Goal: Task Accomplishment & Management: Manage account settings

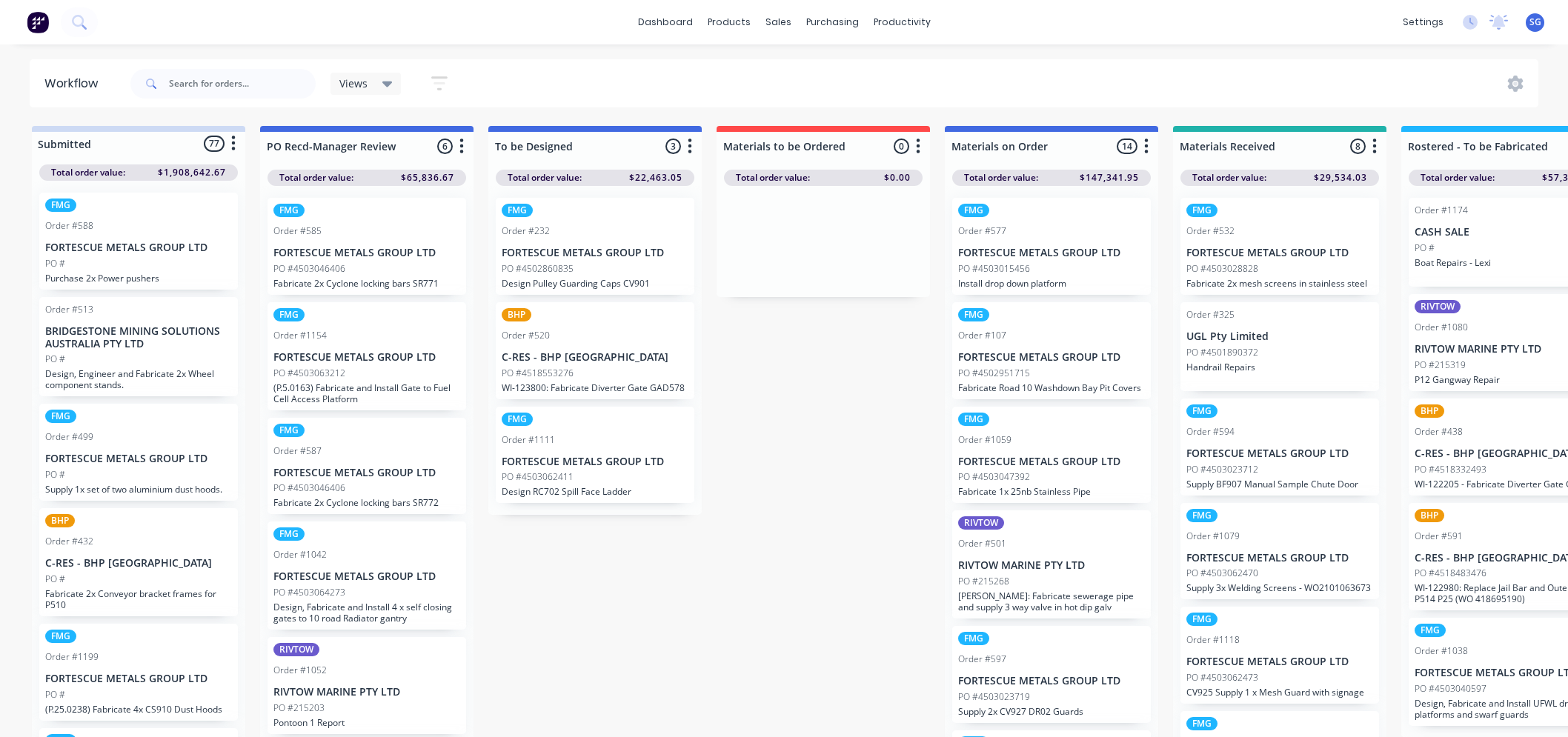
scroll to position [0, 364]
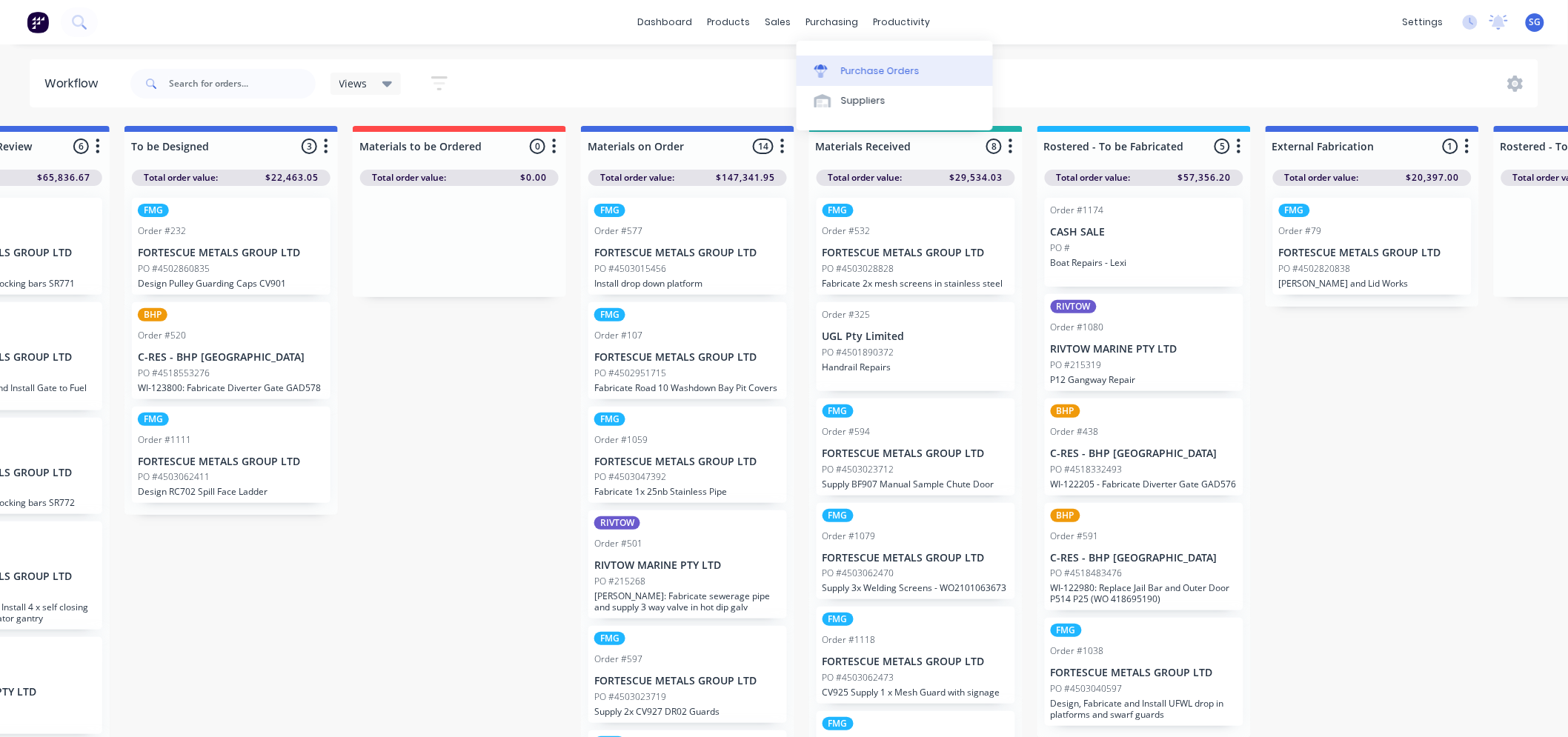
click at [827, 67] on div at bounding box center [825, 71] width 22 height 13
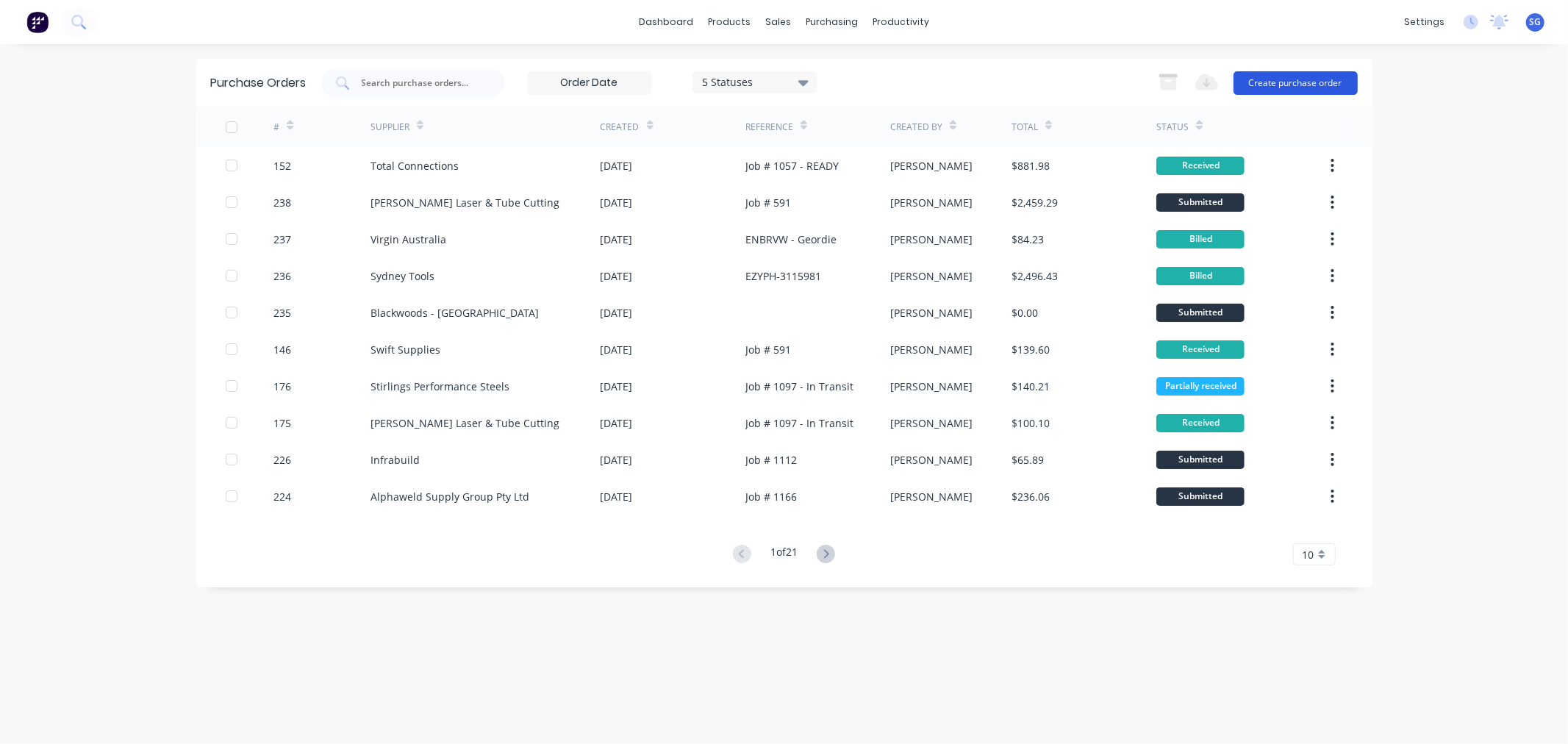
click at [1280, 81] on button "Create purchase order" at bounding box center [1295, 83] width 124 height 24
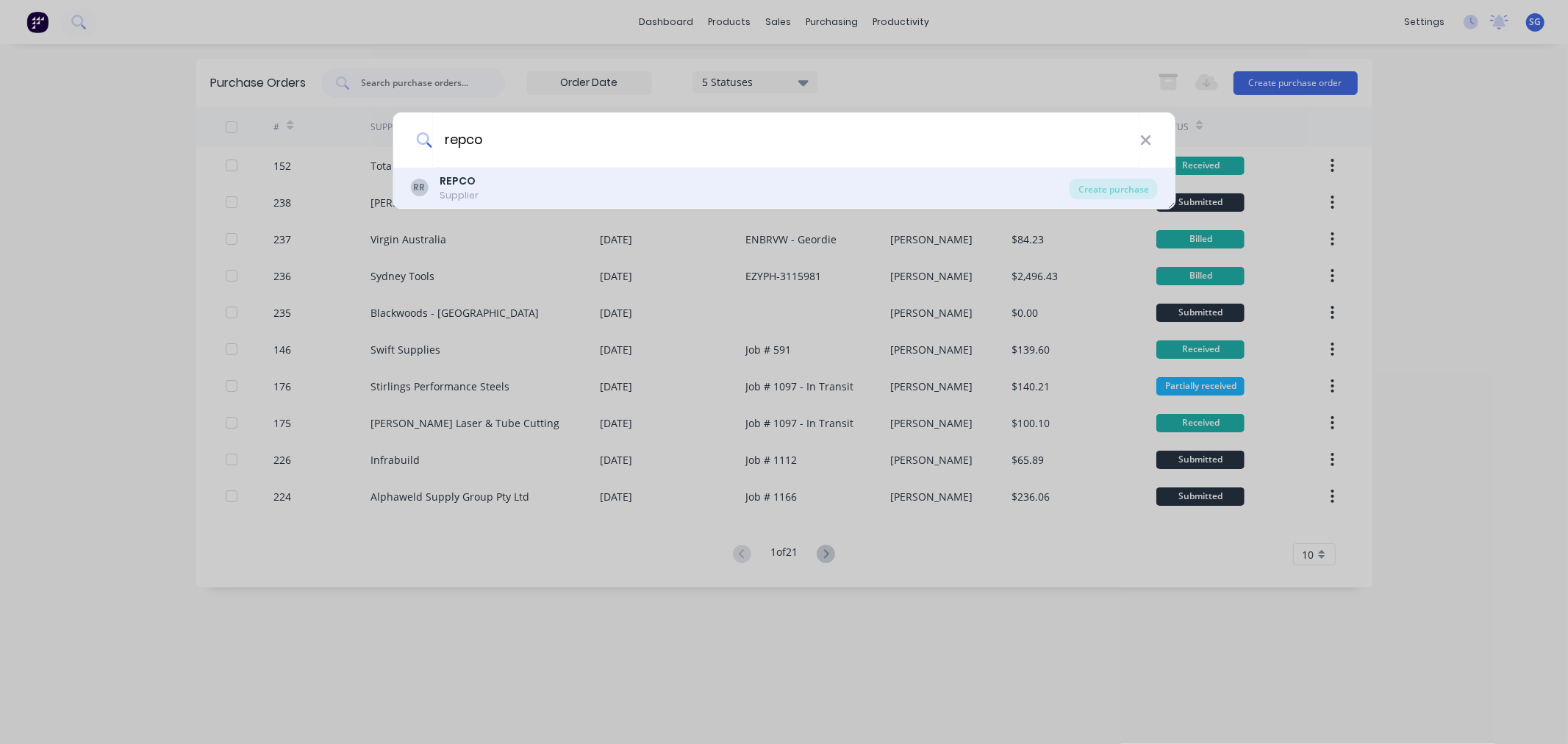
type input "repco"
click at [626, 186] on div "RR REPCO Supplier" at bounding box center [739, 187] width 659 height 28
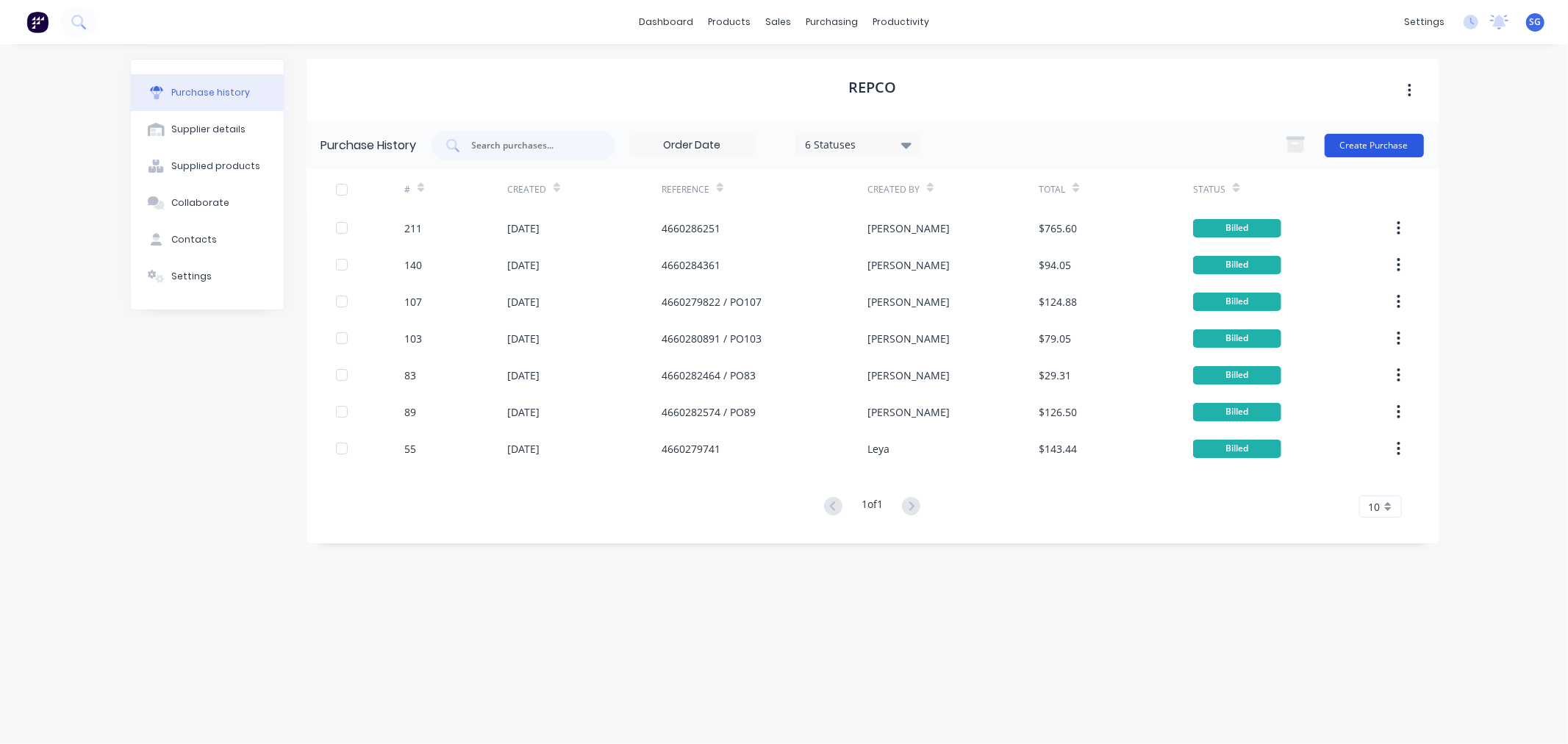
click at [1373, 151] on button "Create Purchase" at bounding box center [1374, 145] width 99 height 24
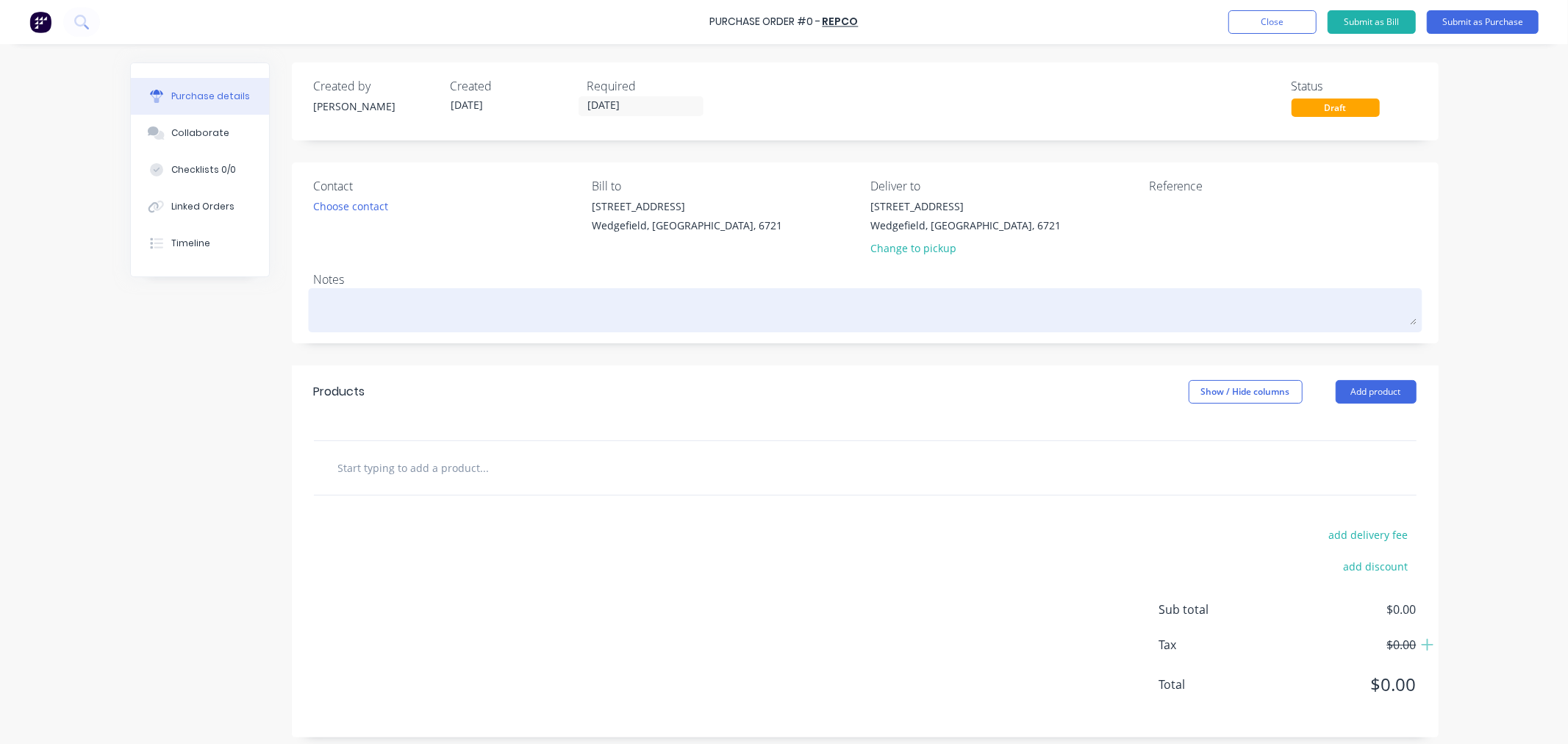
click at [348, 309] on textarea at bounding box center [865, 308] width 1103 height 33
type textarea "x"
type textarea "M"
type textarea "x"
type textarea "MA"
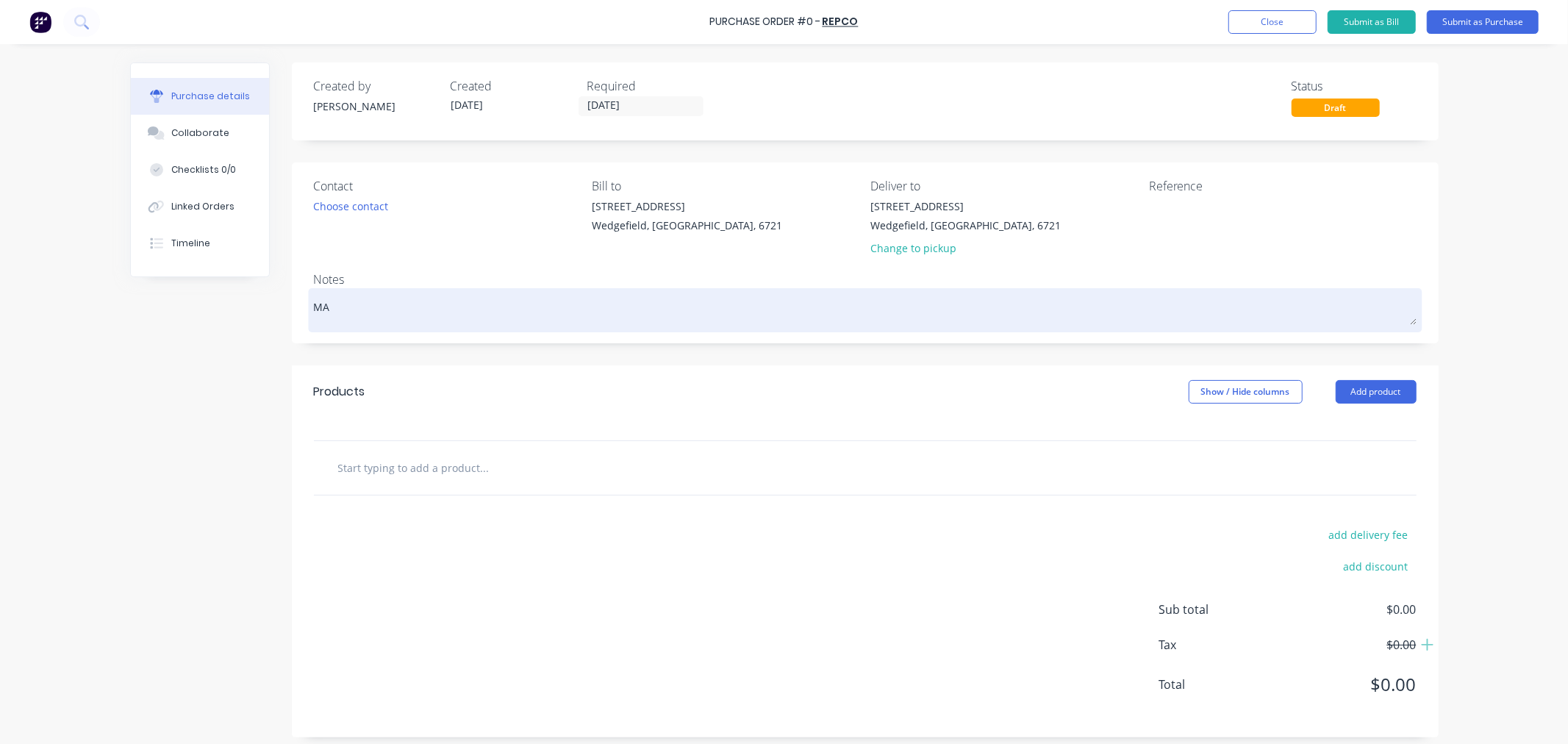
type textarea "x"
type textarea "MAD"
type textarea "x"
type textarea "MAD"
type textarea "x"
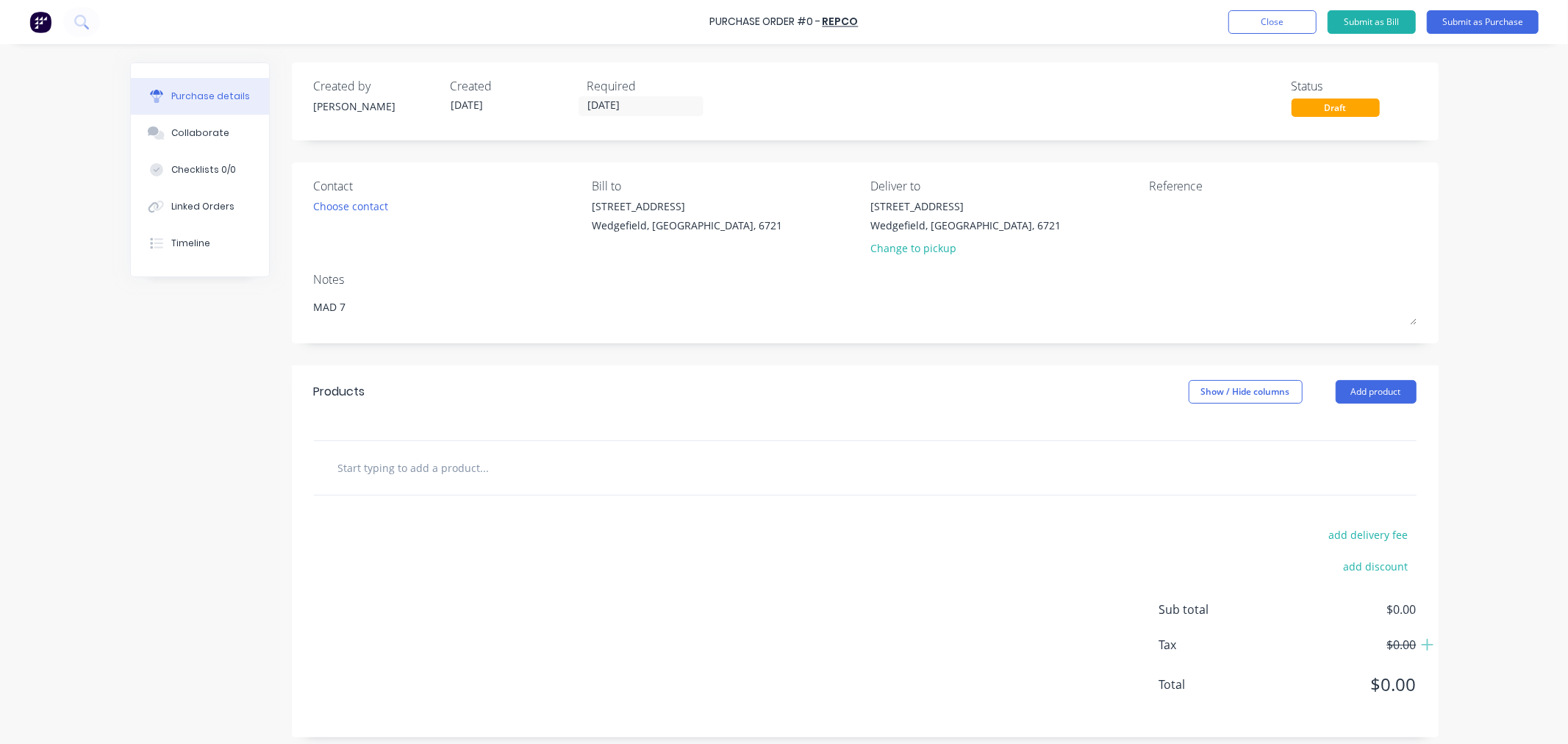
type textarea "MAD 7"
type textarea "x"
type textarea "MAD 7"
click at [361, 478] on input "text" at bounding box center [485, 468] width 294 height 29
type textarea "x"
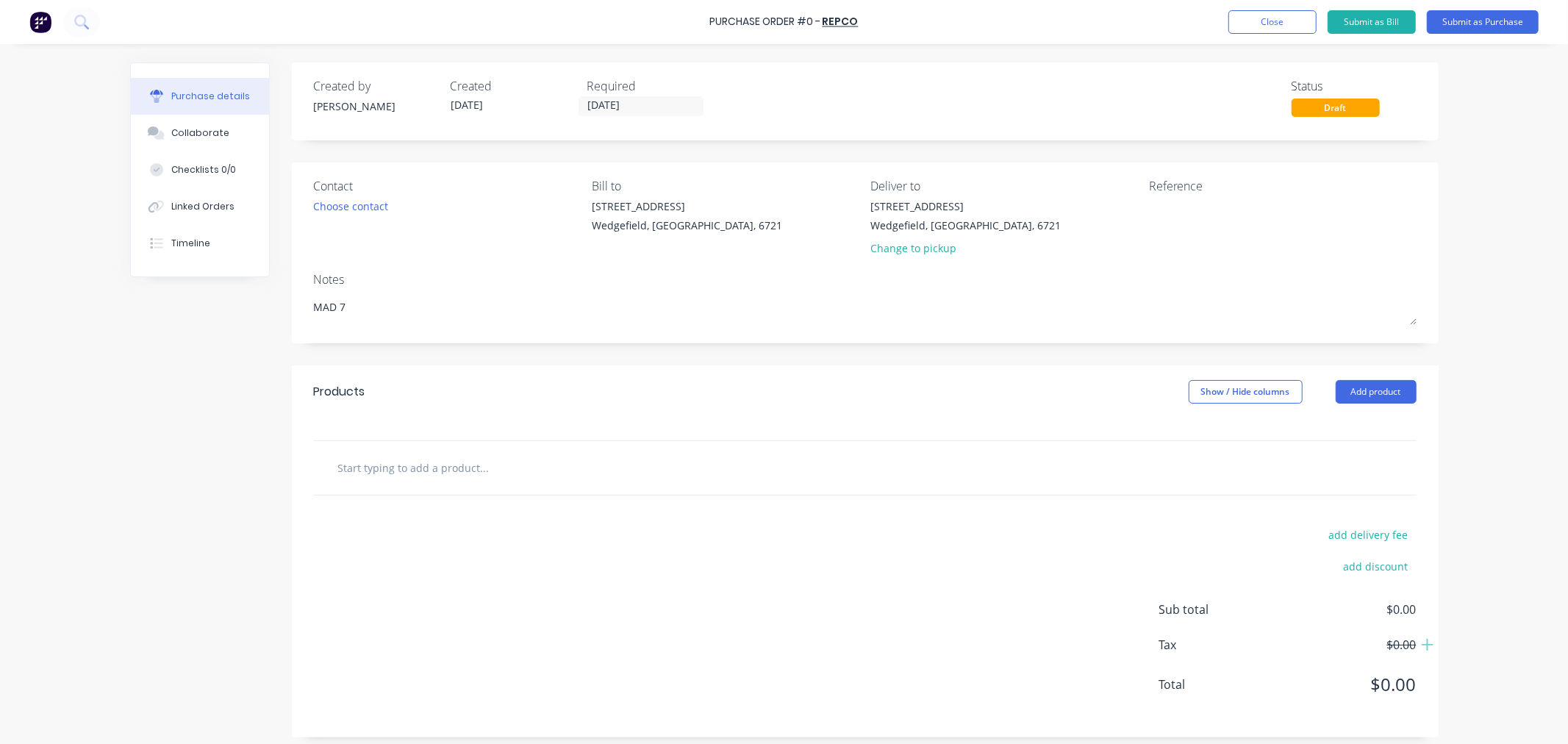
type input "M"
type textarea "x"
type input "Mu"
type textarea "x"
type input "M"
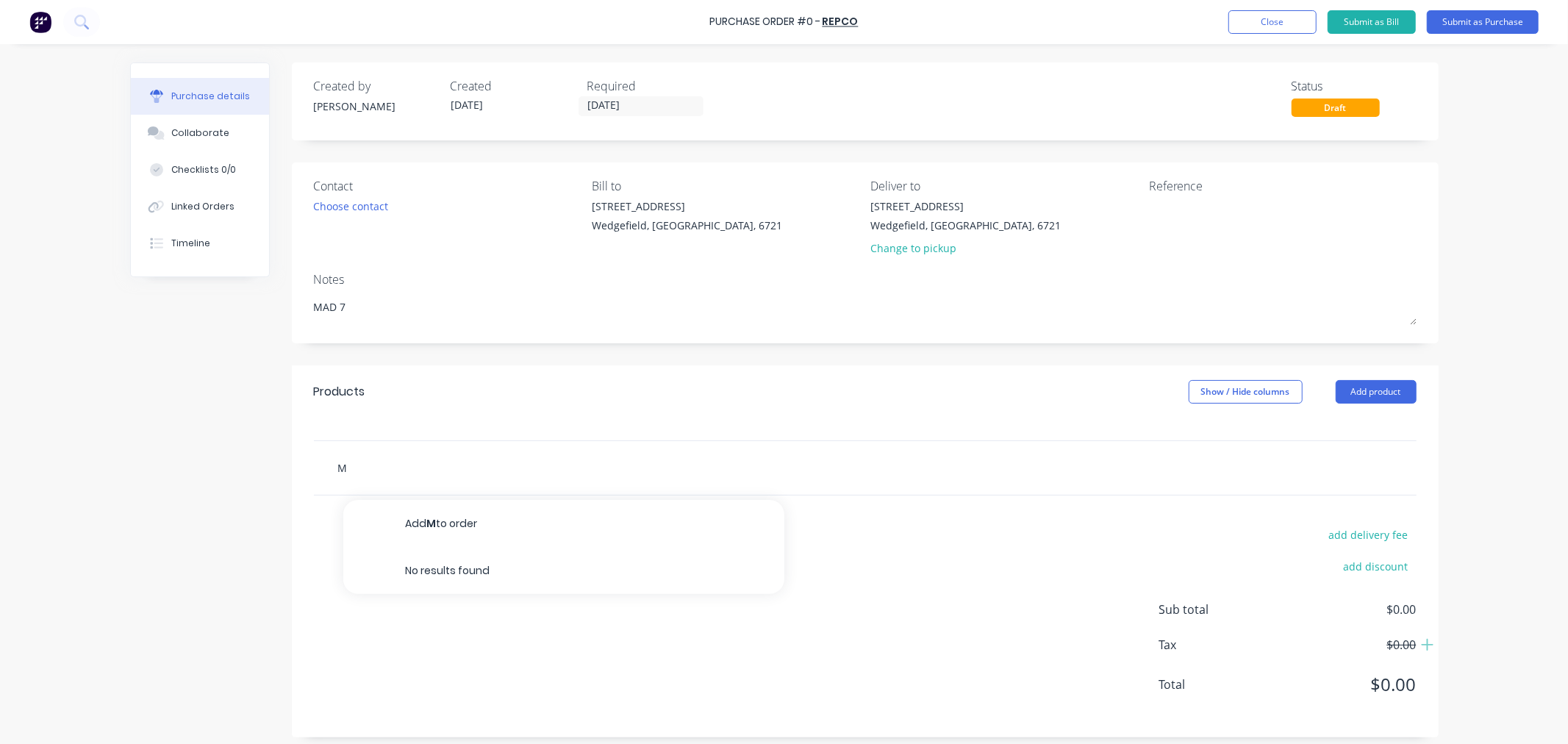
type textarea "x"
type input "Ma"
type textarea "x"
type input "Max"
type textarea "x"
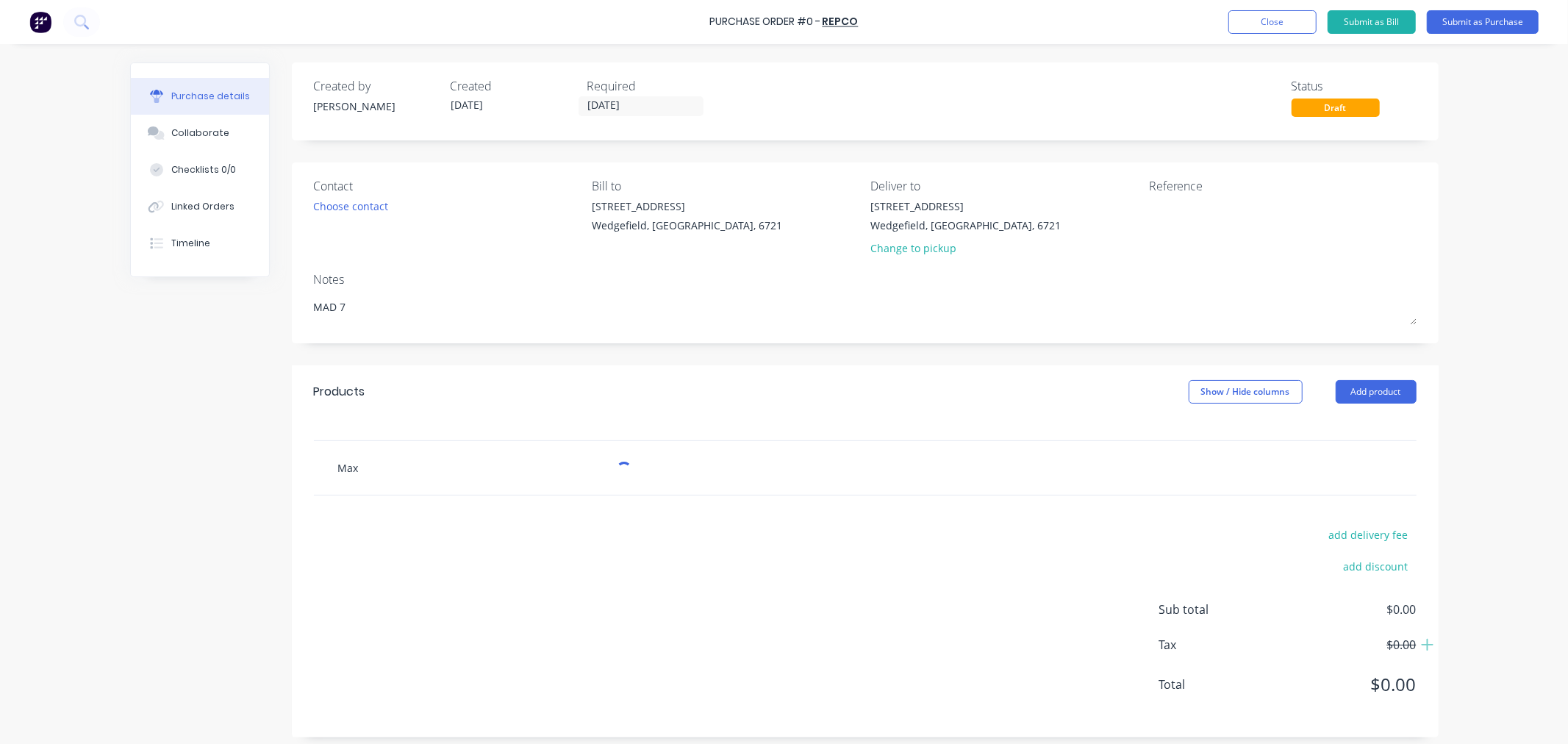
type input "Maxi"
type textarea "x"
type input "MaxiT"
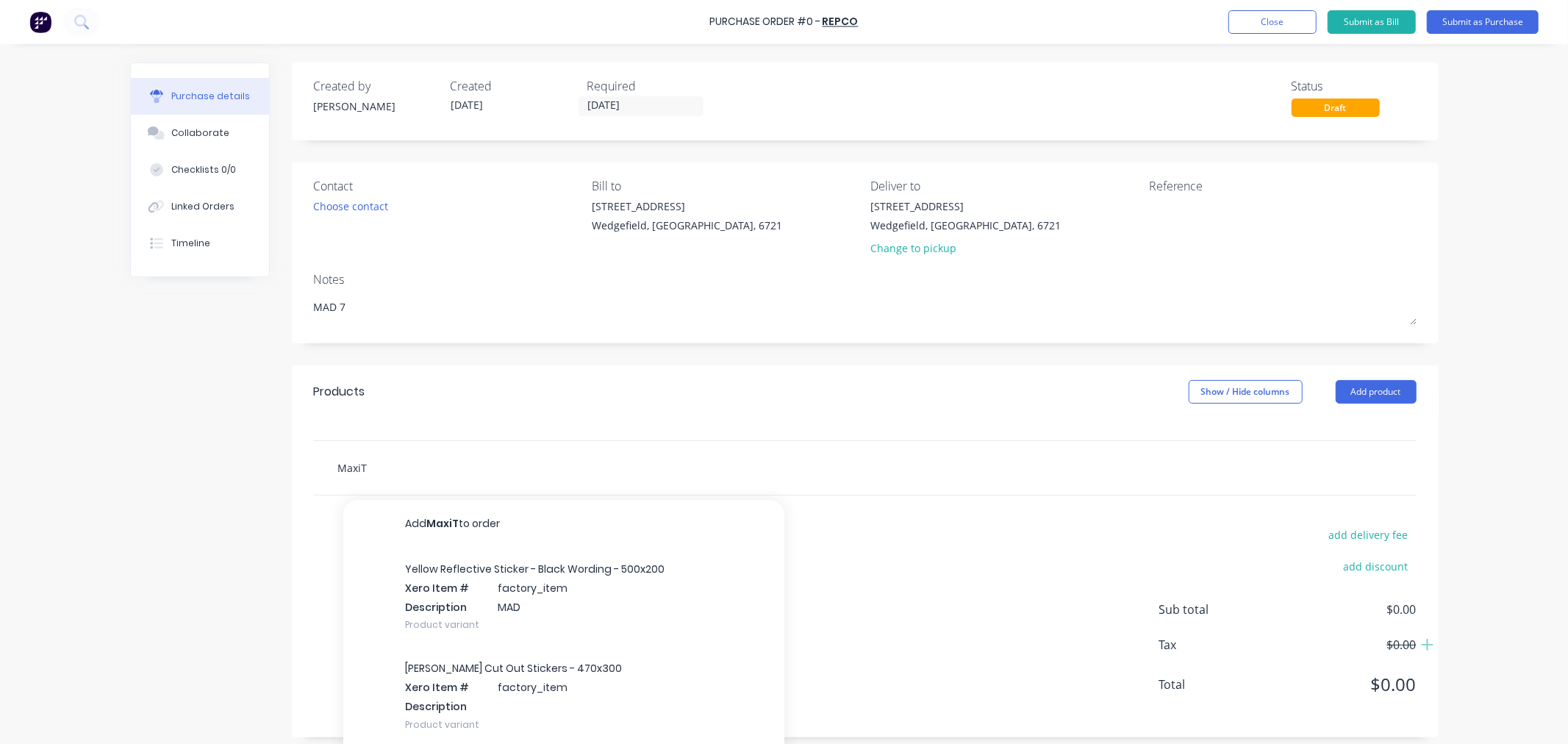
type textarea "x"
type input "MaxiTr"
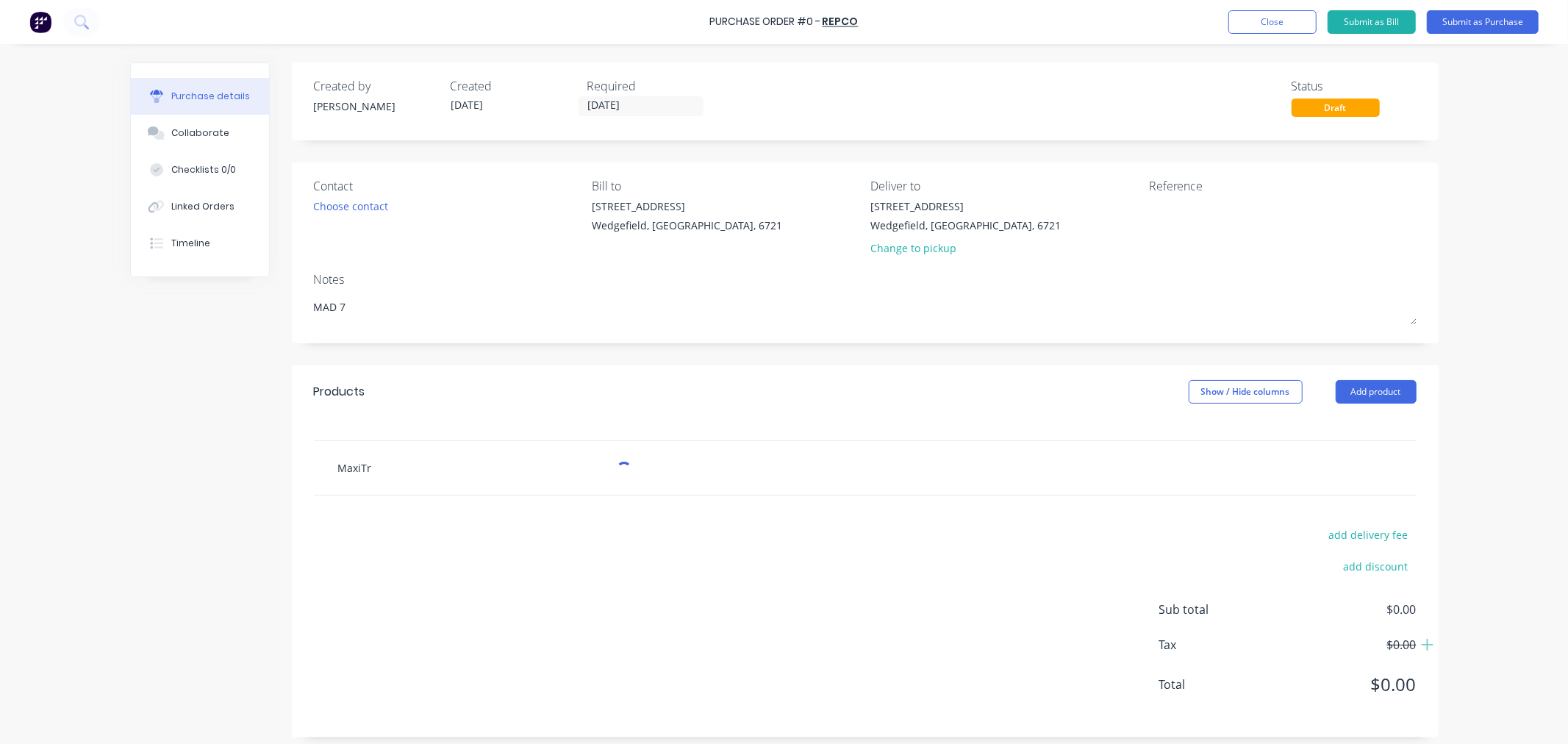
type textarea "x"
type input "MaxiTra"
type textarea "x"
type input "MaxiTrac"
type textarea "x"
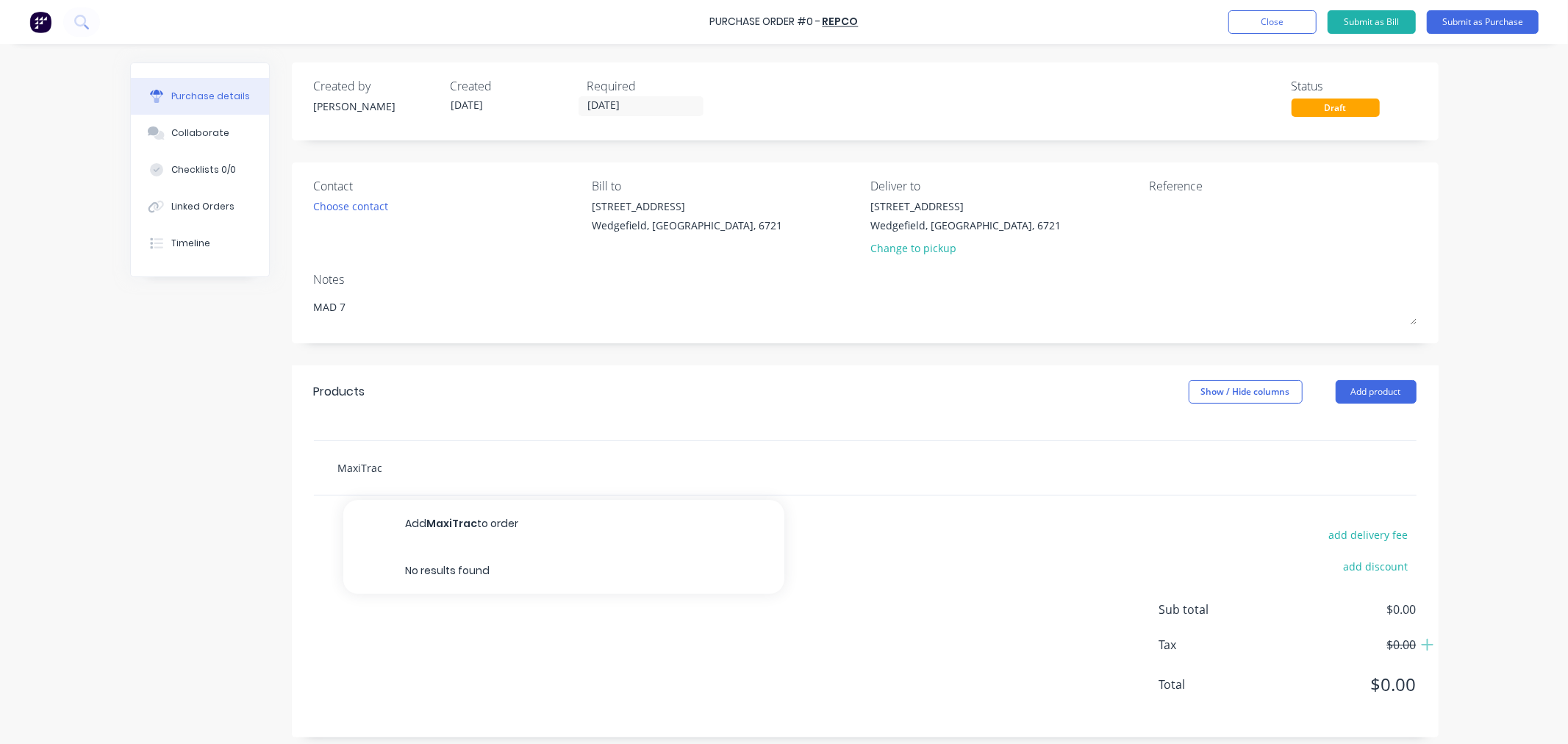
type input "MaxiTrac"
type textarea "x"
type input "MaxiTrac M"
type textarea "x"
type input "MaxiTrac Mu"
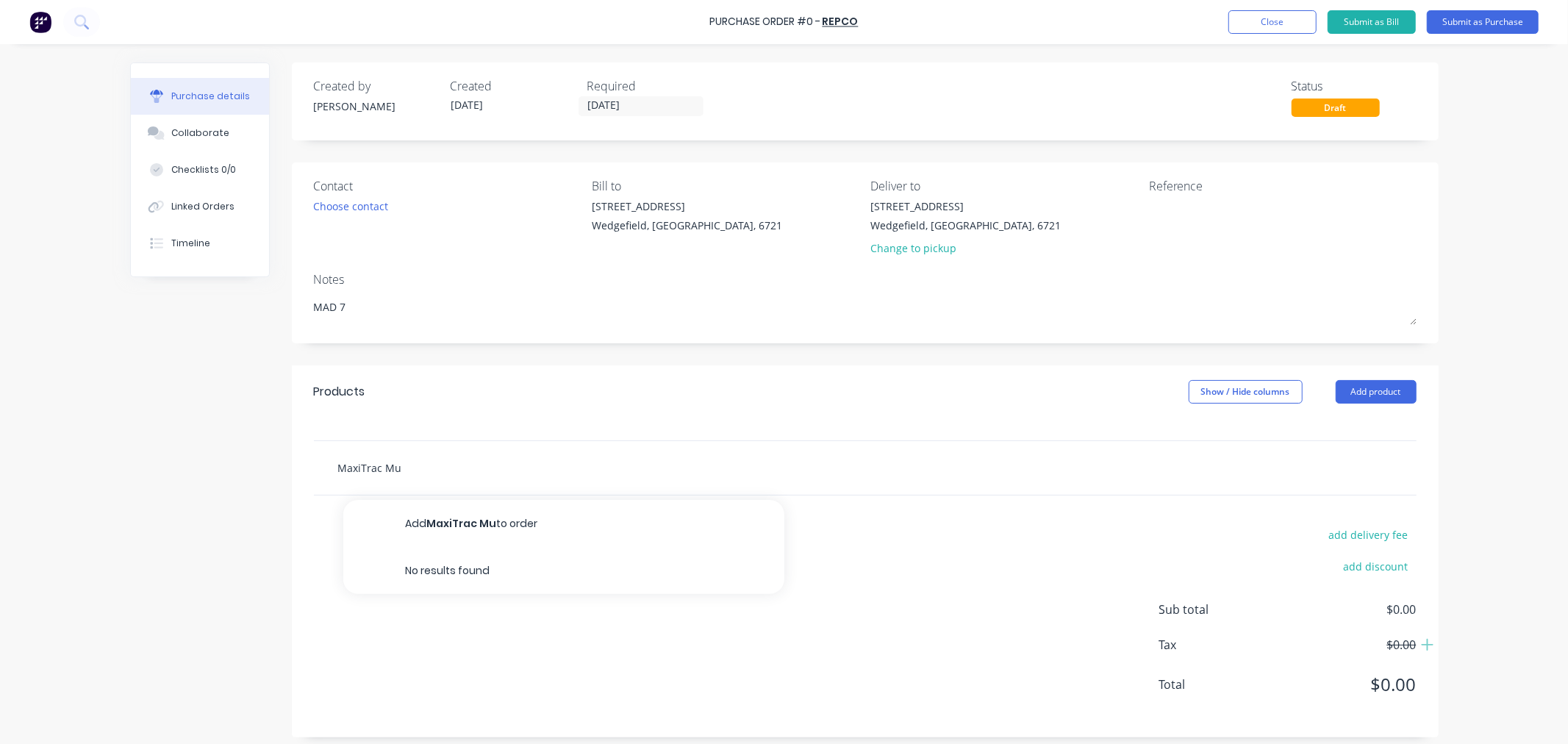
type textarea "x"
type input "MaxiTrac Mud"
type textarea "x"
type input "MaxiTrac Mud"
type textarea "x"
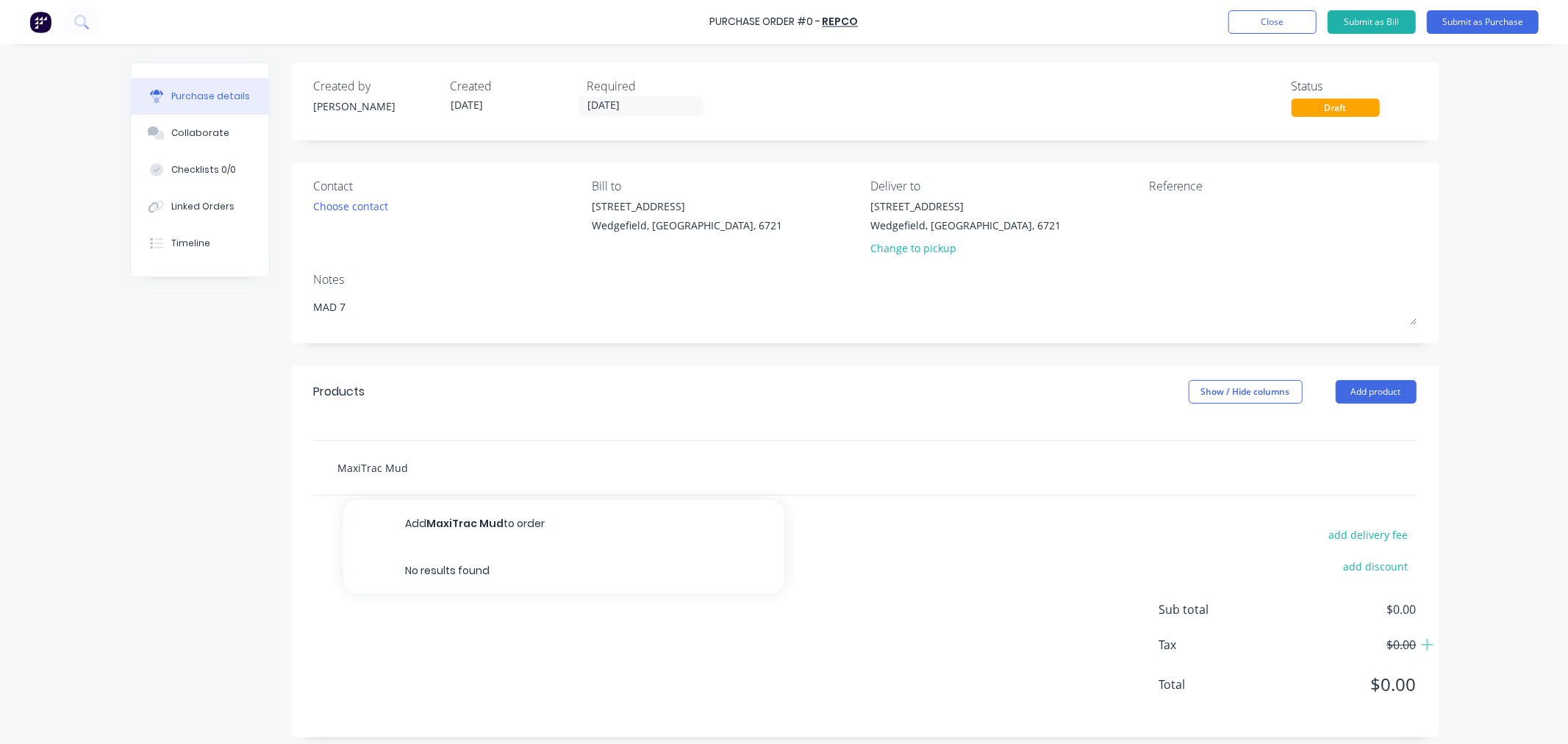
type input "MaxiTrac Mud F"
type textarea "x"
type input "MaxiTrac Mud Fl"
type textarea "x"
type input "MaxiTrac Mud Fla"
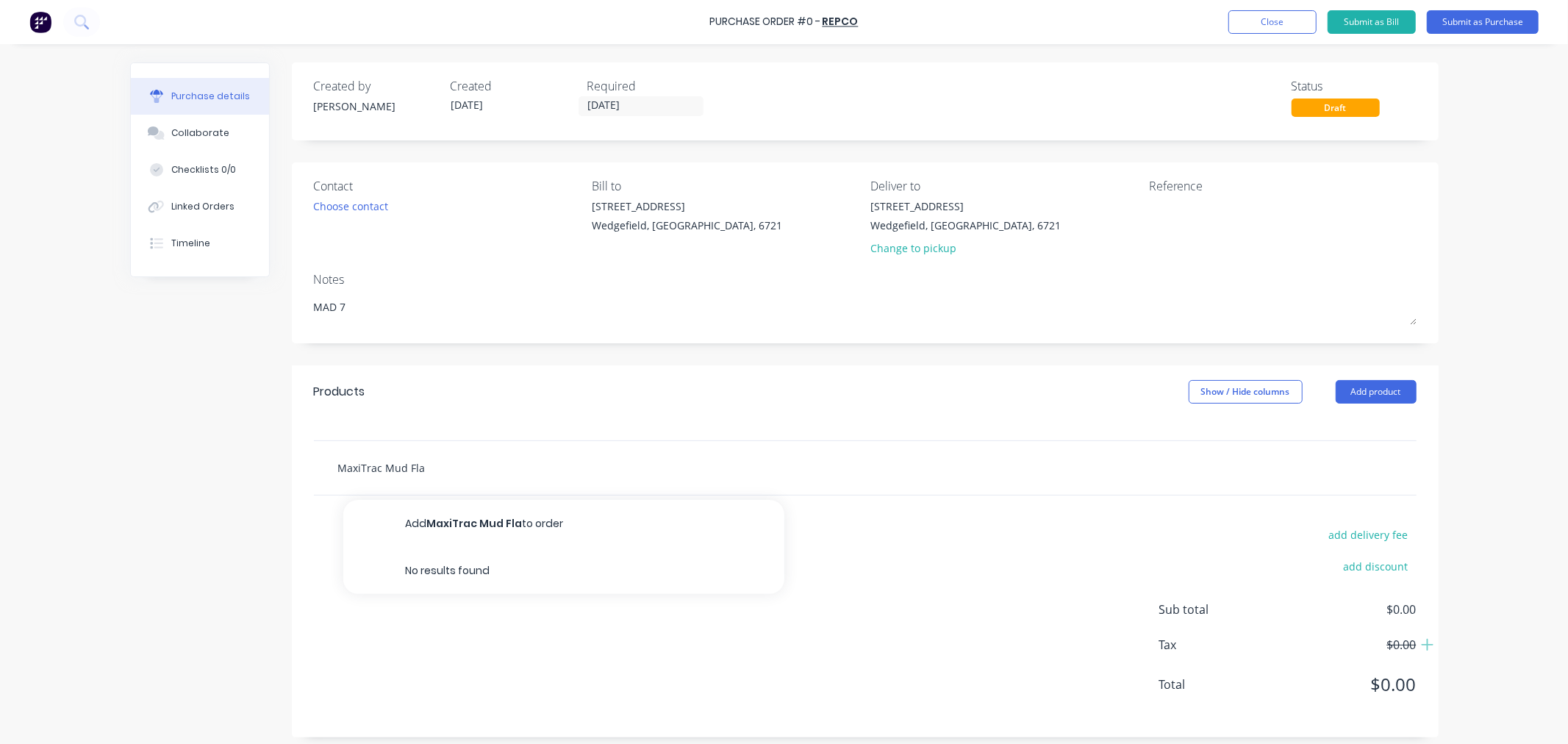
type textarea "x"
type input "MaxiTrac Mud Flap"
type textarea "x"
type input "MaxiTrac Mud Flaps"
type textarea "x"
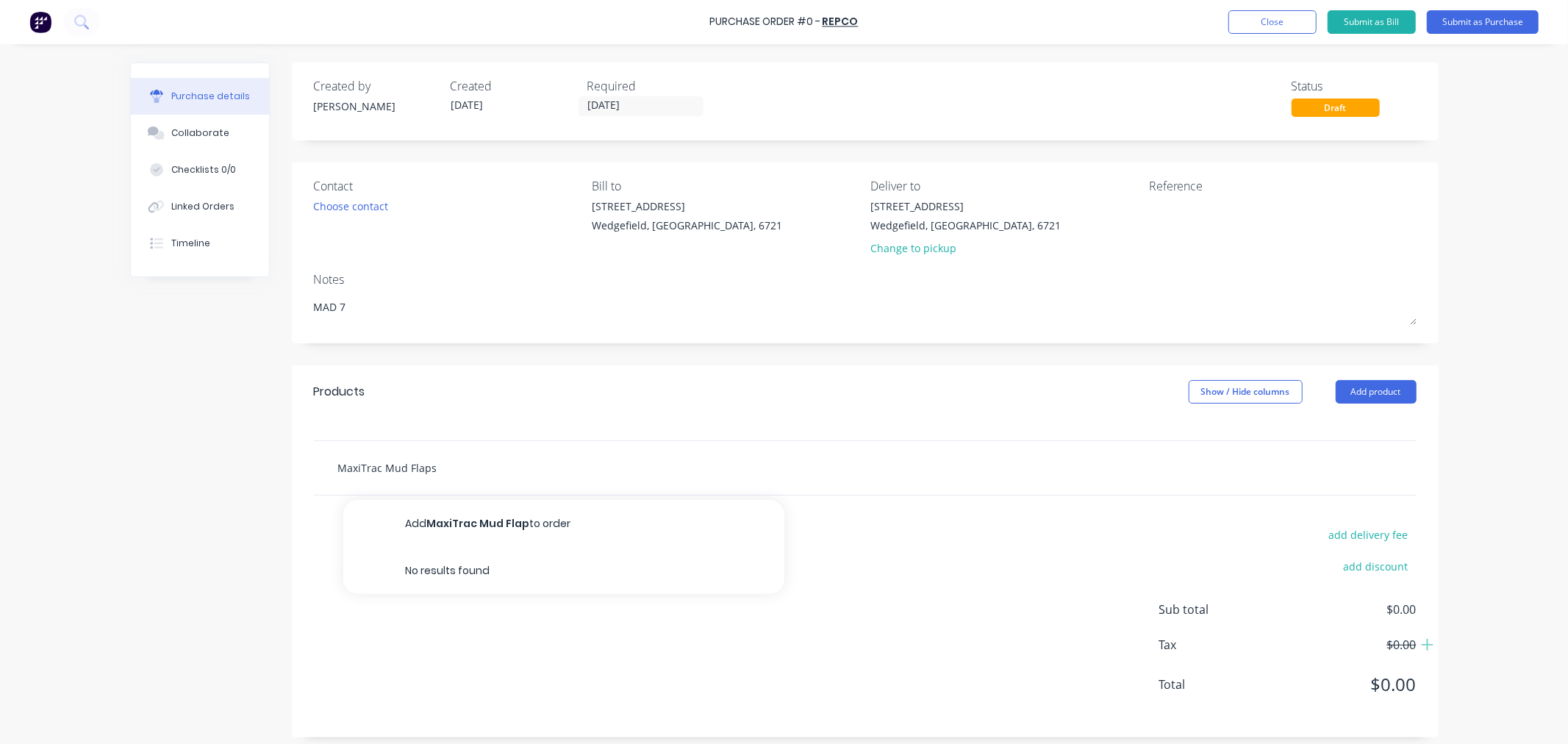
type input "MaxiTrac Mud Flaps"
type textarea "x"
type input "MaxiTrac Mud Flaps -"
type textarea "x"
type input "MaxiTrac Mud Flaps -"
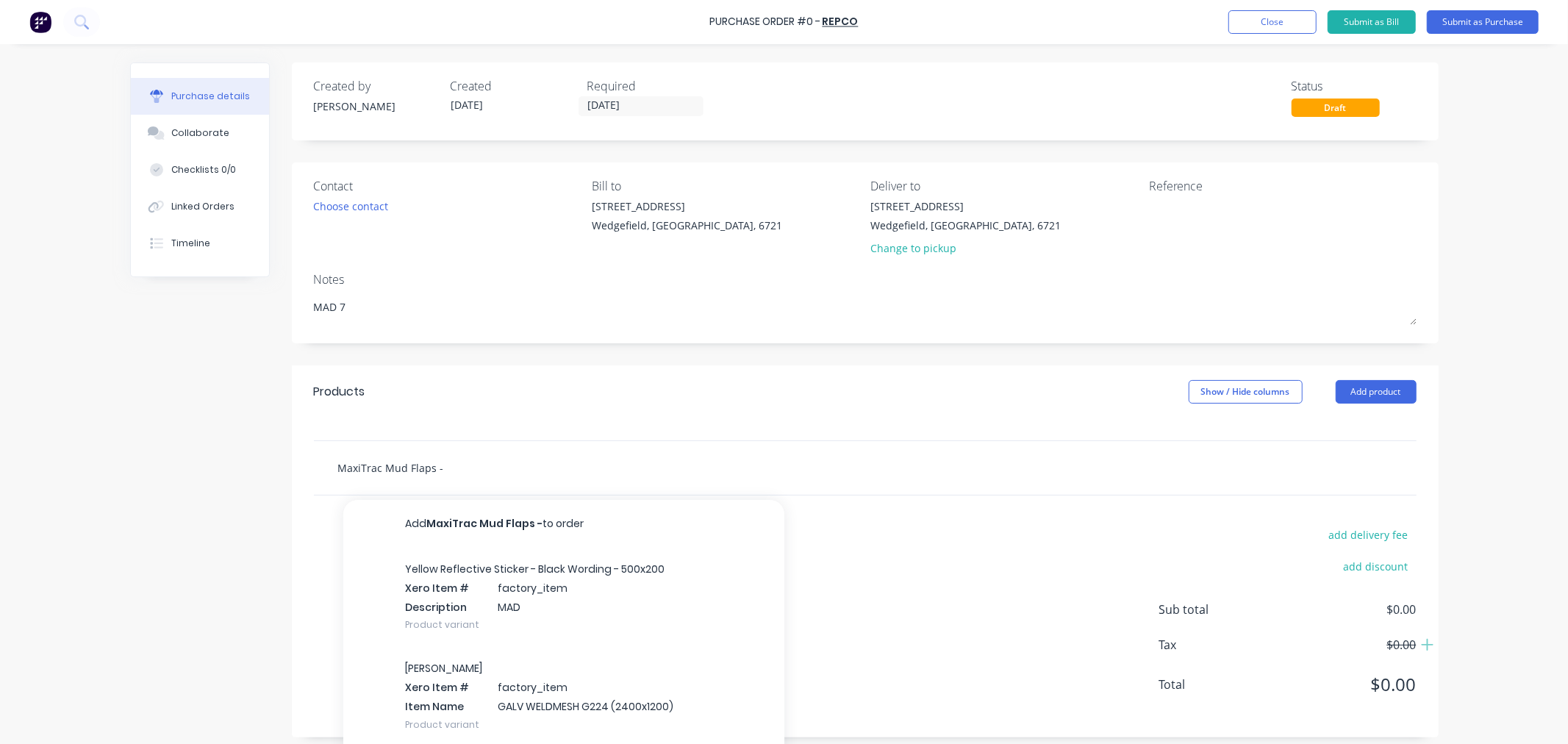
type textarea "x"
type input "MaxiTrac Mud Flaps - 2"
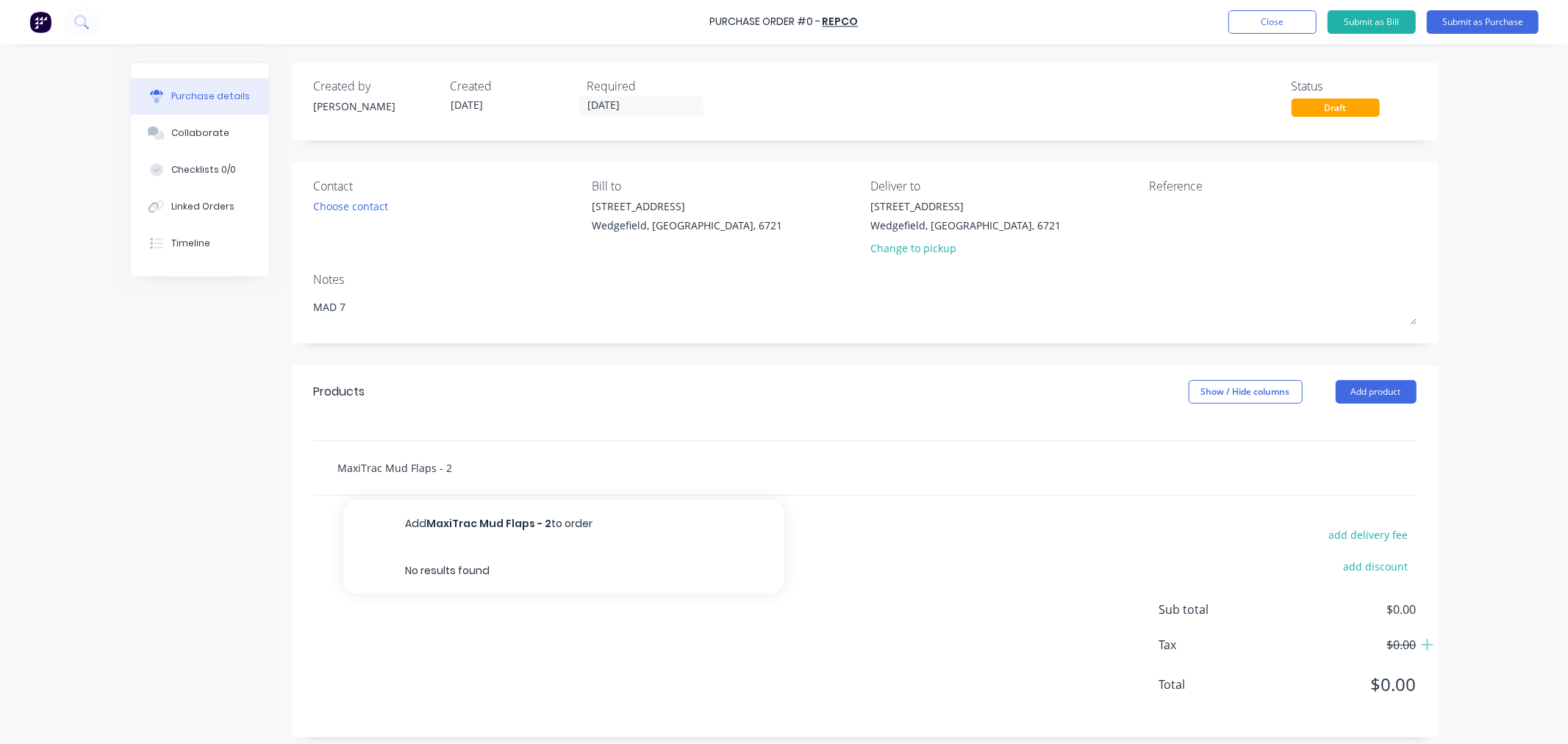
type textarea "x"
type input "MaxiTrac Mud Flaps - 25"
type textarea "x"
type input "MaxiTrac Mud Flaps - 253"
type textarea "x"
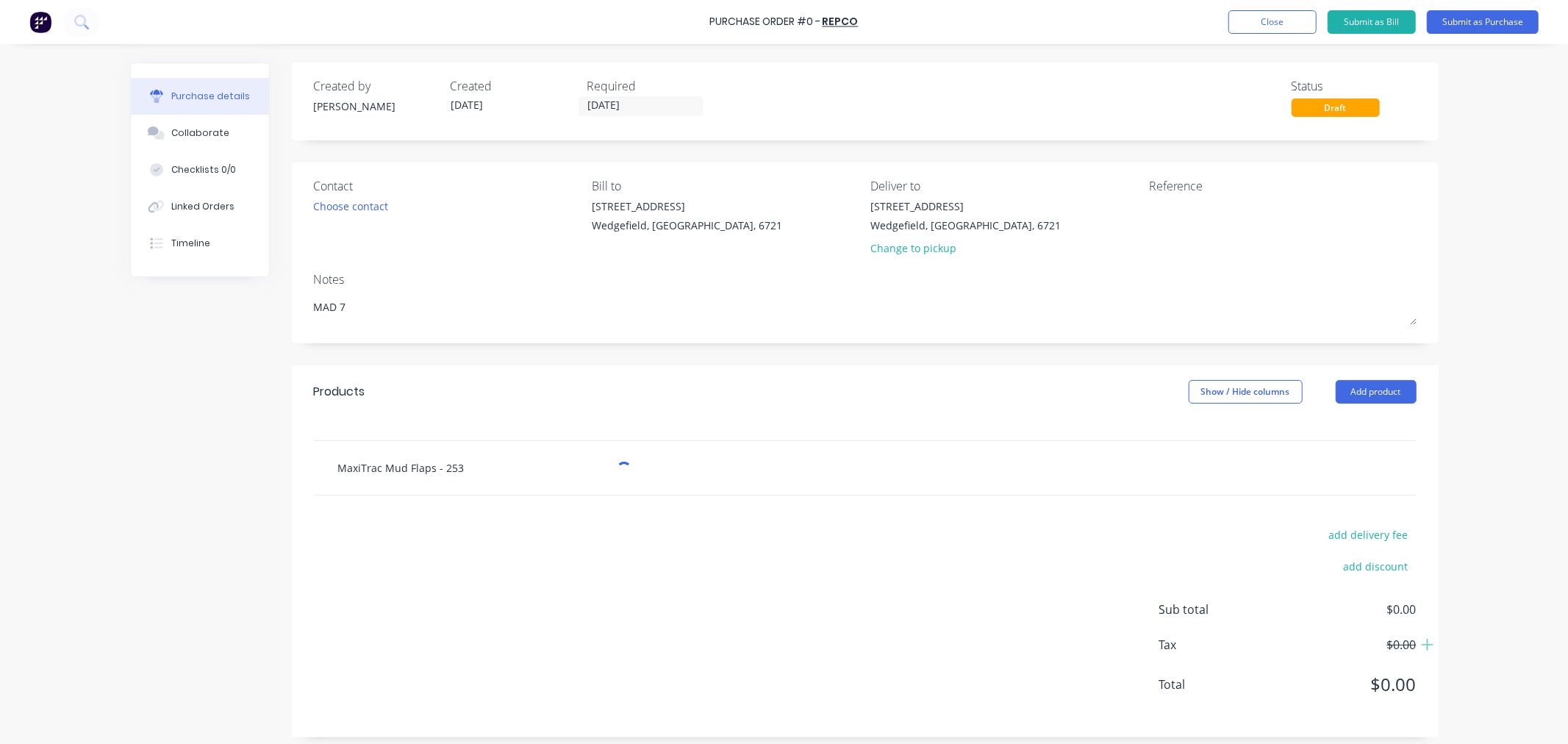
type input "MaxiTrac Mud Flaps - 253x"
type textarea "x"
type input "MaxiTrac Mud Flaps - 253x2"
type textarea "x"
type input "MaxiTrac Mud Flaps - 253x25"
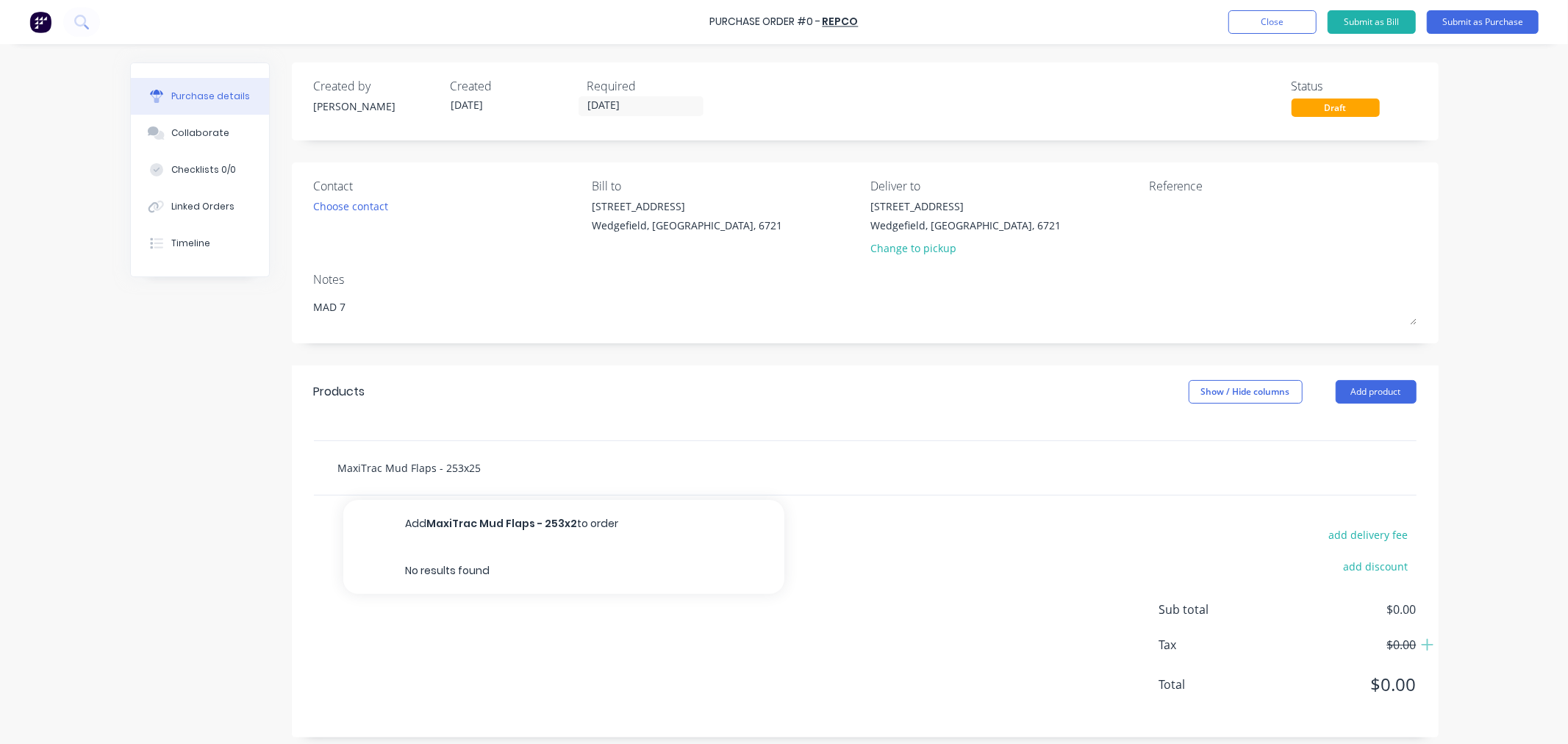
type textarea "x"
type input "MaxiTrac Mud Flaps - 253x255"
type textarea "x"
type input "MaxiTrac Mud Flaps - 253x255m"
type textarea "x"
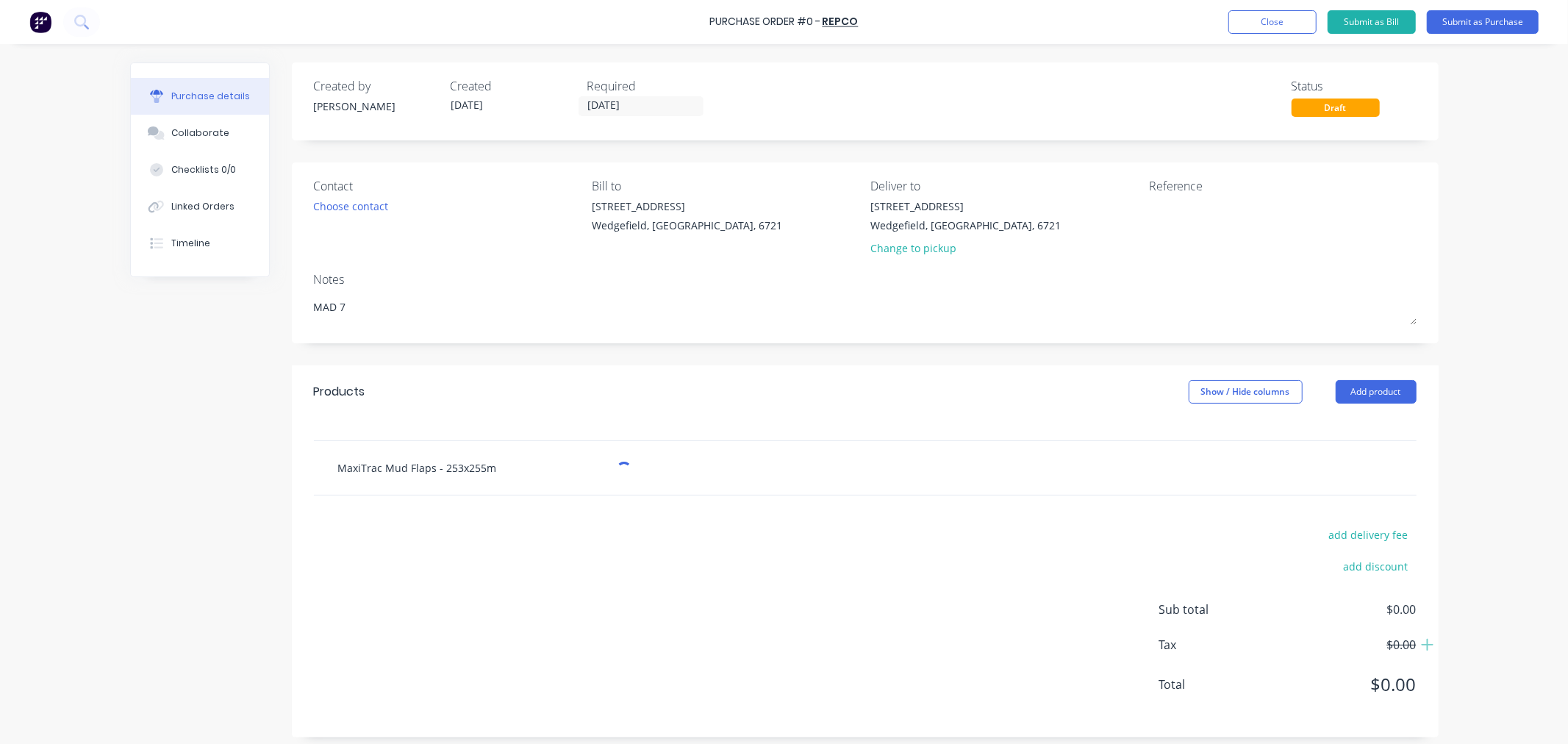
type input "MaxiTrac Mud Flaps - 253x255mm"
type textarea "x"
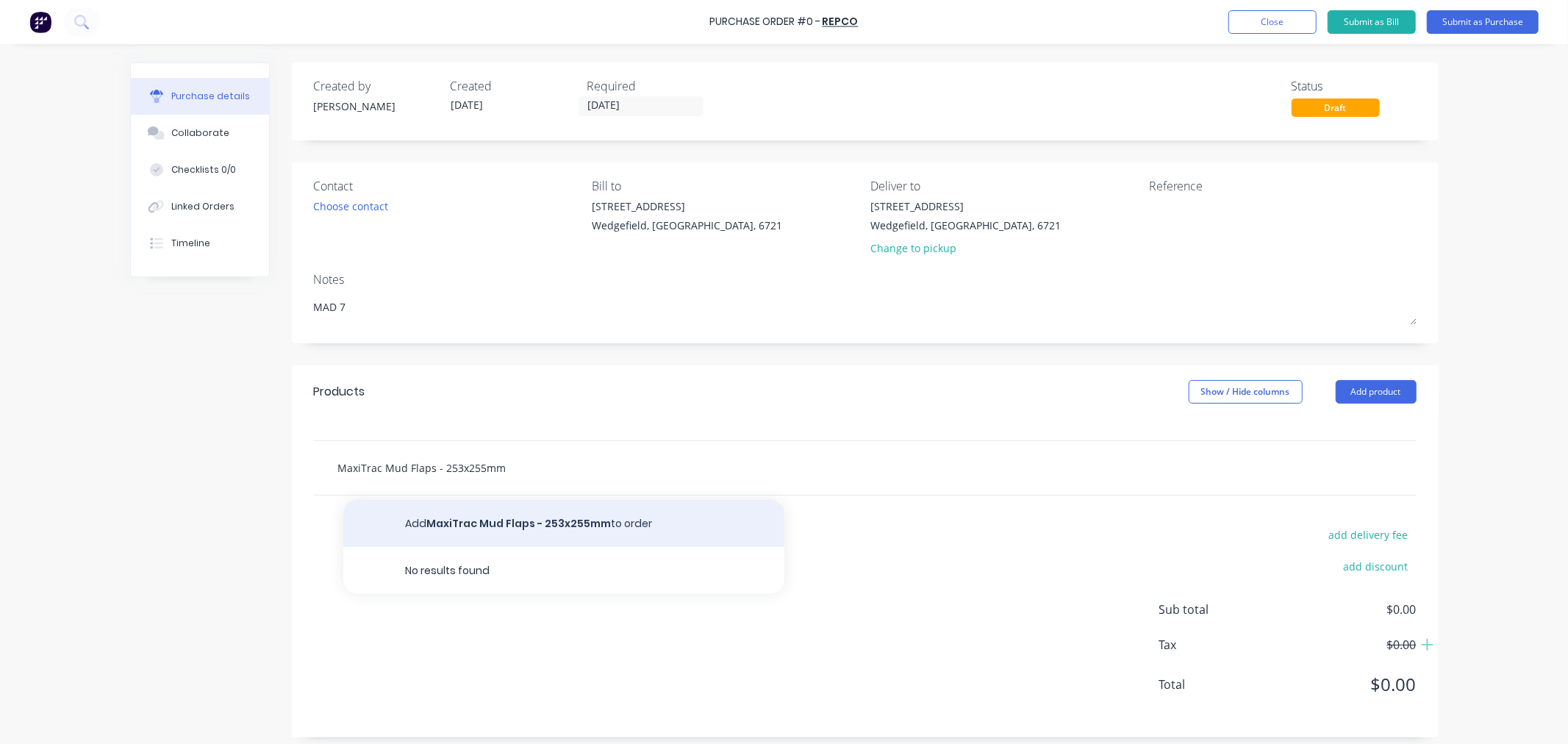
type input "MaxiTrac Mud Flaps - 253x255mm"
click at [483, 528] on button "Add MaxiTrac Mud Flaps - 253x255mm to order" at bounding box center [563, 523] width 441 height 47
type textarea "x"
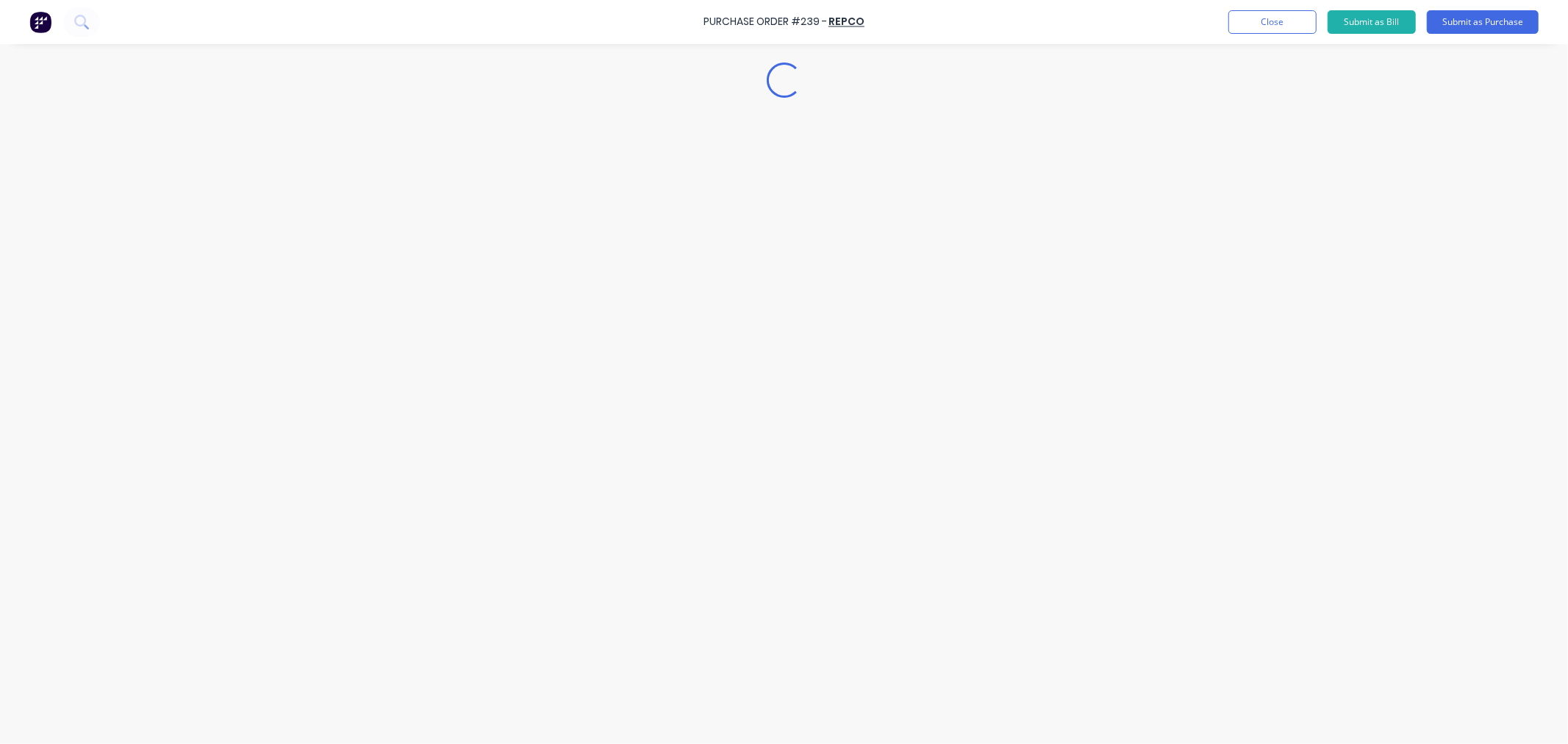
click at [481, 520] on div "Loading..." at bounding box center [784, 349] width 1338 height 670
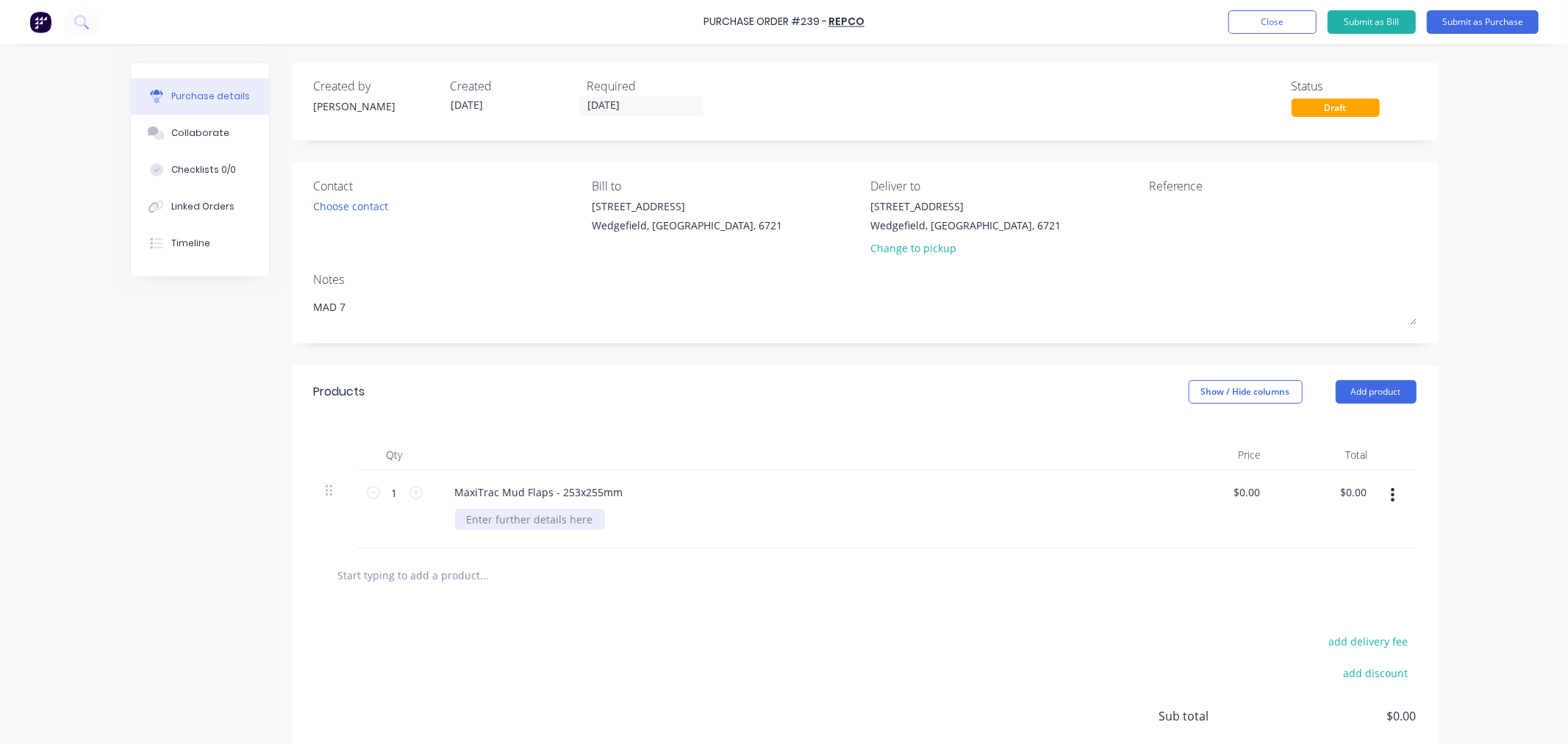
type textarea "x"
click at [479, 530] on div at bounding box center [529, 519] width 150 height 22
paste div
click at [621, 108] on input "[DATE]" at bounding box center [641, 106] width 124 height 18
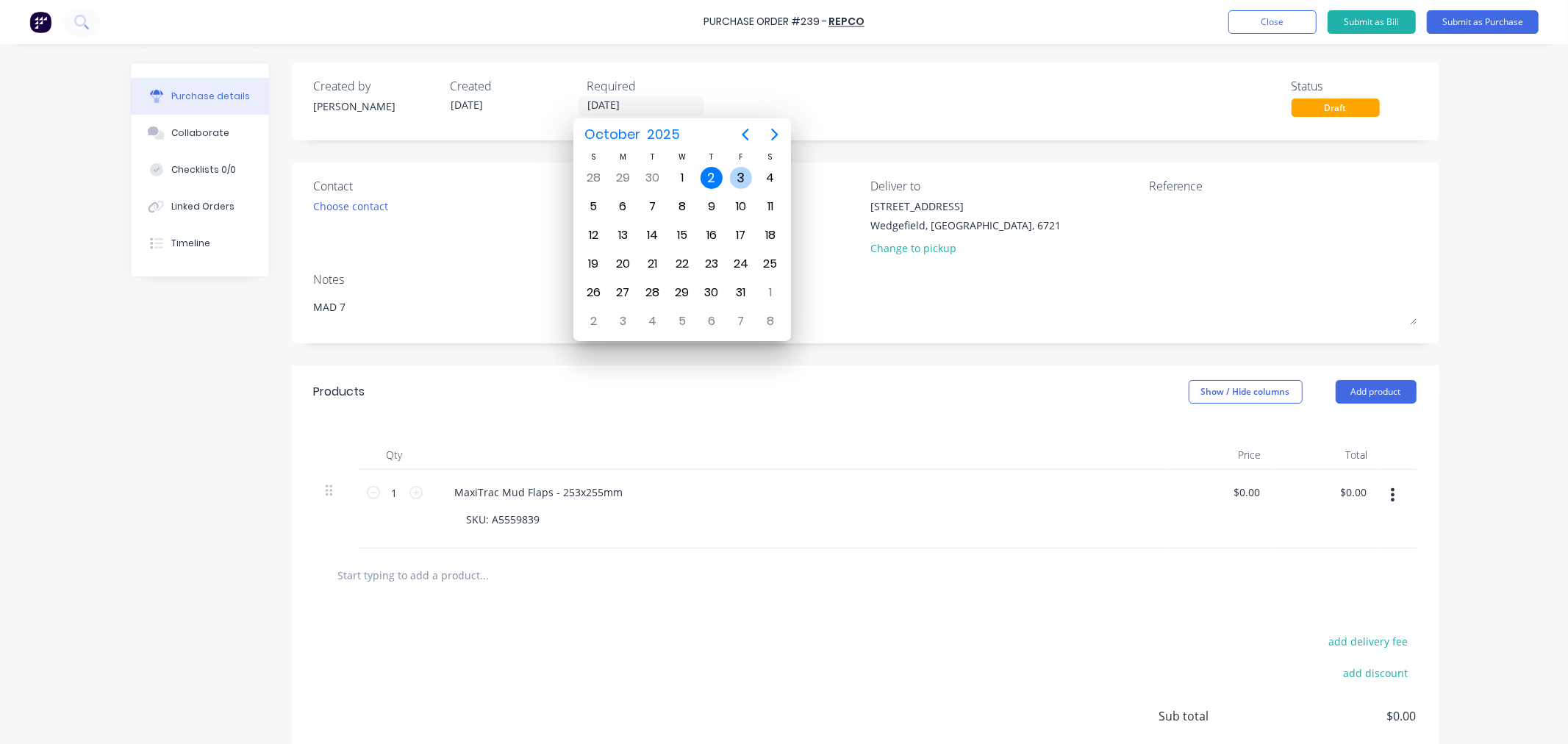
click at [738, 182] on div "3" at bounding box center [741, 178] width 22 height 22
type textarea "x"
type input "[DATE]"
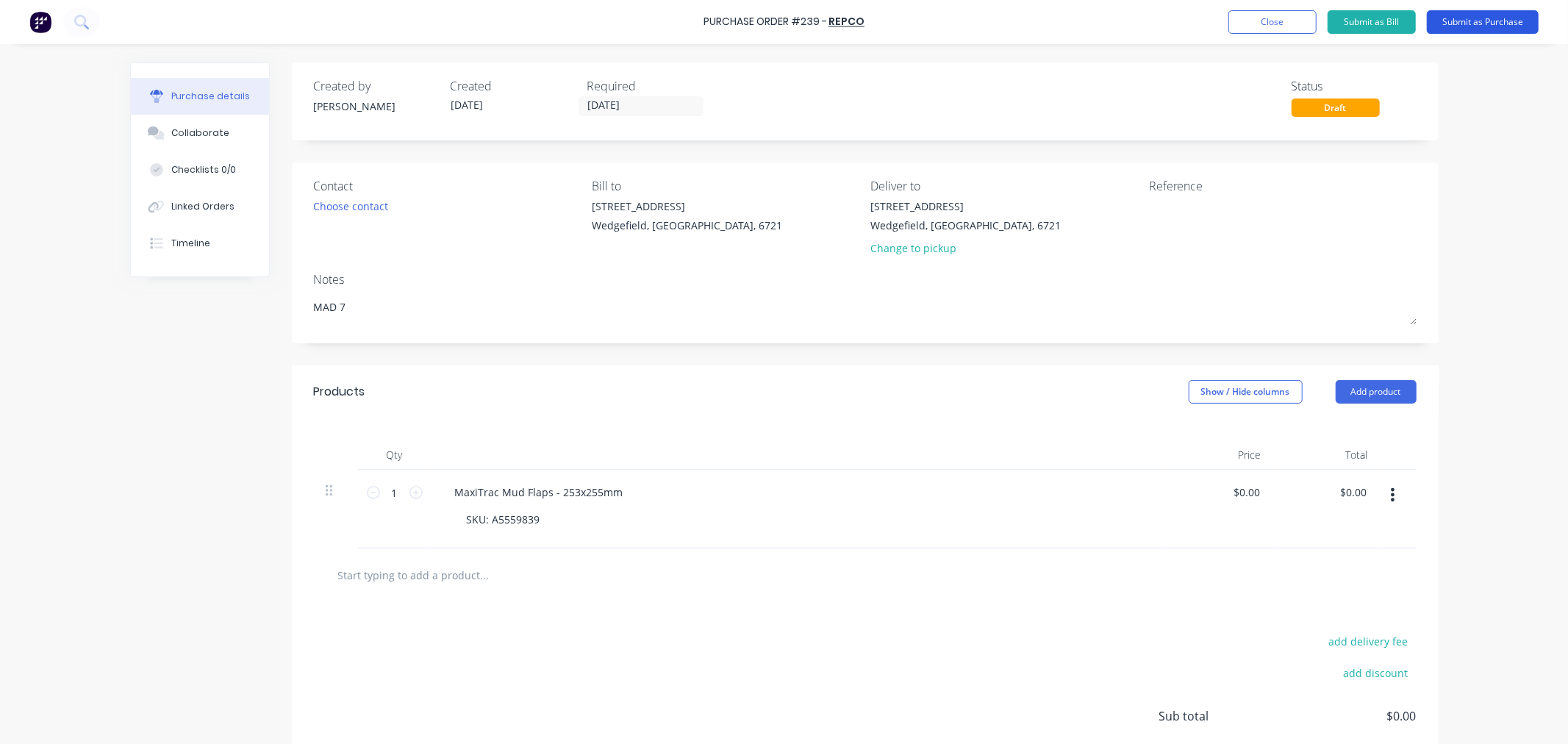
click at [1490, 25] on button "Submit as Purchase" at bounding box center [1483, 22] width 112 height 24
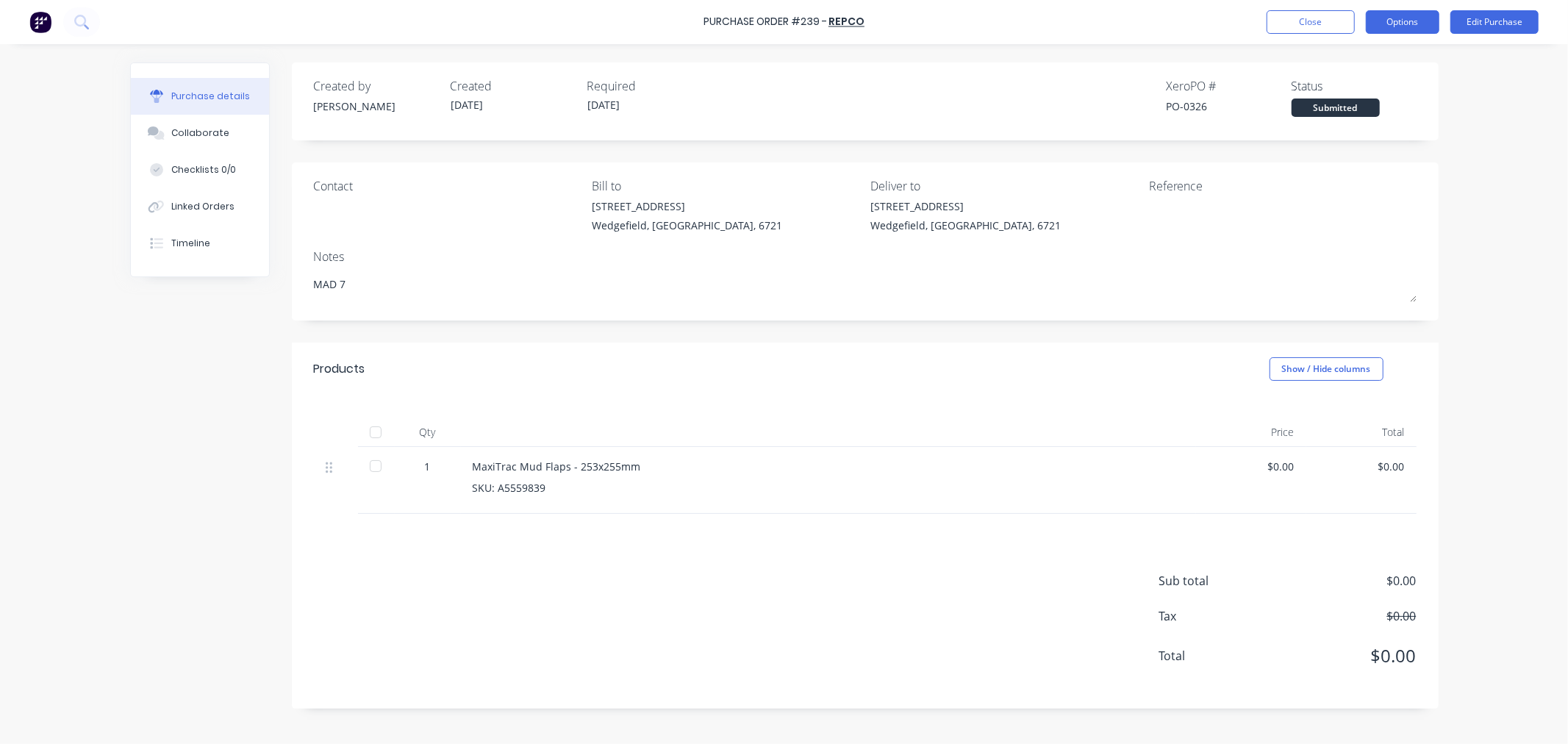
click at [1406, 21] on button "Options" at bounding box center [1403, 22] width 74 height 24
click at [1325, 58] on div "Print / Email" at bounding box center [1369, 60] width 113 height 22
click at [1331, 92] on div "With pricing" at bounding box center [1369, 89] width 113 height 22
type textarea "x"
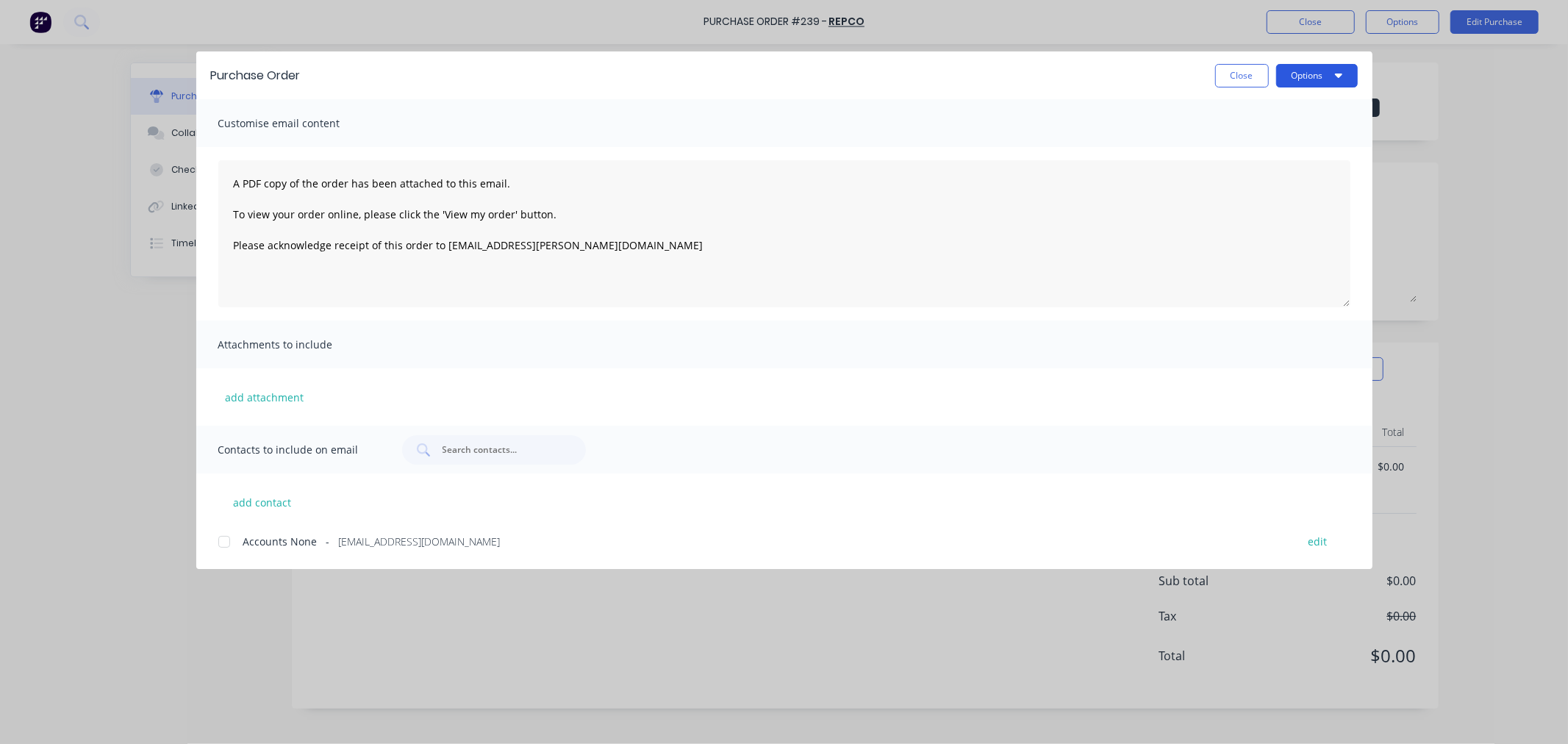
click at [1310, 75] on button "Options" at bounding box center [1317, 75] width 82 height 24
click at [272, 502] on button "add contact" at bounding box center [262, 502] width 88 height 22
select select "AU"
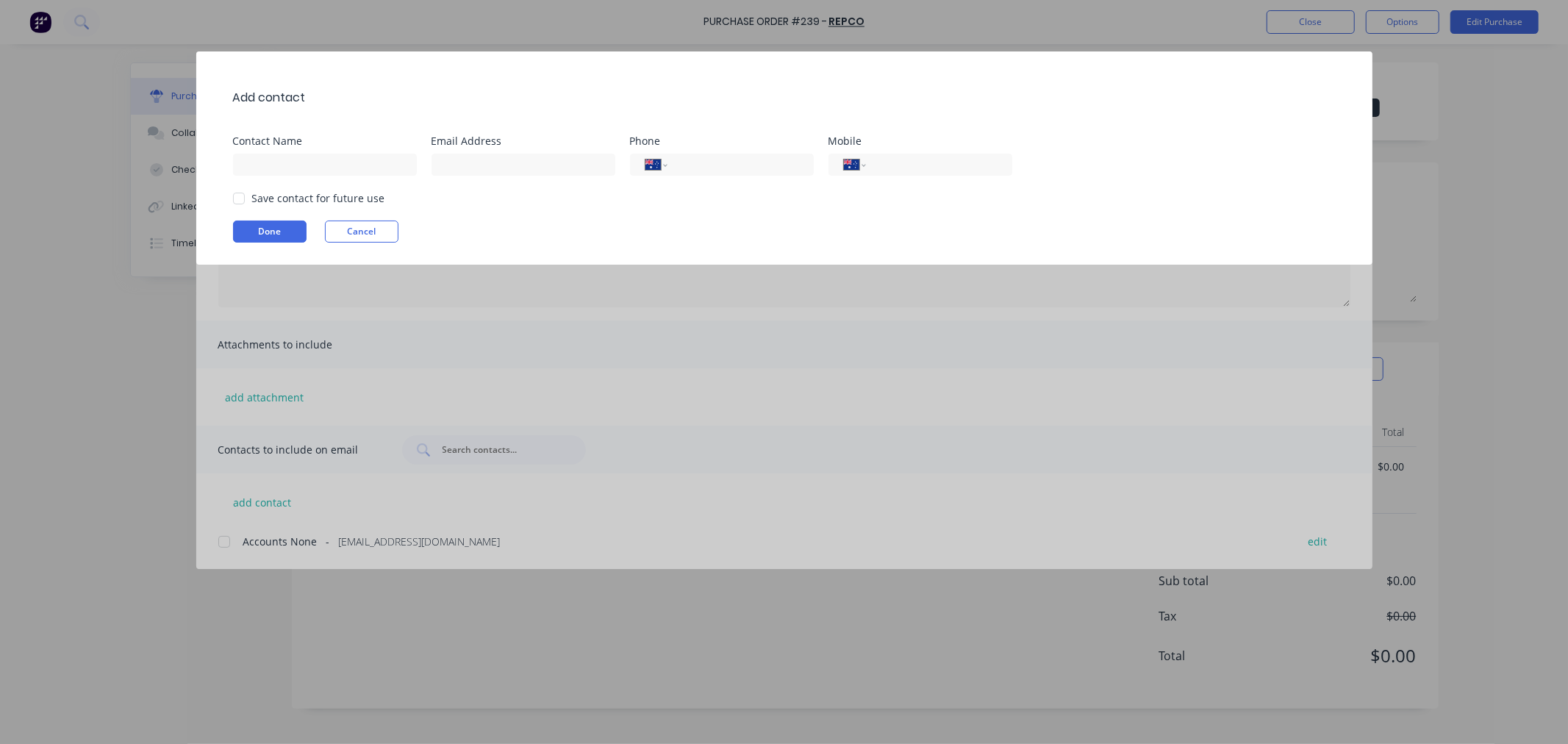
click at [322, 178] on div "Add contact Contact Name Email Address Phone International [GEOGRAPHIC_DATA] [G…" at bounding box center [784, 158] width 1176 height 213
click at [319, 163] on input at bounding box center [325, 165] width 184 height 22
type input "Sales"
paste input "[EMAIL_ADDRESS][DOMAIN_NAME]"
click at [236, 202] on div at bounding box center [239, 199] width 29 height 29
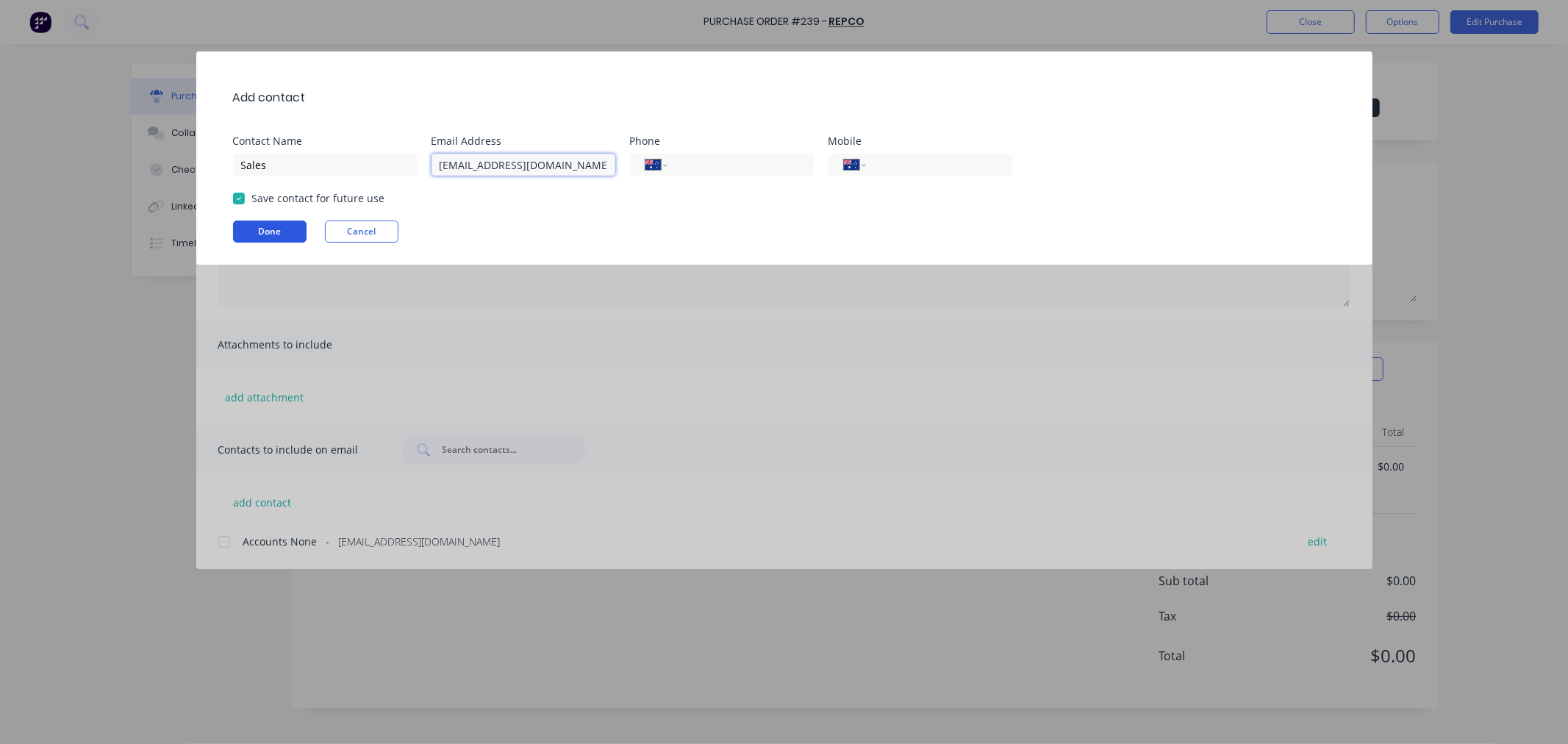
type input "[EMAIL_ADDRESS][DOMAIN_NAME]"
click at [243, 233] on button "Done" at bounding box center [270, 232] width 74 height 22
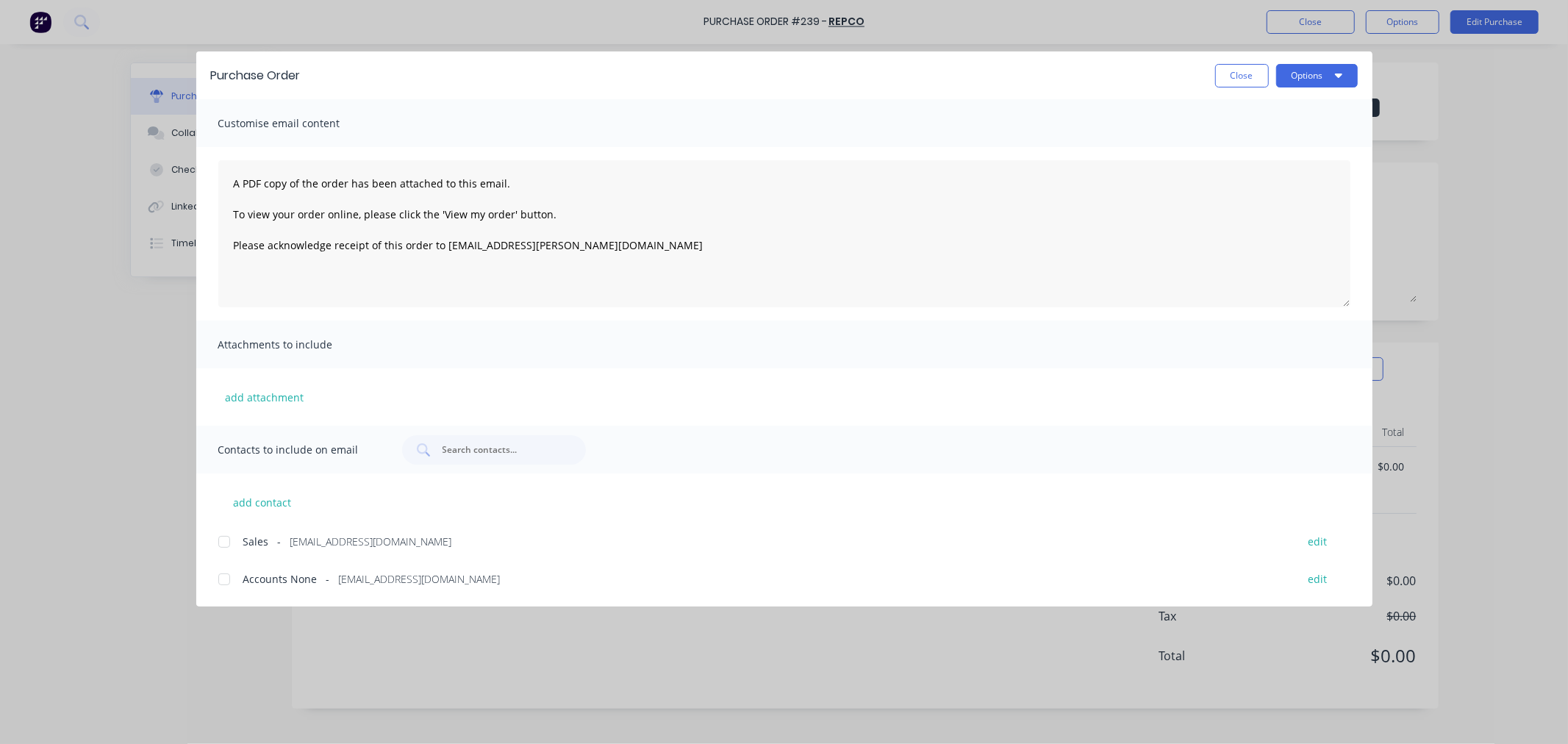
click at [231, 542] on div at bounding box center [224, 542] width 29 height 29
click at [1307, 85] on button "Options" at bounding box center [1317, 75] width 82 height 24
click at [1263, 177] on div "Email" at bounding box center [1287, 172] width 113 height 22
click at [1237, 70] on button "Close" at bounding box center [1242, 75] width 54 height 24
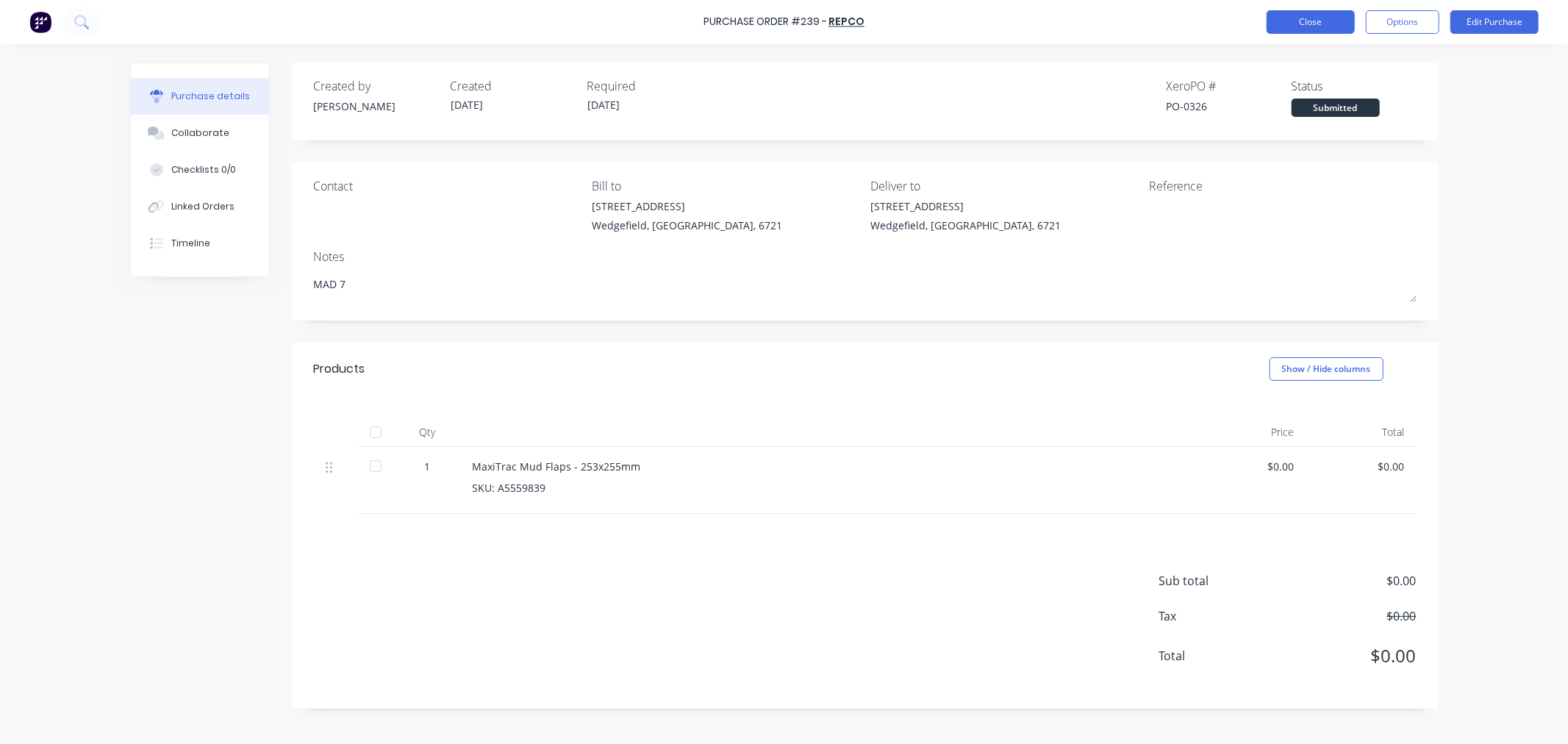
click at [1316, 18] on button "Close" at bounding box center [1310, 22] width 88 height 24
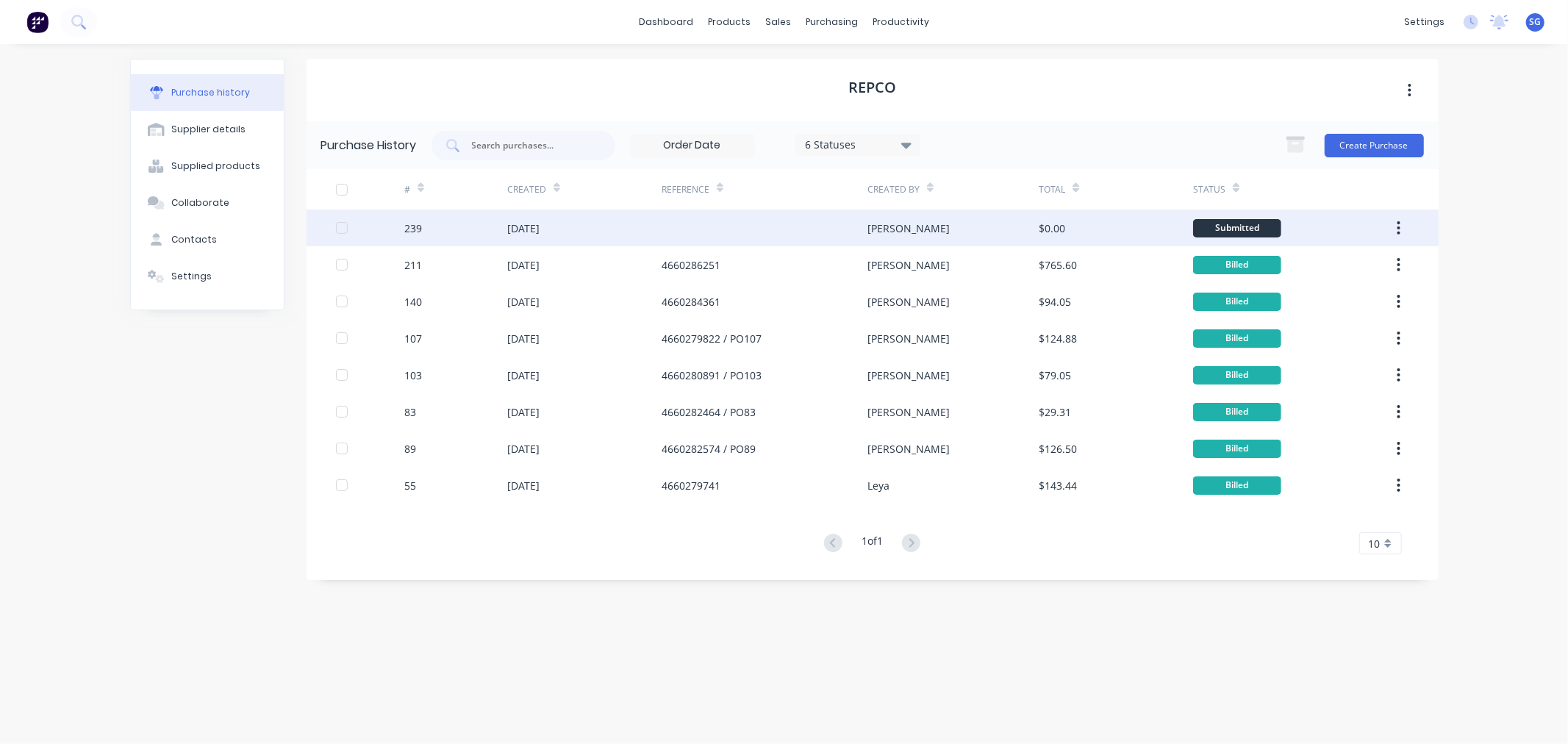
click at [923, 223] on div "[PERSON_NAME]" at bounding box center [952, 228] width 172 height 37
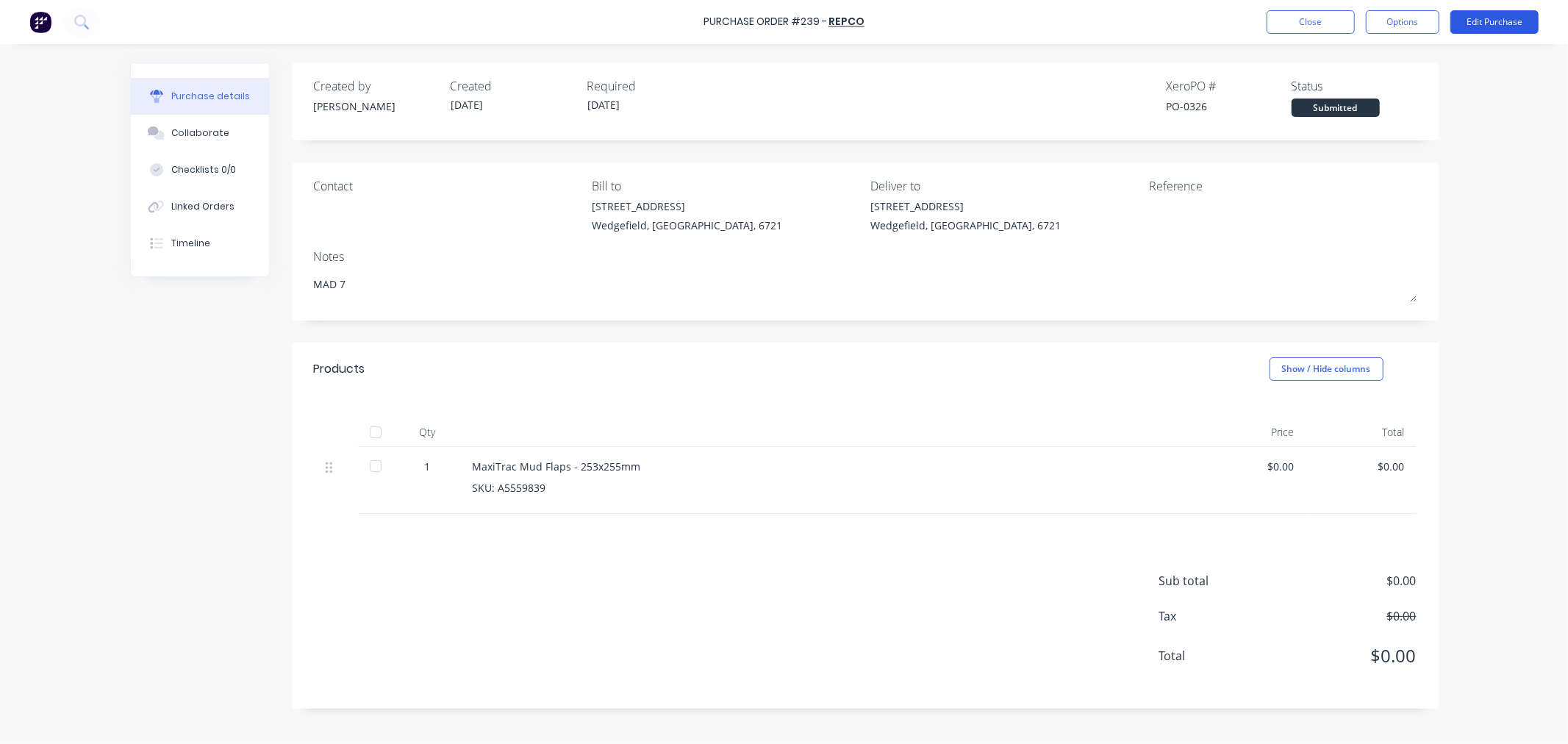
click at [1456, 28] on button "Edit Purchase" at bounding box center [1494, 22] width 88 height 24
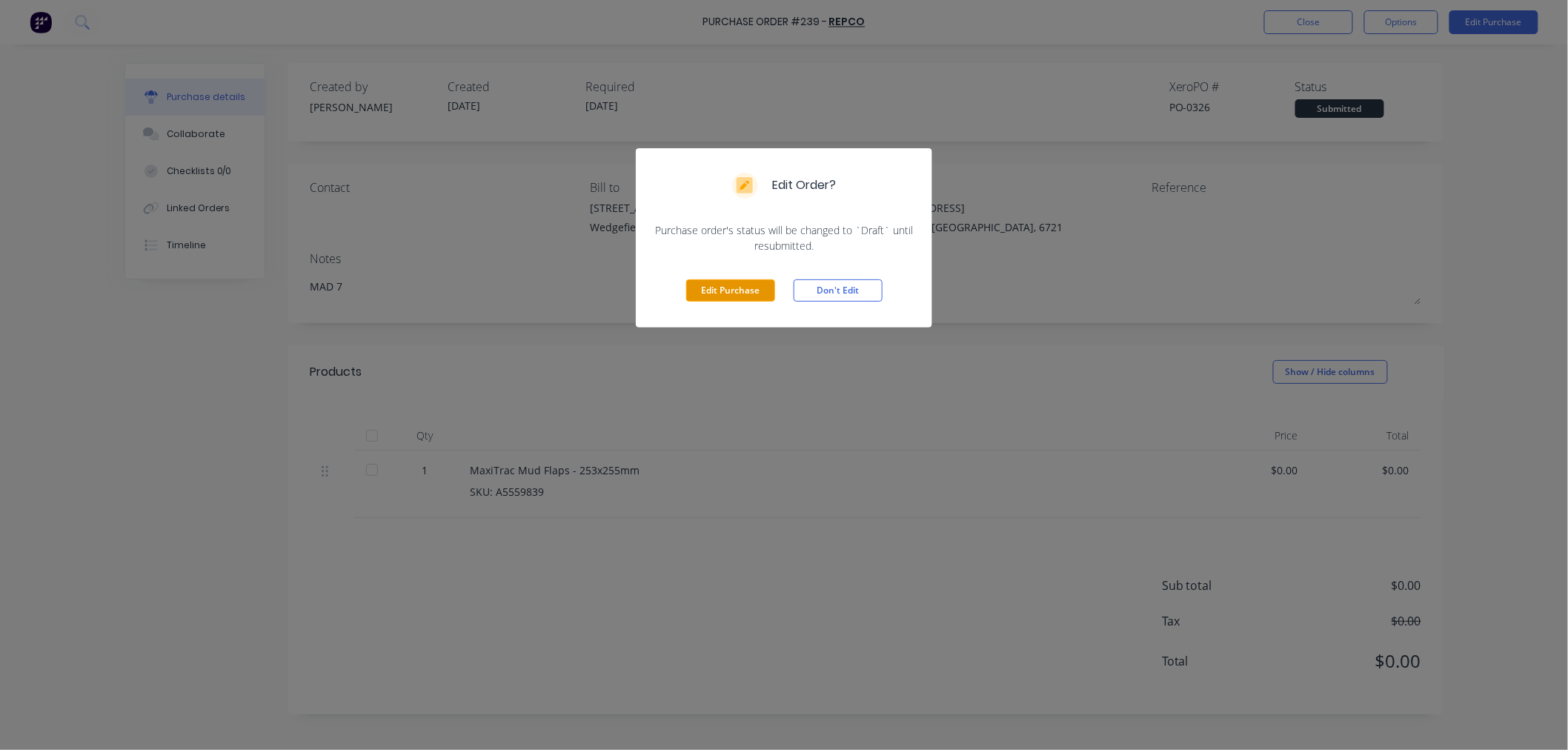
click at [756, 294] on button "Edit Purchase" at bounding box center [730, 290] width 89 height 22
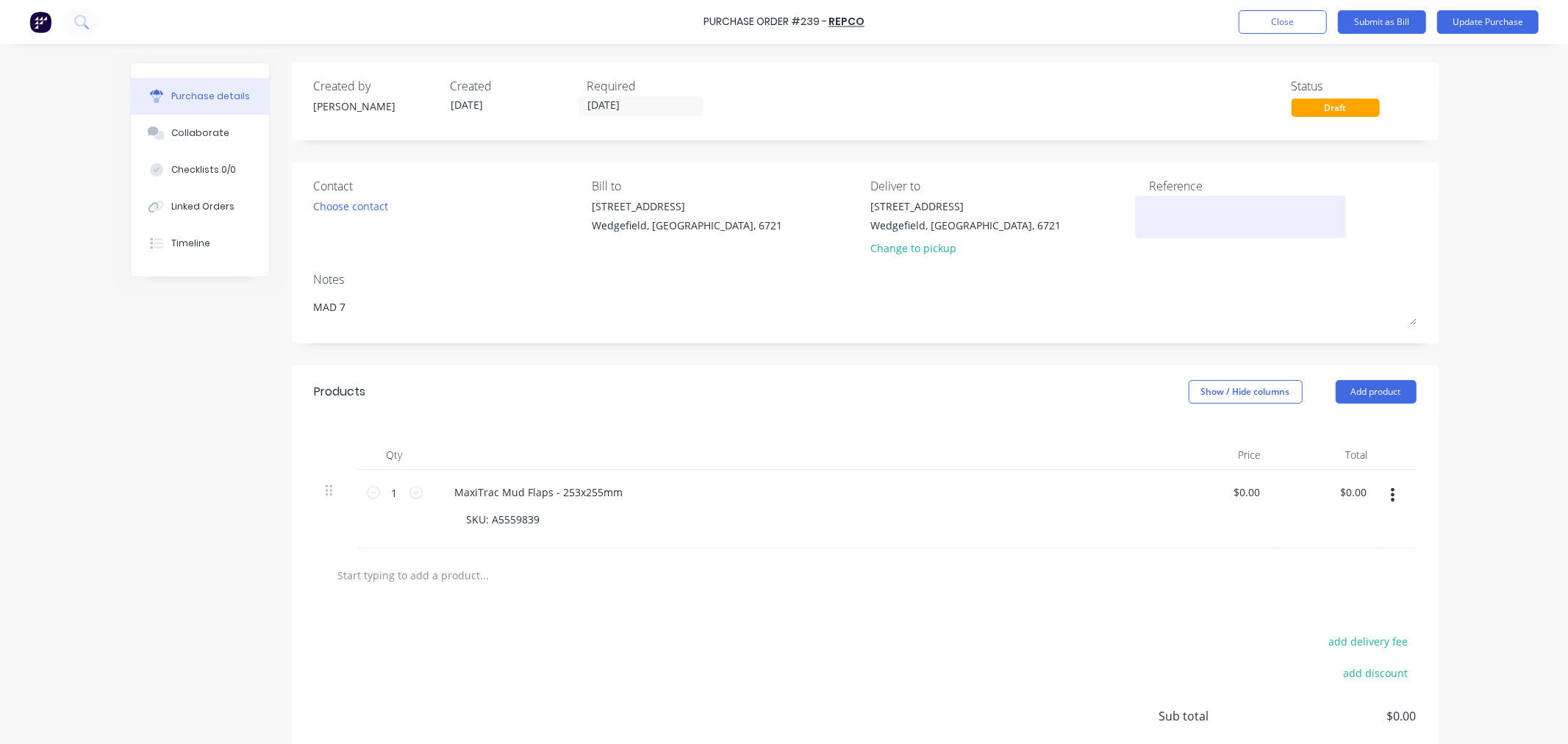
click at [1229, 209] on textarea at bounding box center [1240, 215] width 184 height 33
type textarea "x"
type textarea "M"
type textarea "x"
type textarea "MA"
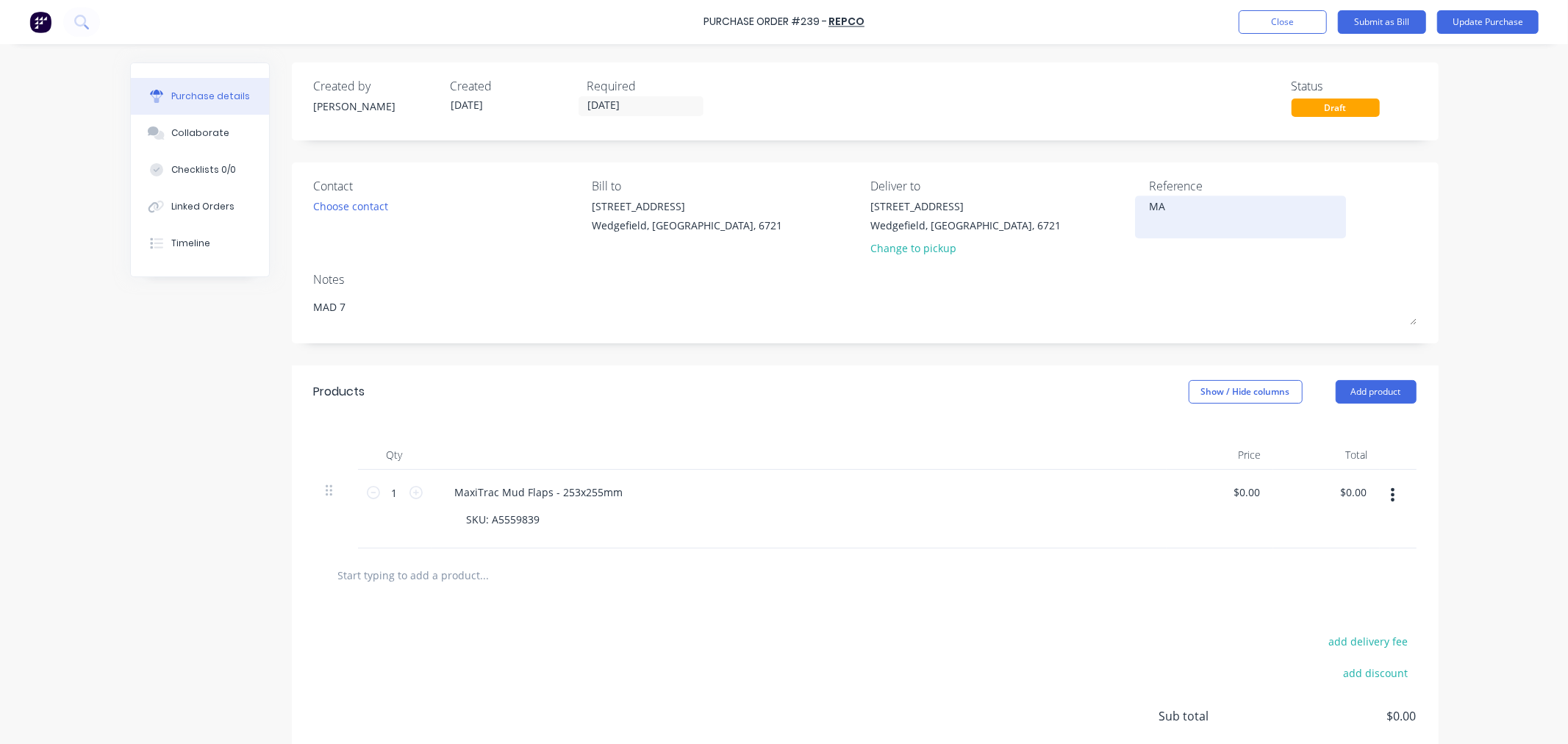
type textarea "x"
type textarea "MAD"
type textarea "x"
type textarea "MAD"
type textarea "x"
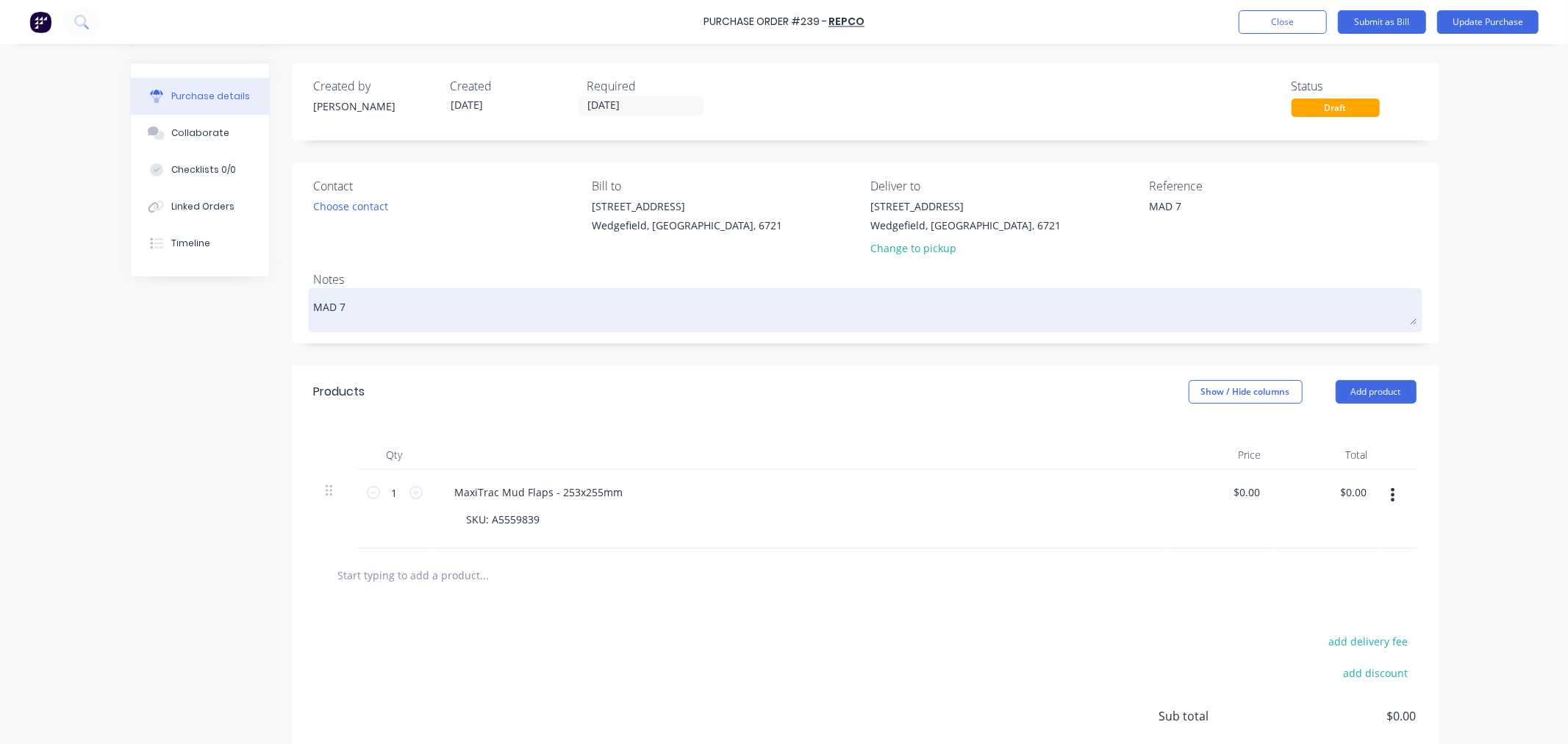
type textarea "MAD 7"
type textarea "x"
type textarea "MAD 7"
click at [442, 307] on textarea "MAD 7" at bounding box center [865, 308] width 1103 height 33
type textarea "x"
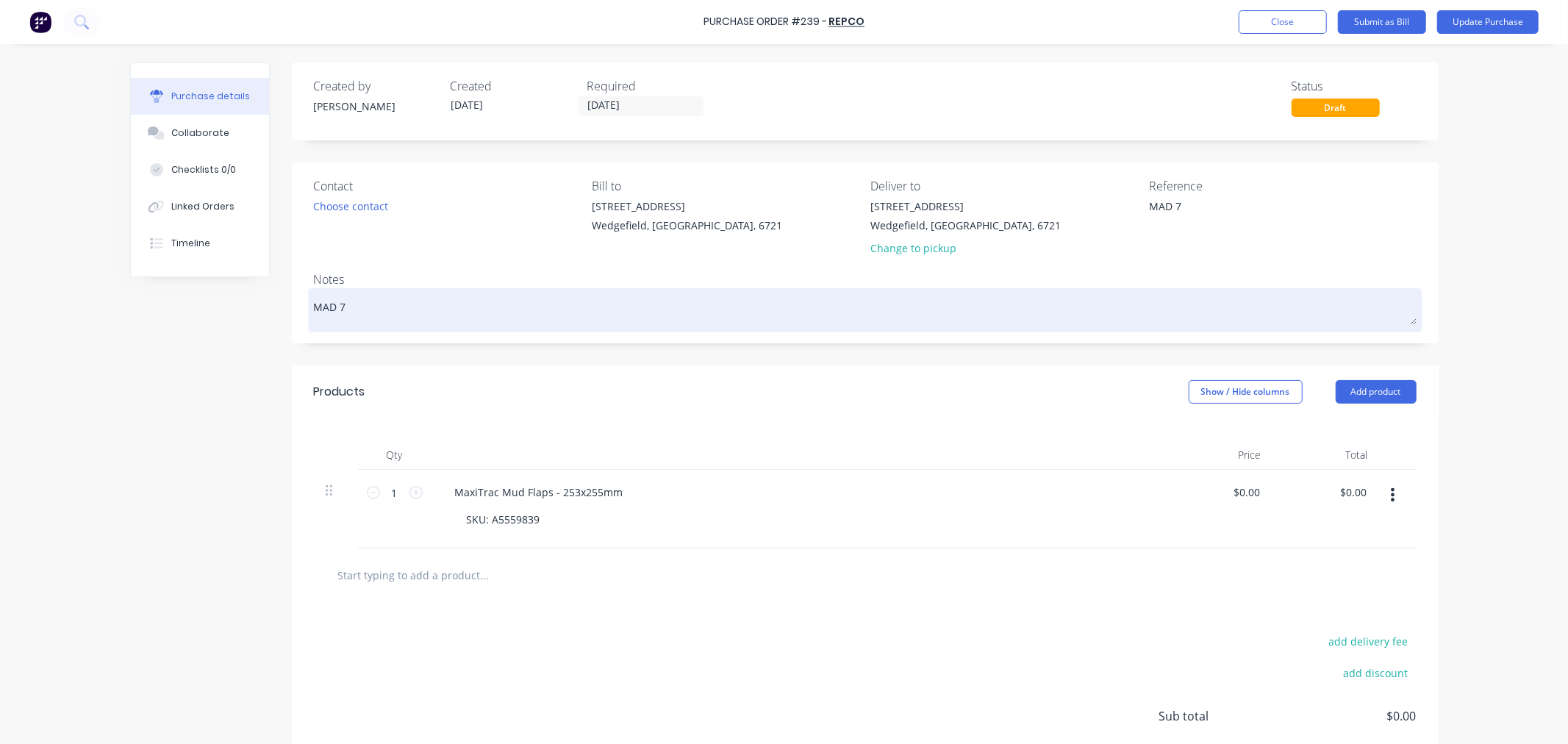
type textarea "MAD 7 -"
type textarea "x"
type textarea "MAD 7 -"
type textarea "x"
type textarea "MAD 7 - O"
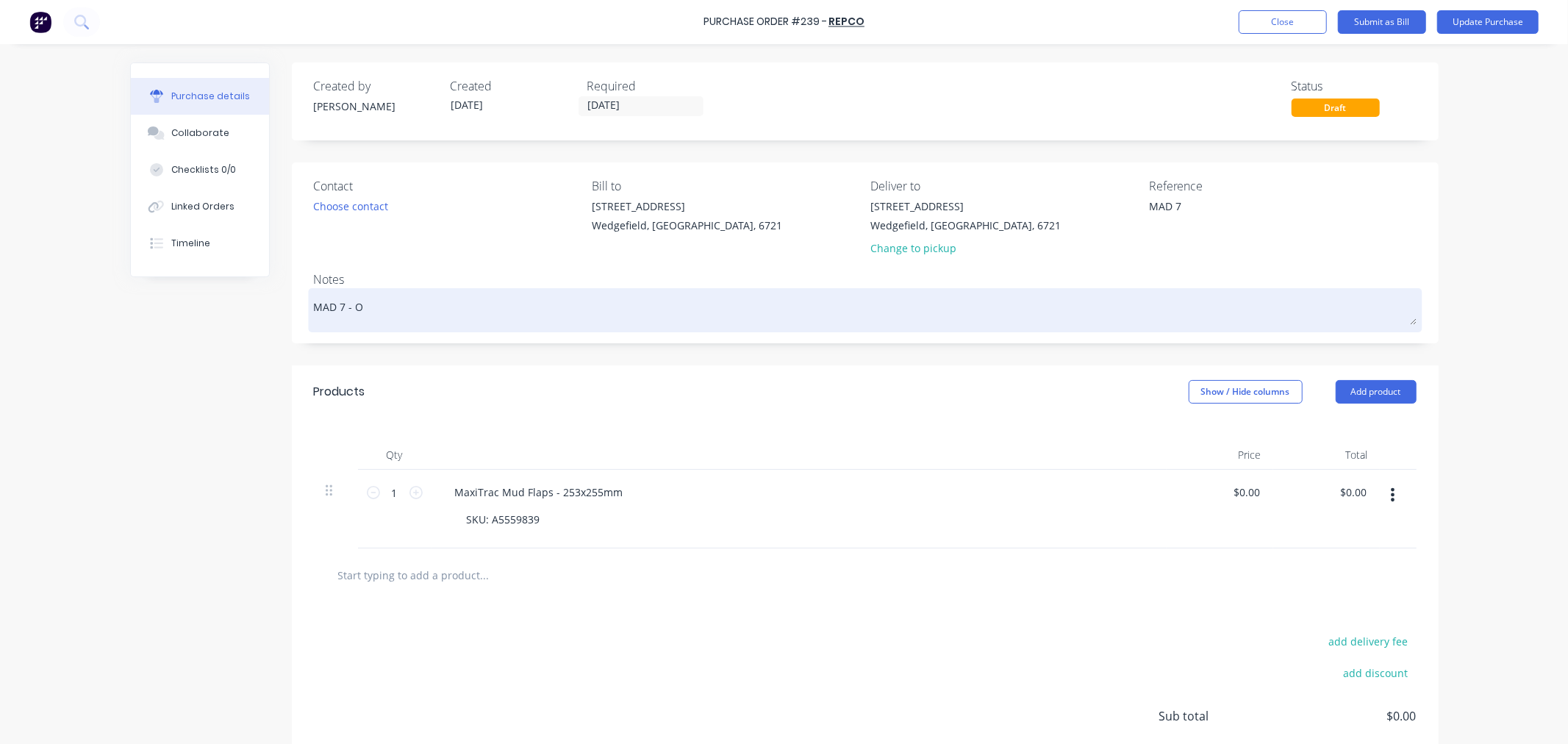
type textarea "x"
type textarea "MAD 7 - Or"
type textarea "x"
type textarea "MAD 7 - Ord"
type textarea "x"
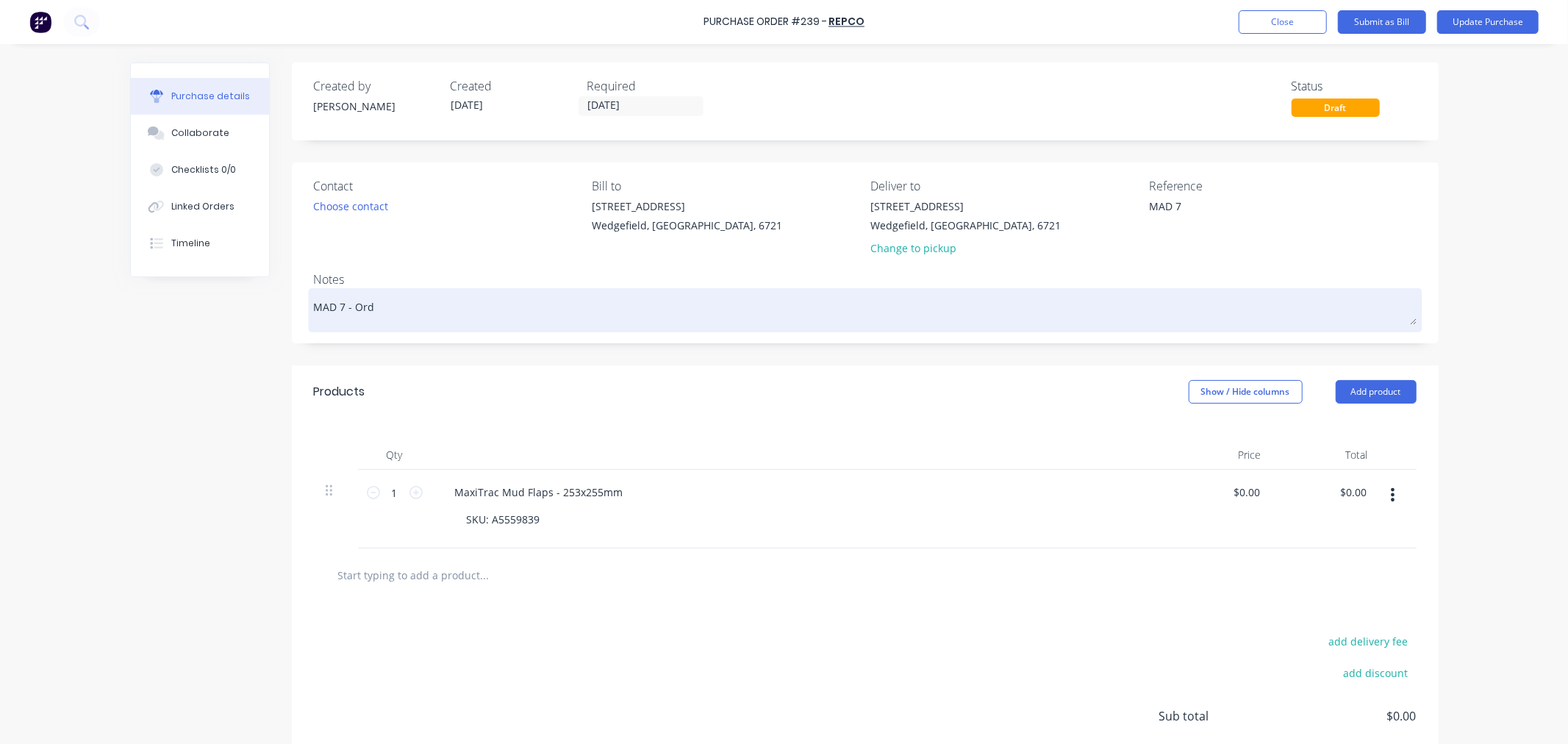
type textarea "MAD 7 - Orde"
type textarea "x"
type textarea "MAD 7 - Order"
type textarea "x"
type textarea "MAD 7 - Order"
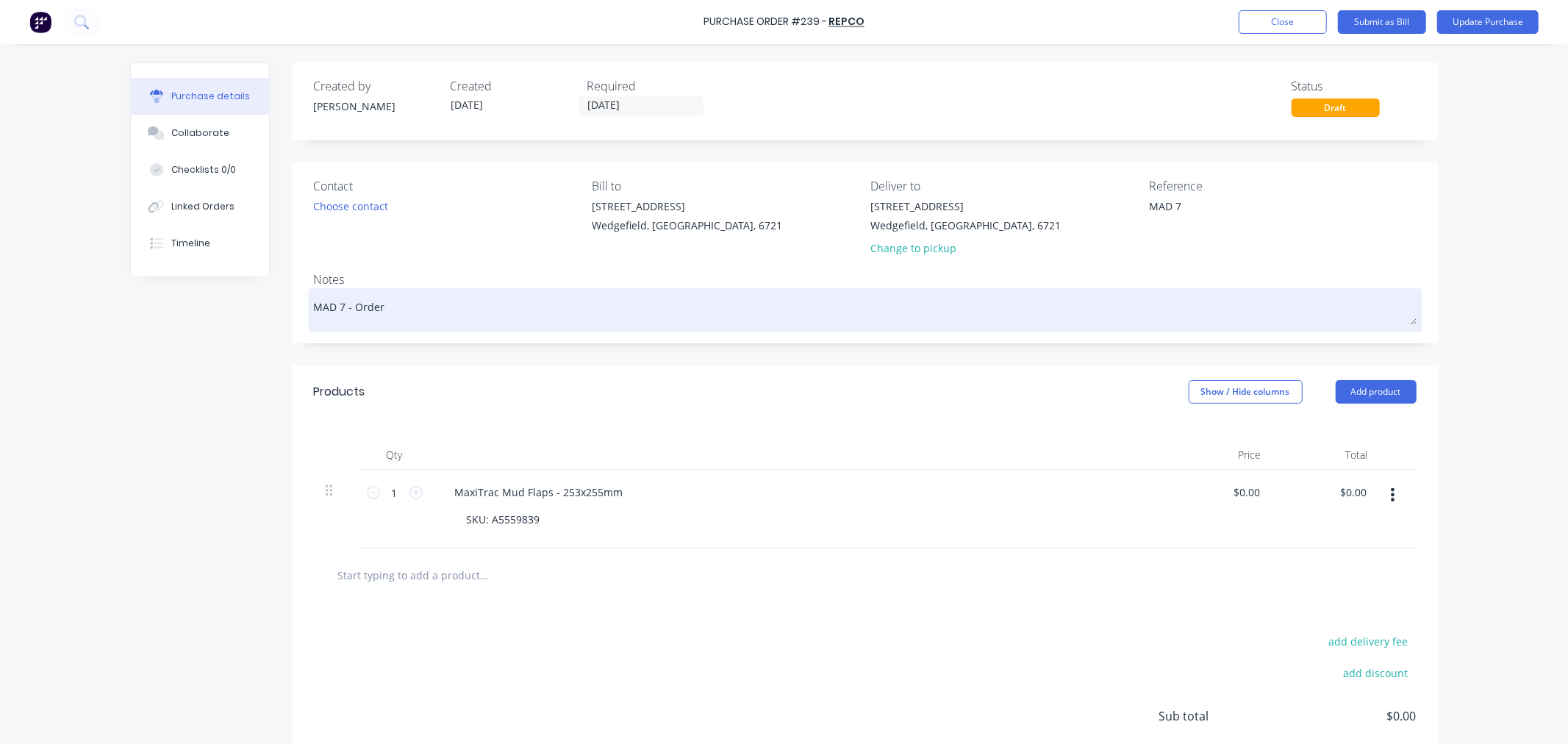
type textarea "x"
type textarea "MAD 7 - Order b"
type textarea "x"
type textarea "MAD 7 - Order by"
type textarea "x"
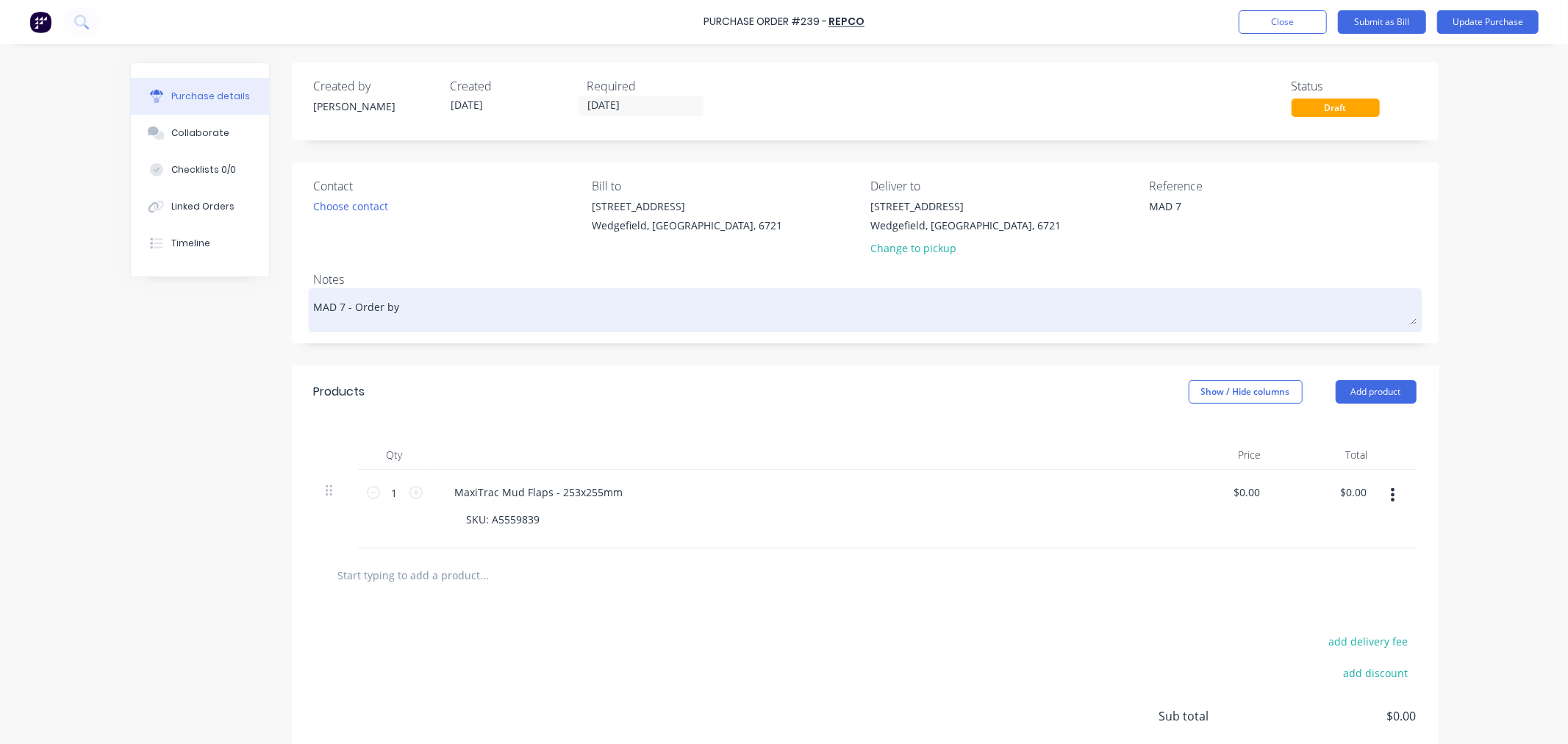
type textarea "MAD 7 - Order by"
type textarea "x"
type textarea "MAD 7 - Order by J"
type textarea "x"
type textarea "MAD 7 - Order by [PERSON_NAME]"
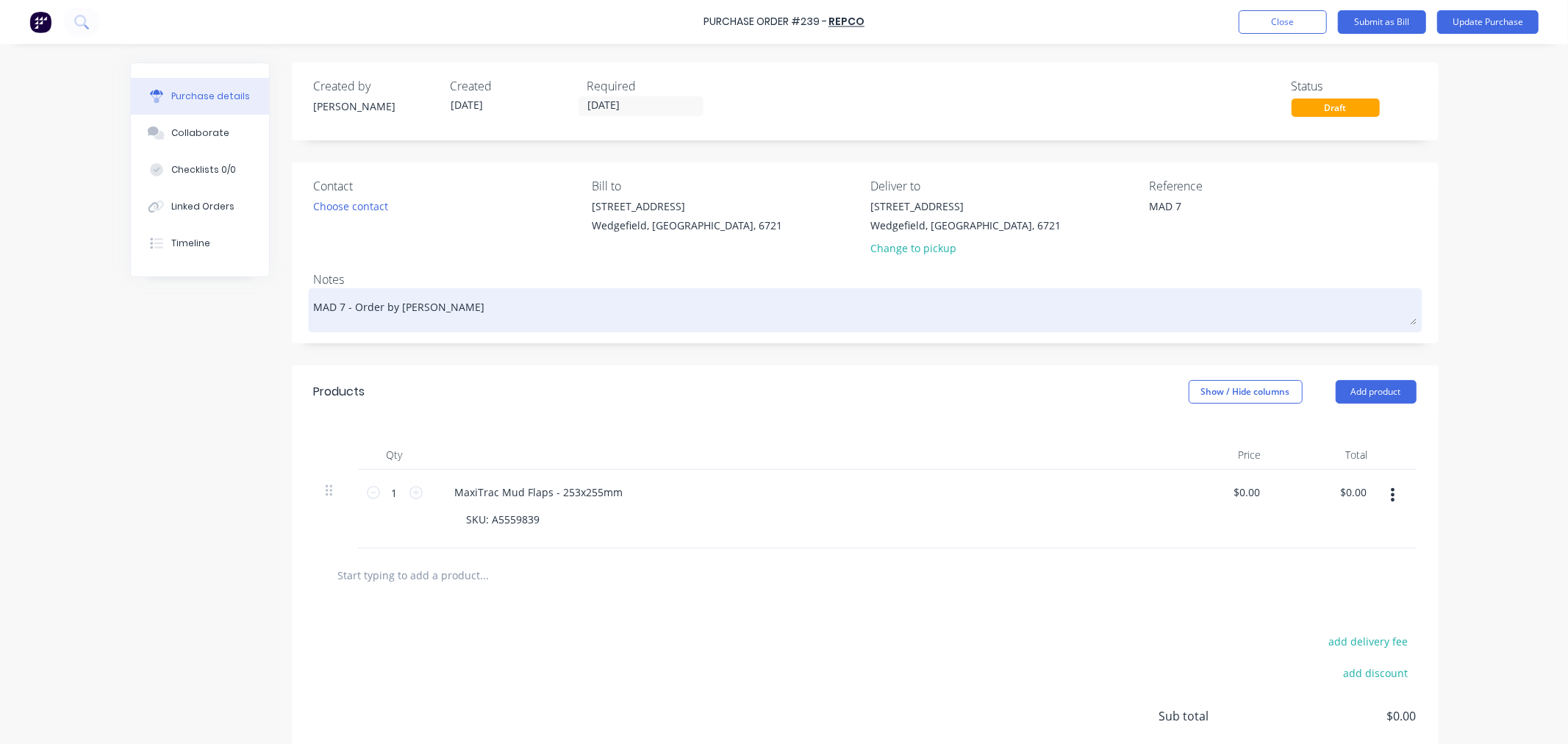
type textarea "x"
type textarea "MAD 7 - Order by [PERSON_NAME]"
type textarea "x"
type textarea "MAD 7 - Order by [PERSON_NAME]"
type textarea "x"
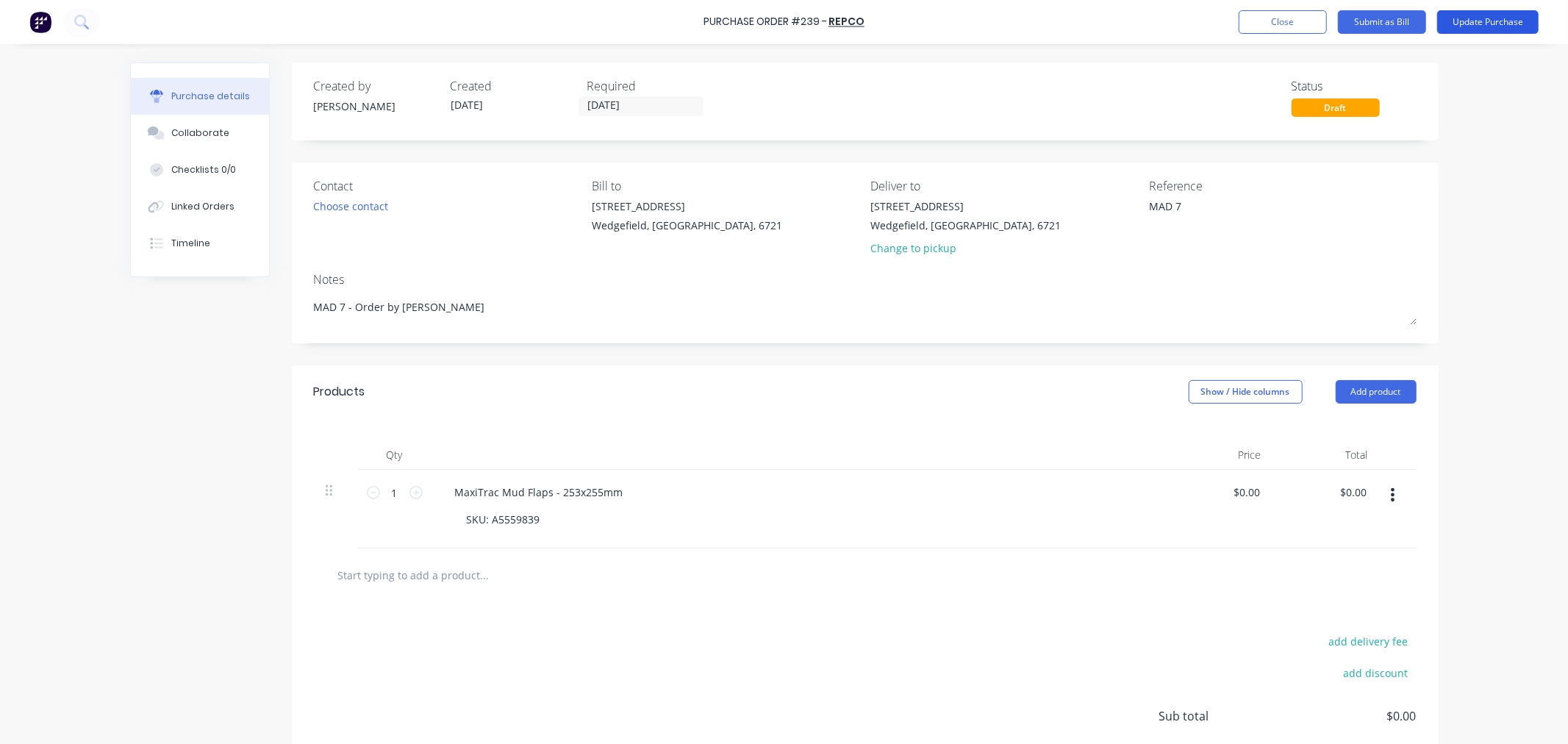
type textarea "MAD 7 - Order by [PERSON_NAME]"
type textarea "x"
type textarea "MAD 7 - Order by [PERSON_NAME]"
click at [1486, 15] on button "Update Purchase" at bounding box center [1488, 22] width 102 height 24
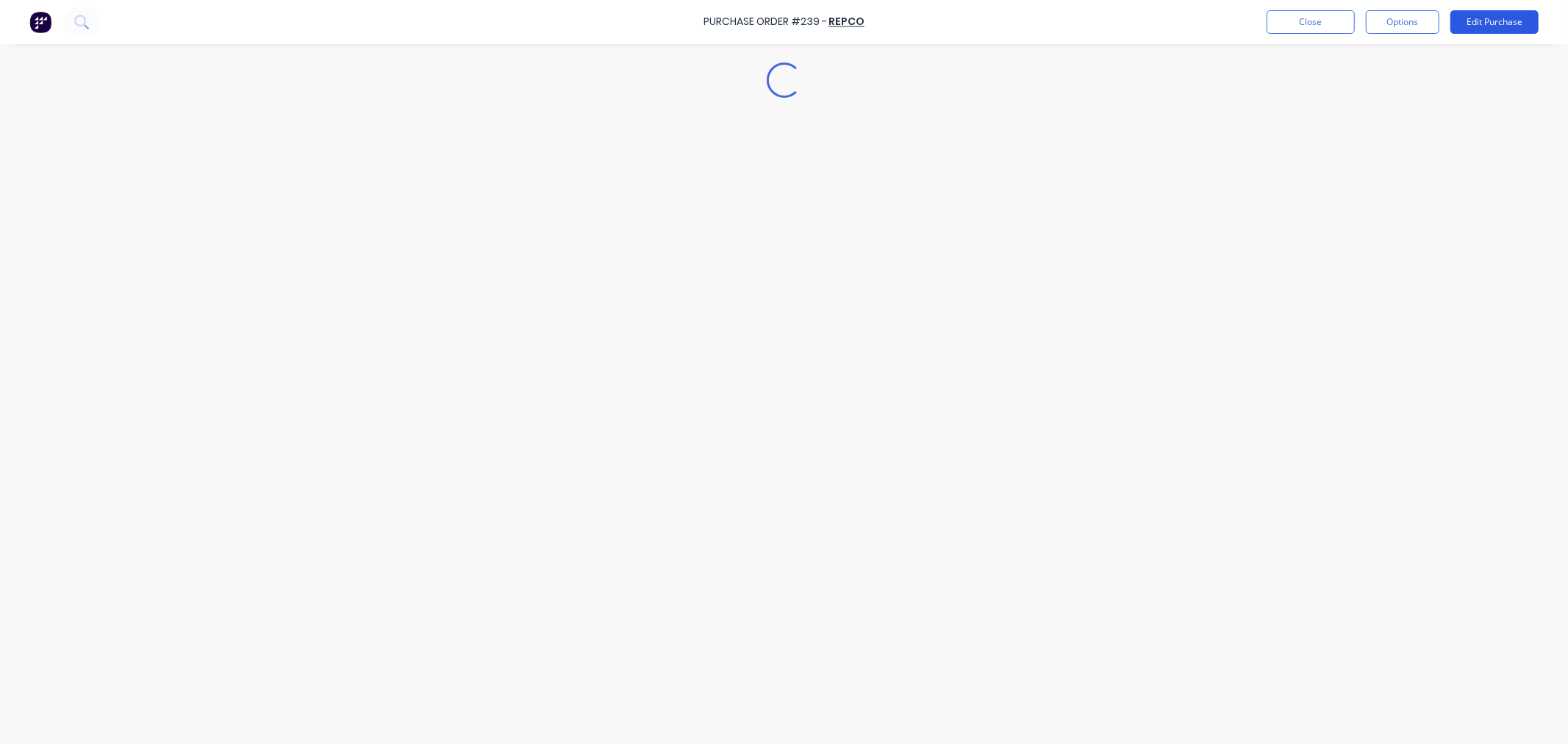
type textarea "x"
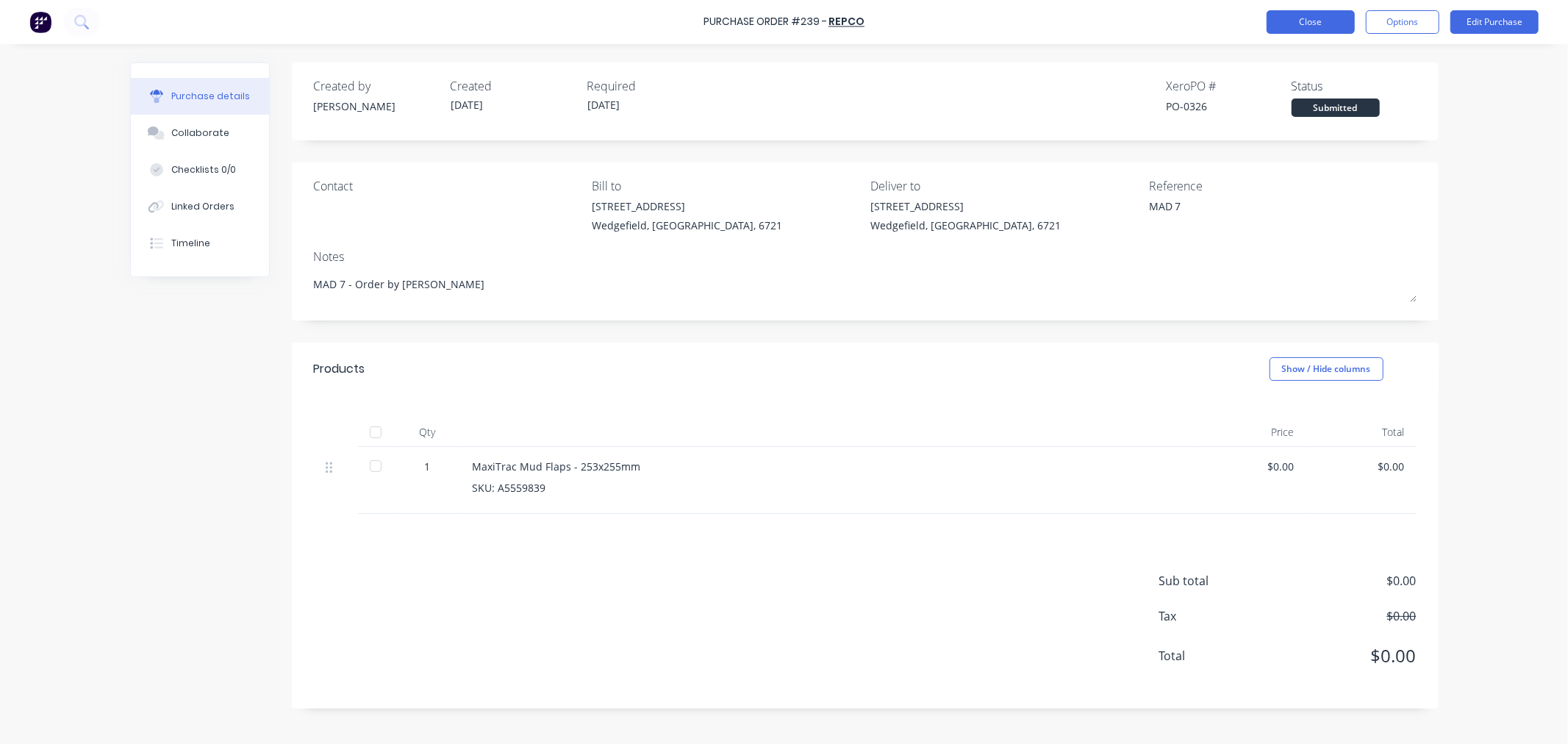
click at [1293, 25] on button "Close" at bounding box center [1310, 22] width 88 height 24
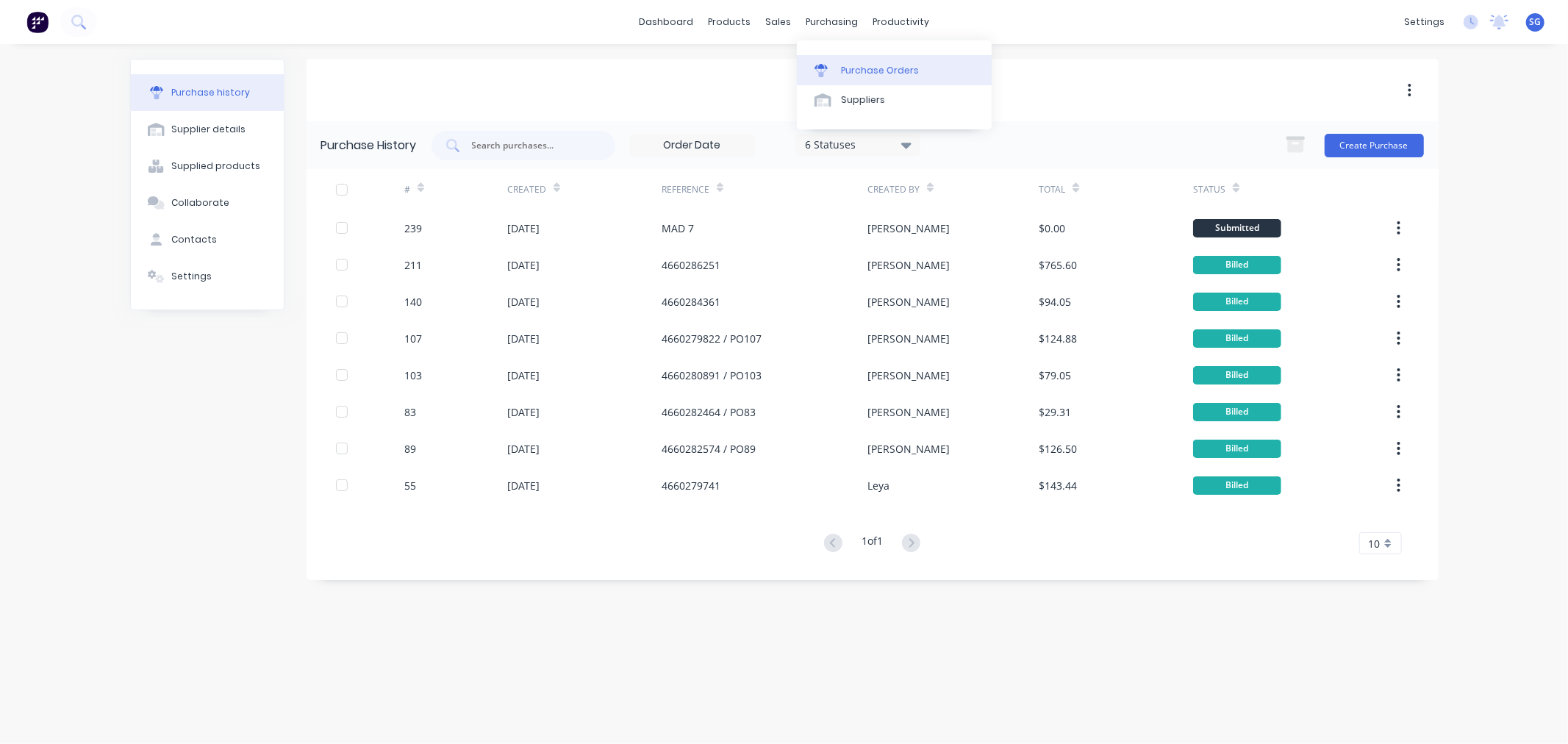
click at [856, 75] on div "Purchase Orders" at bounding box center [879, 70] width 78 height 13
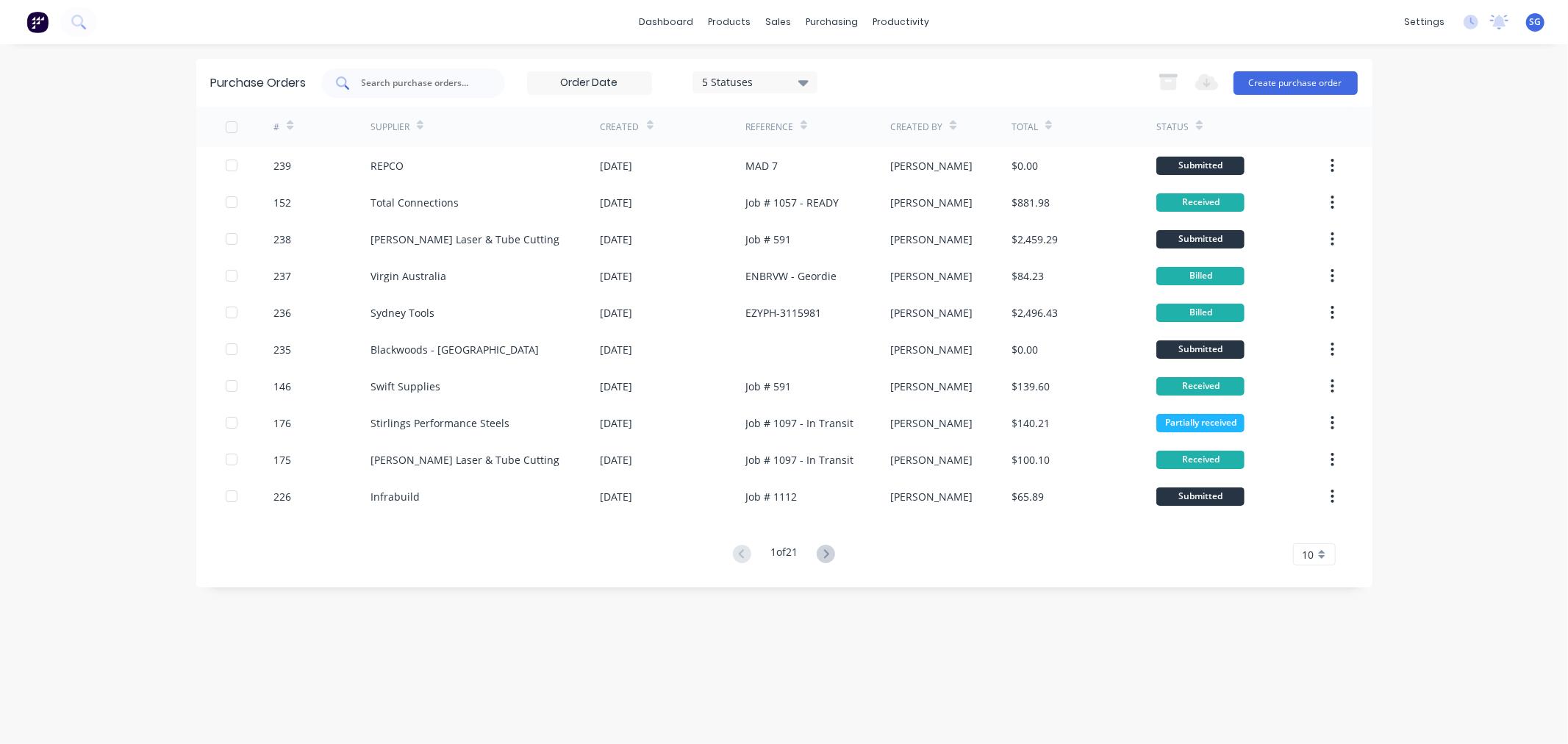
click at [404, 83] on input "text" at bounding box center [421, 82] width 122 height 15
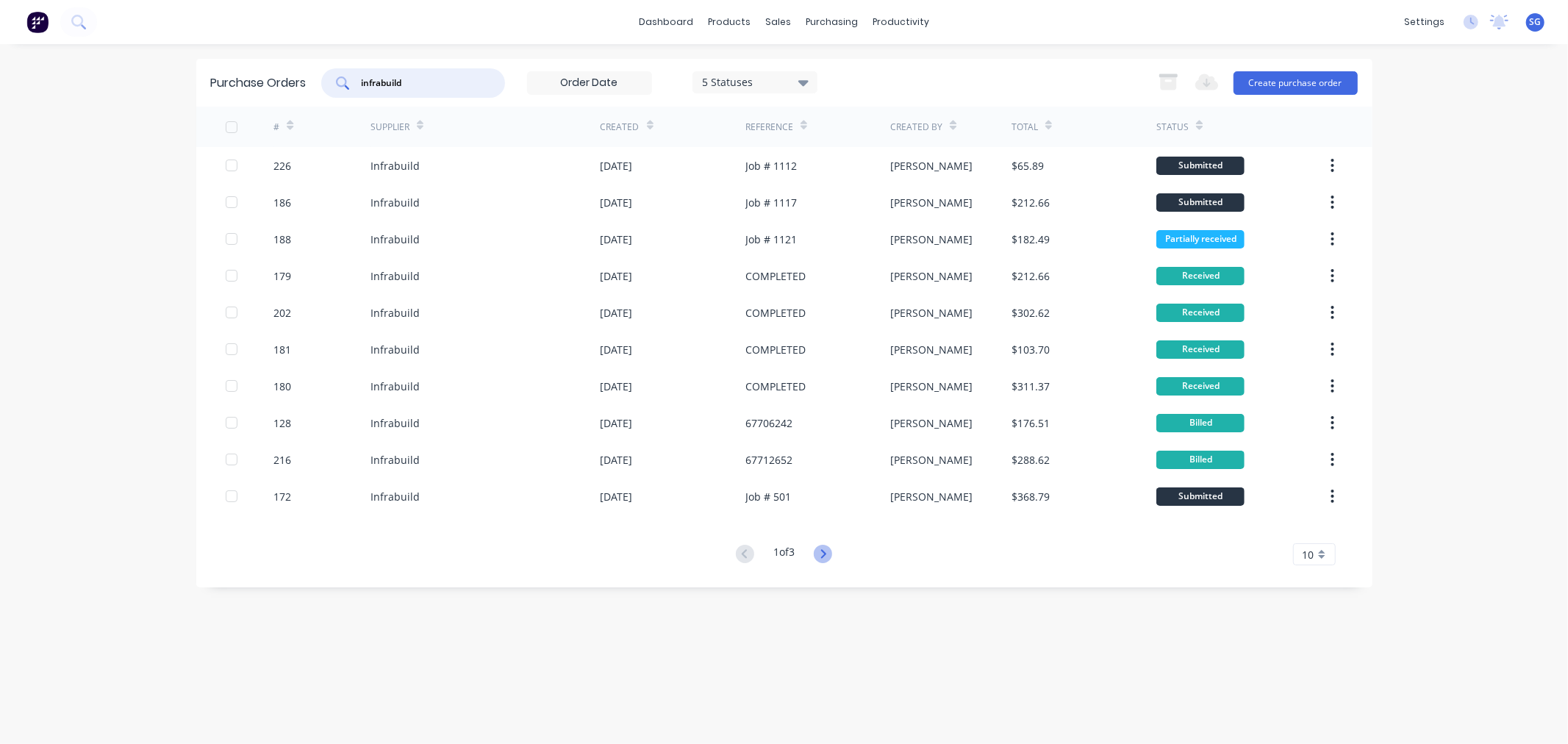
type input "infrabuild"
click at [828, 552] on icon at bounding box center [823, 554] width 18 height 18
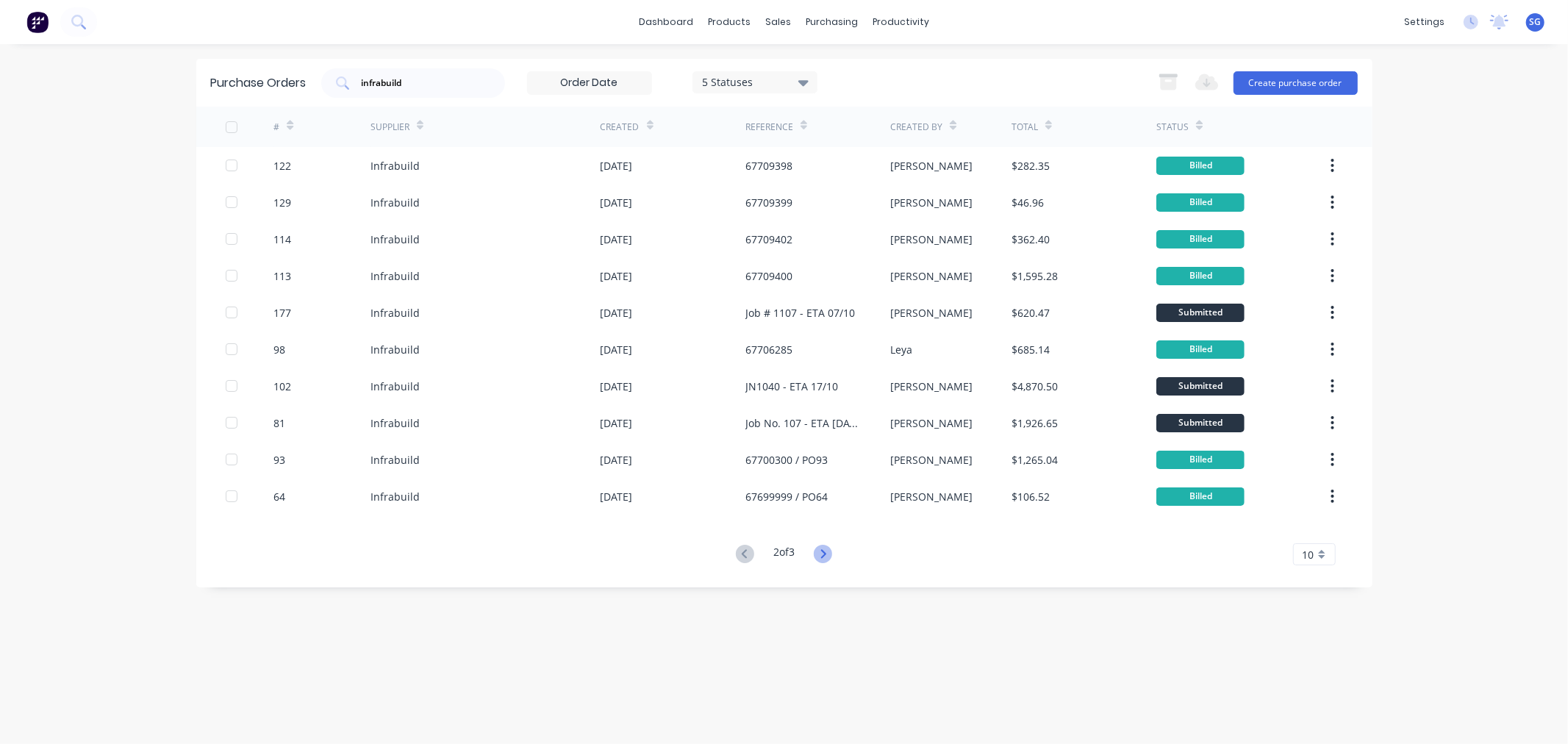
click at [824, 561] on icon at bounding box center [823, 554] width 18 height 18
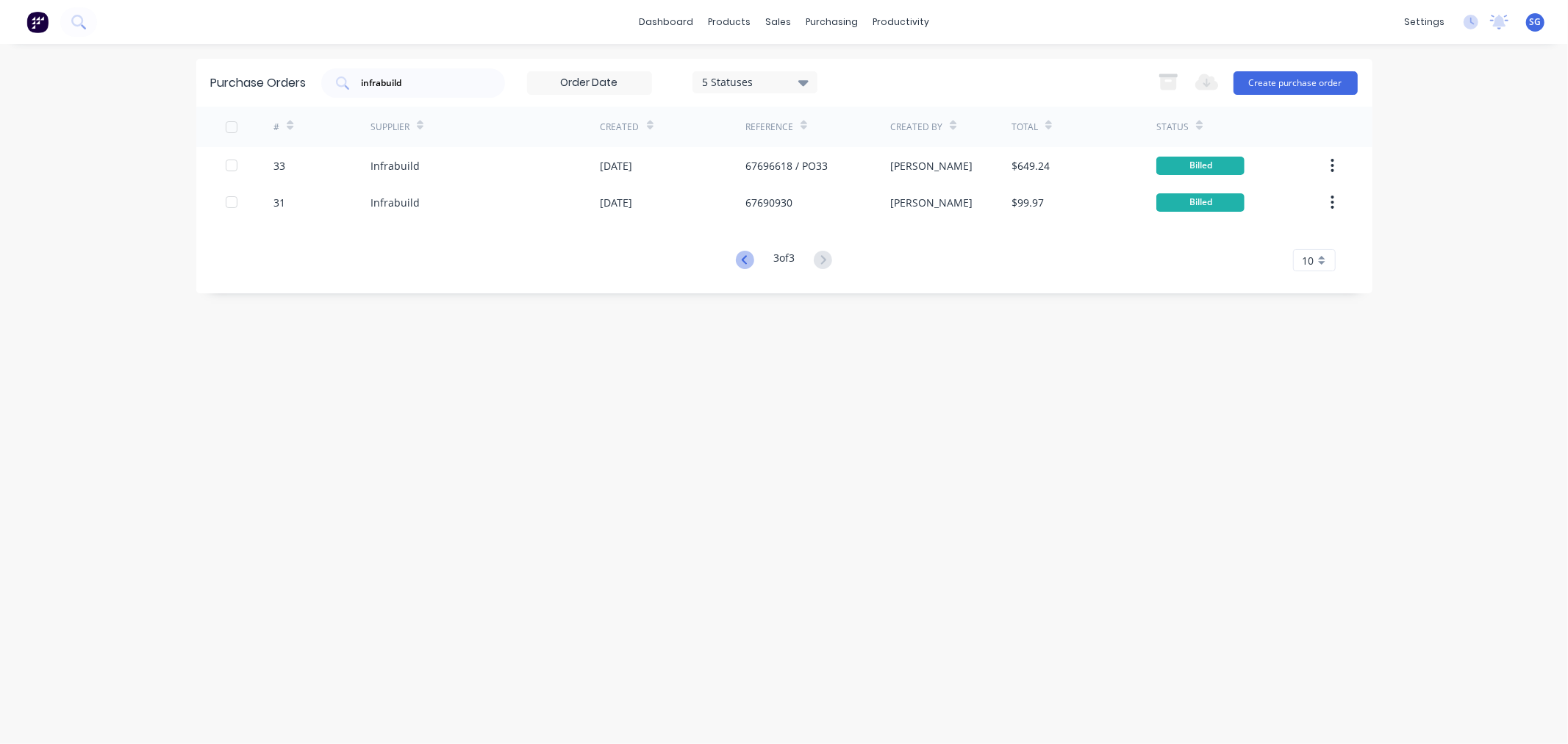
click at [736, 265] on icon at bounding box center [745, 260] width 18 height 18
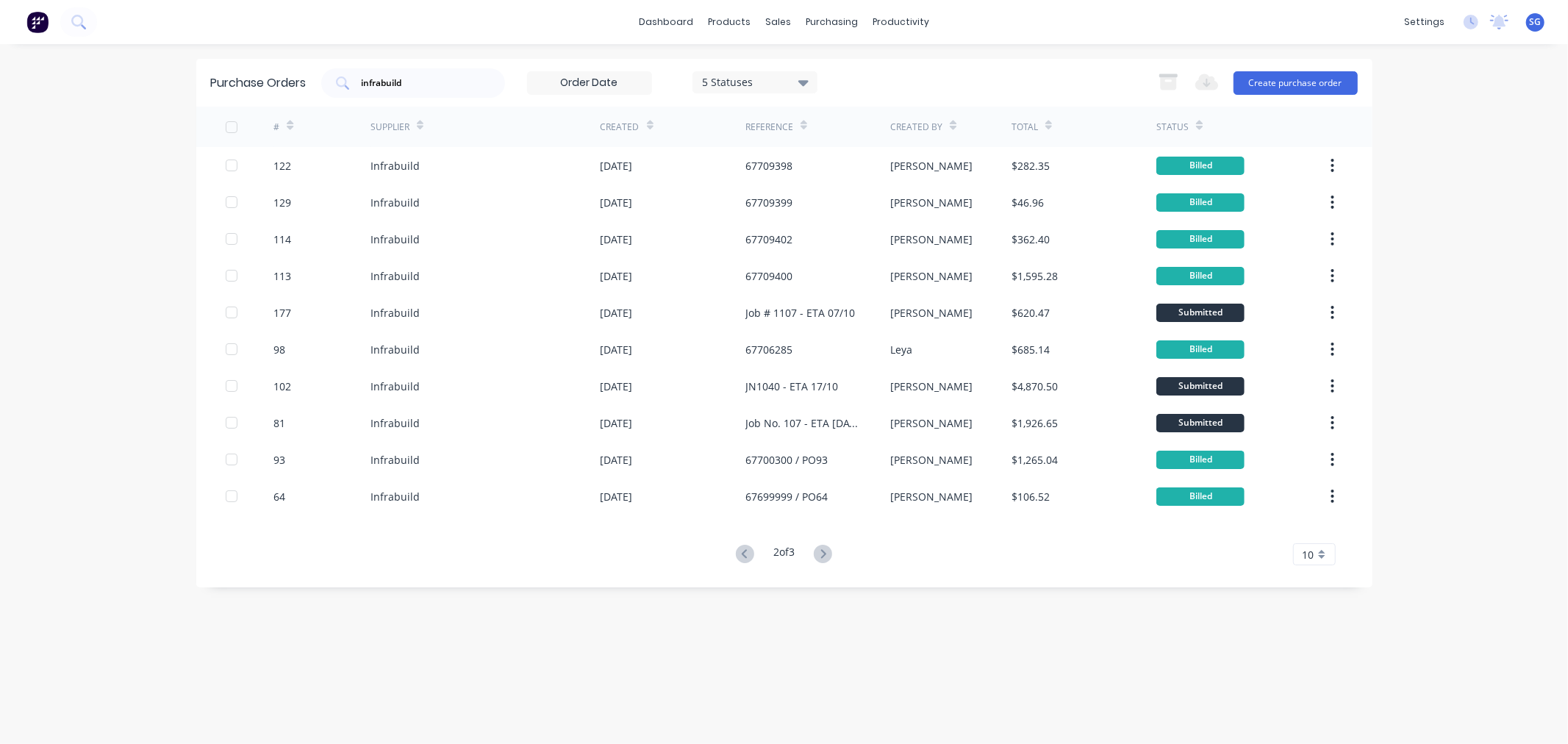
click at [736, 265] on div "[DATE]" at bounding box center [673, 275] width 145 height 37
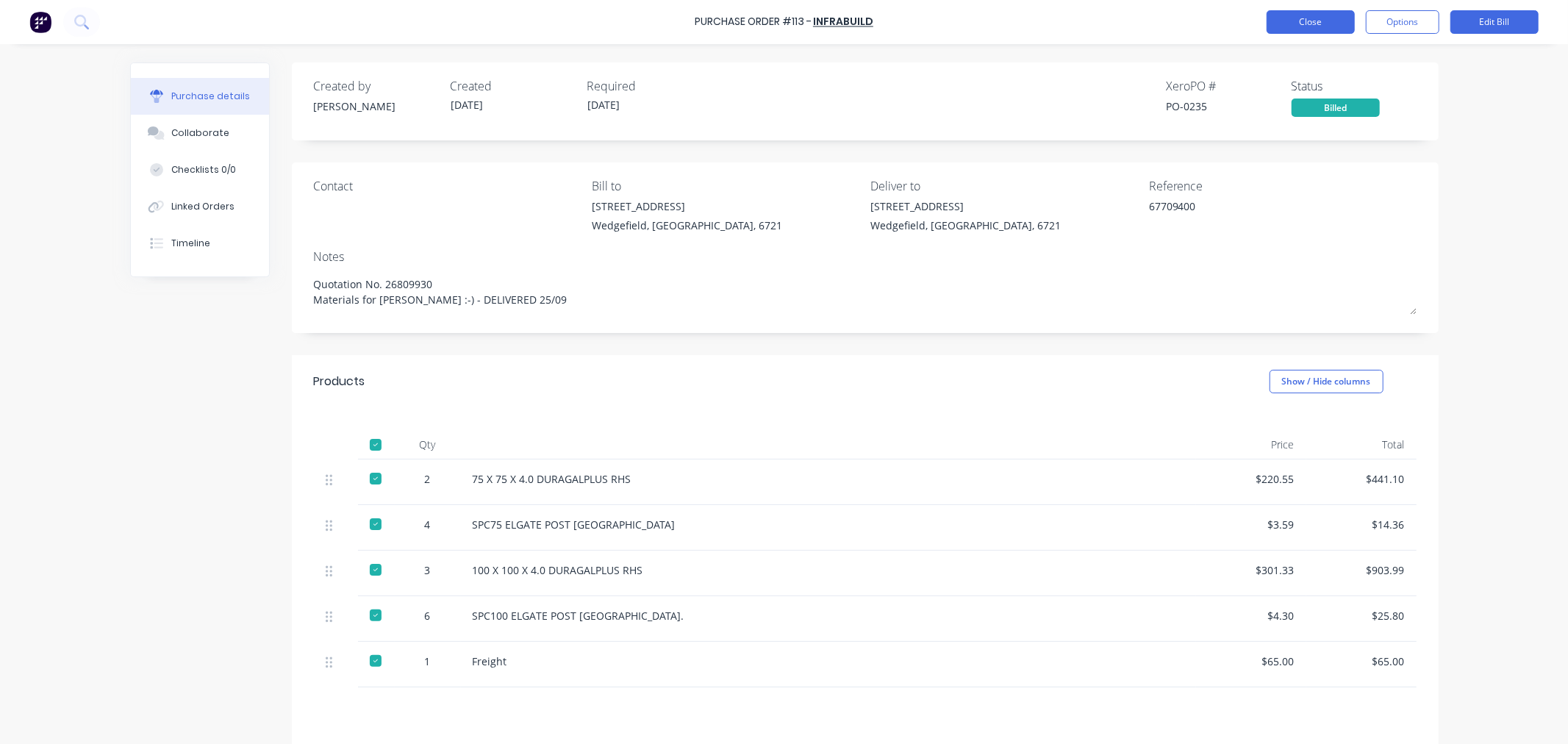
click at [1286, 22] on button "Close" at bounding box center [1310, 22] width 88 height 24
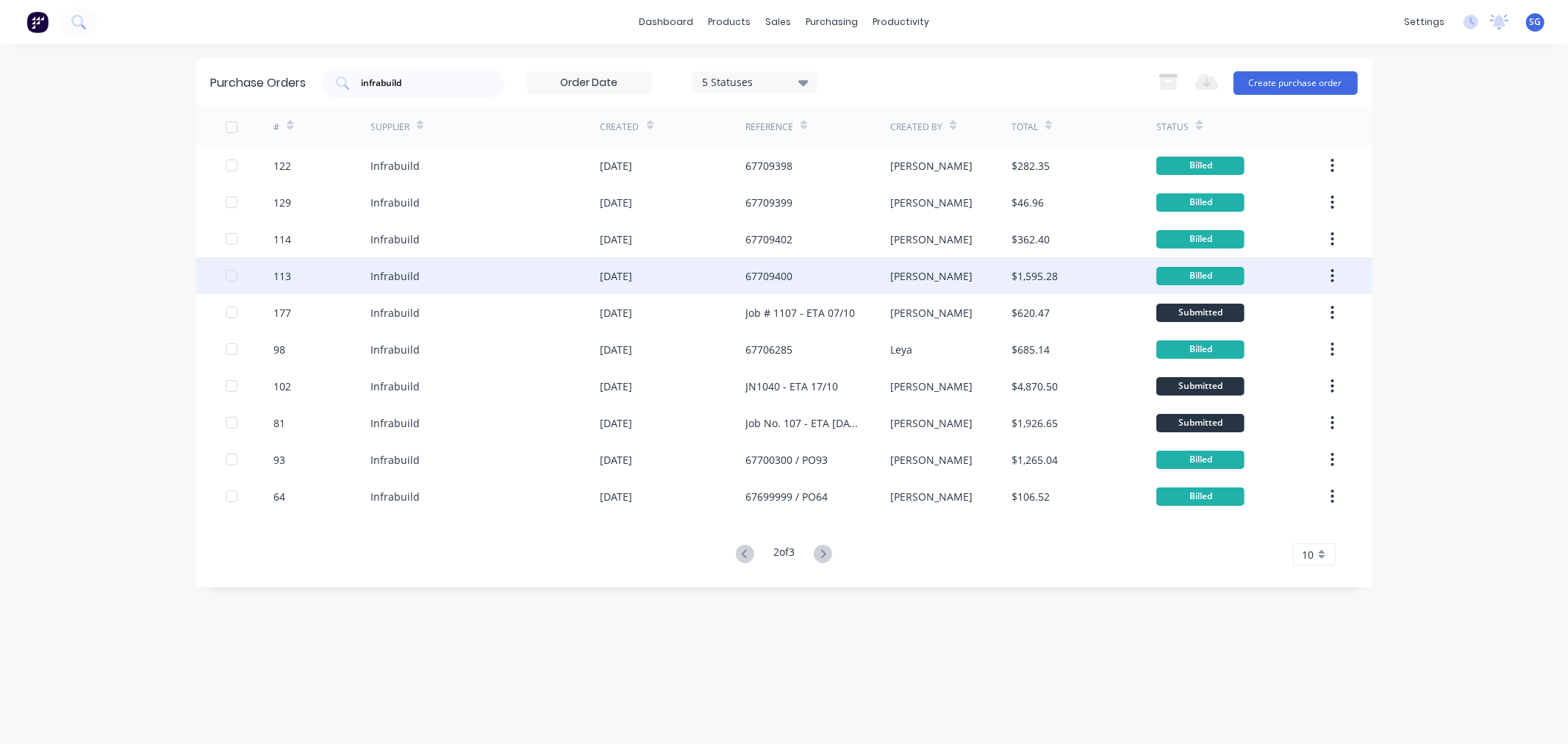
click at [1040, 270] on div "$1,595.28" at bounding box center [1035, 276] width 46 height 15
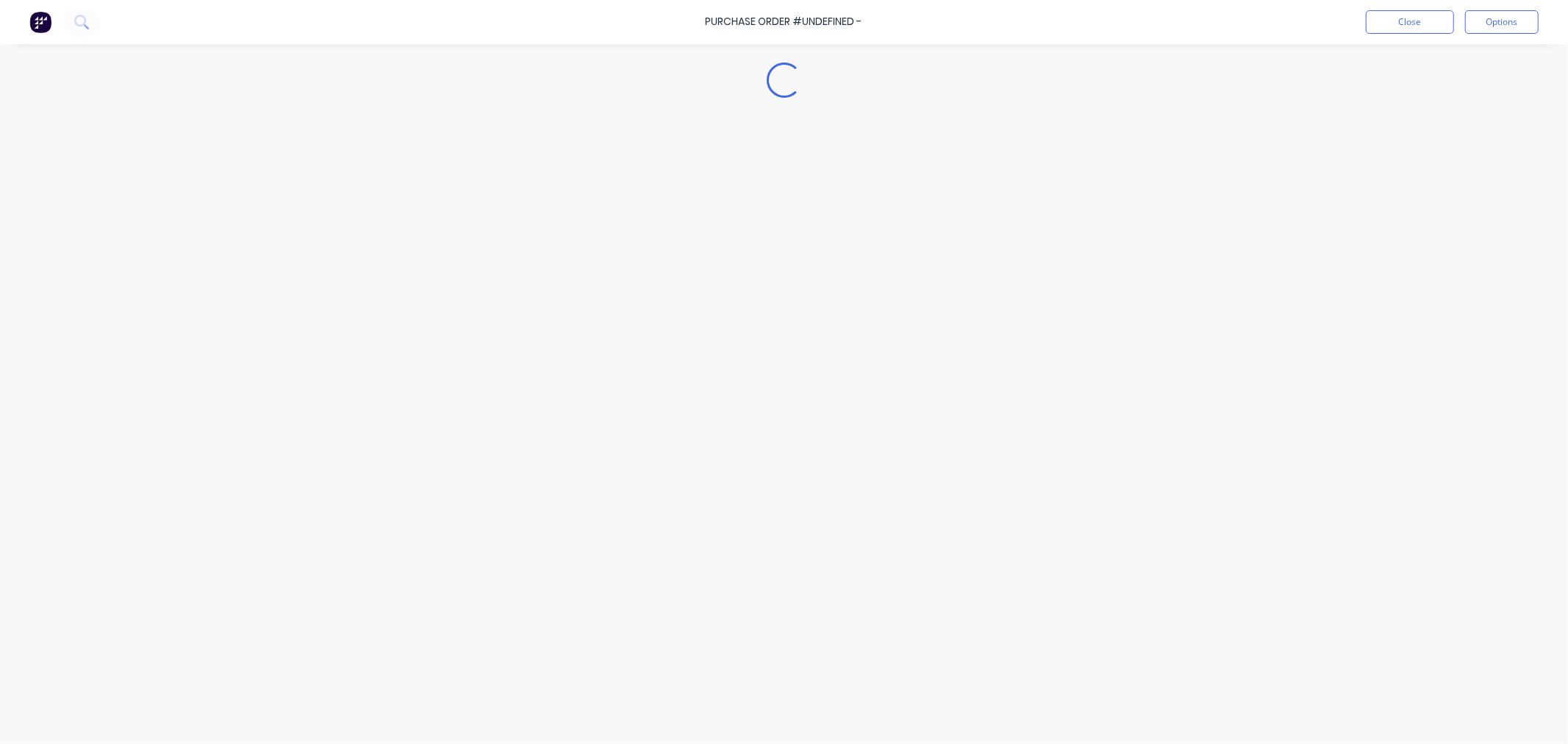
type textarea "x"
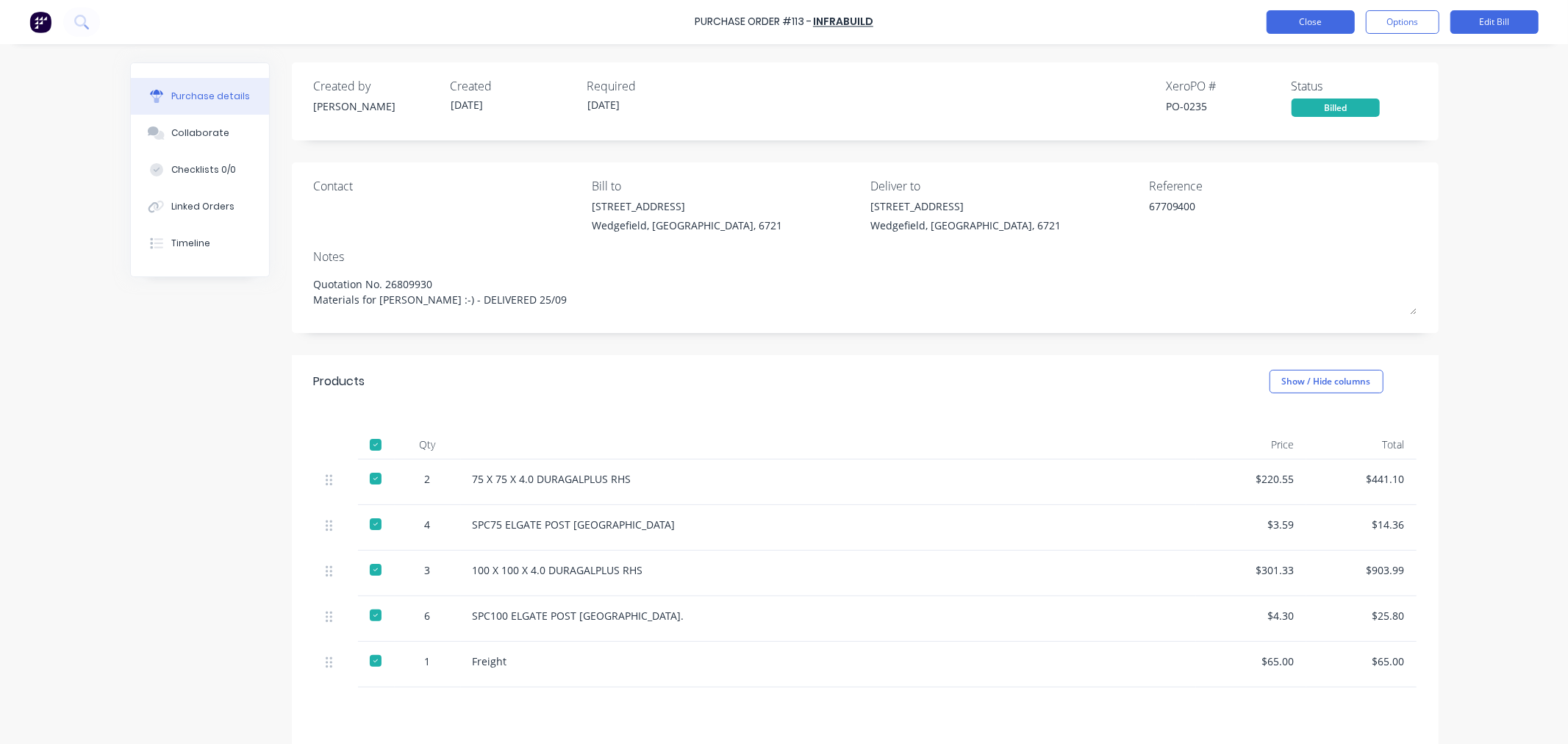
click at [1306, 26] on button "Close" at bounding box center [1310, 22] width 88 height 24
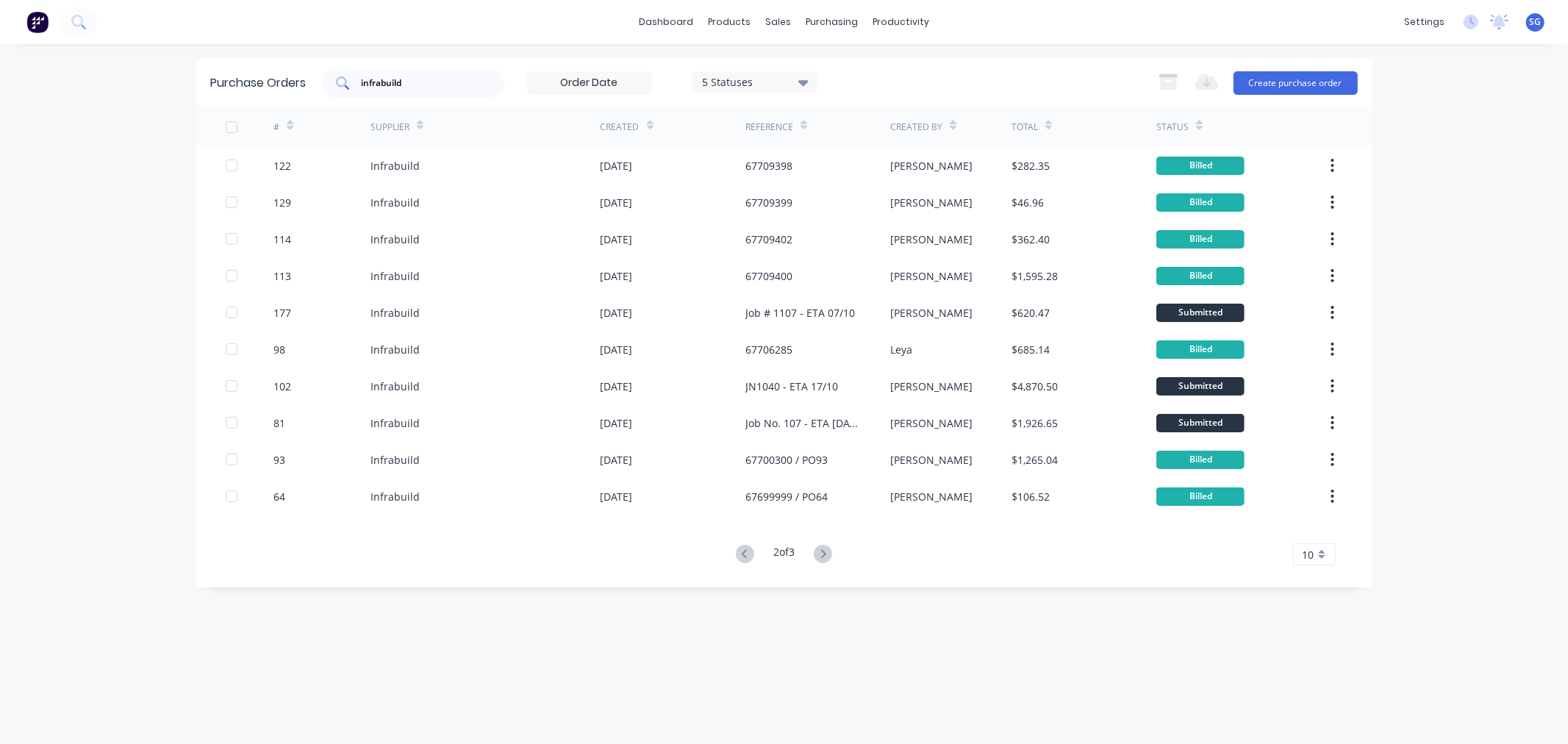
click at [371, 84] on input "infrabuild" at bounding box center [421, 82] width 122 height 15
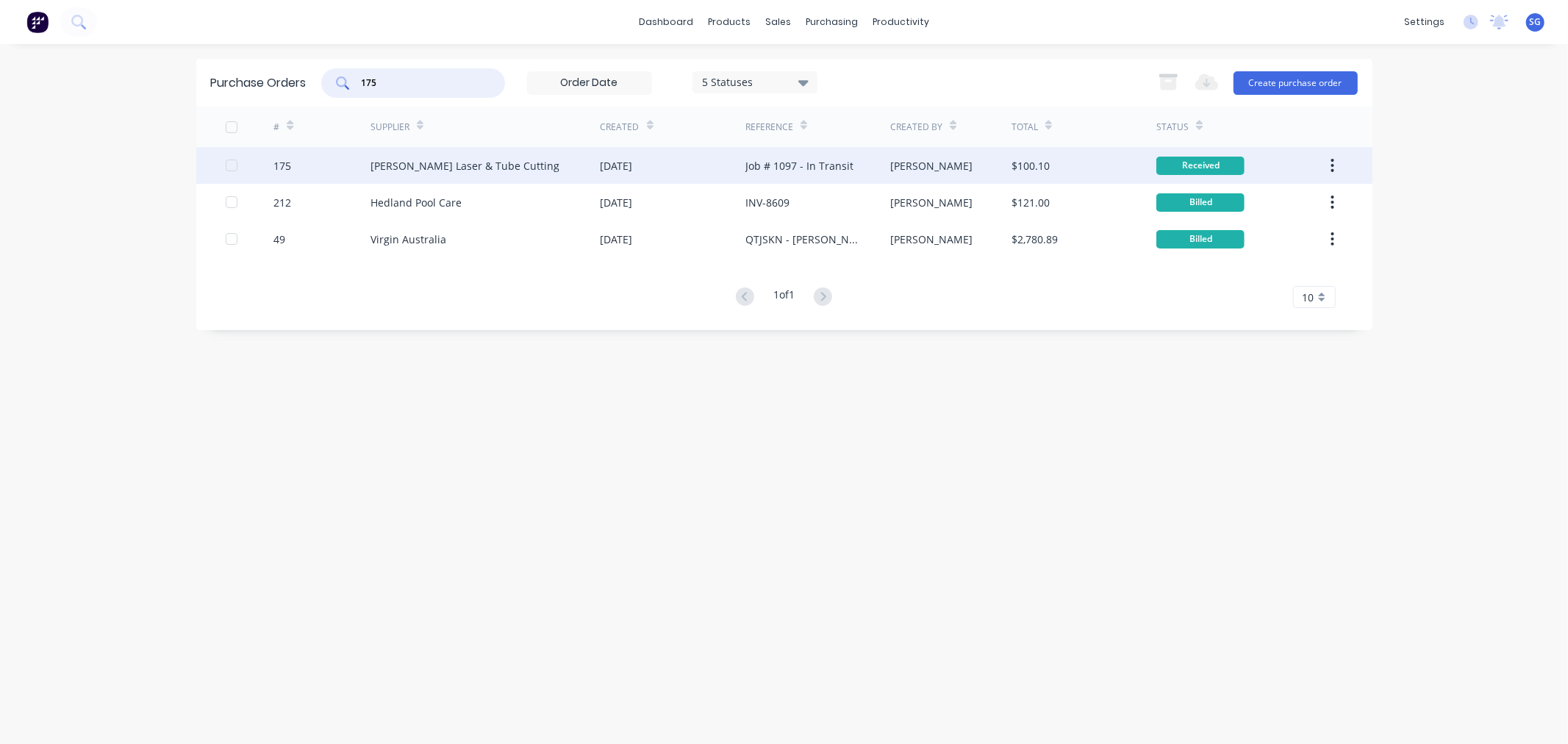
type input "175"
click at [415, 164] on div "[PERSON_NAME] Laser & Tube Cutting" at bounding box center [465, 165] width 189 height 15
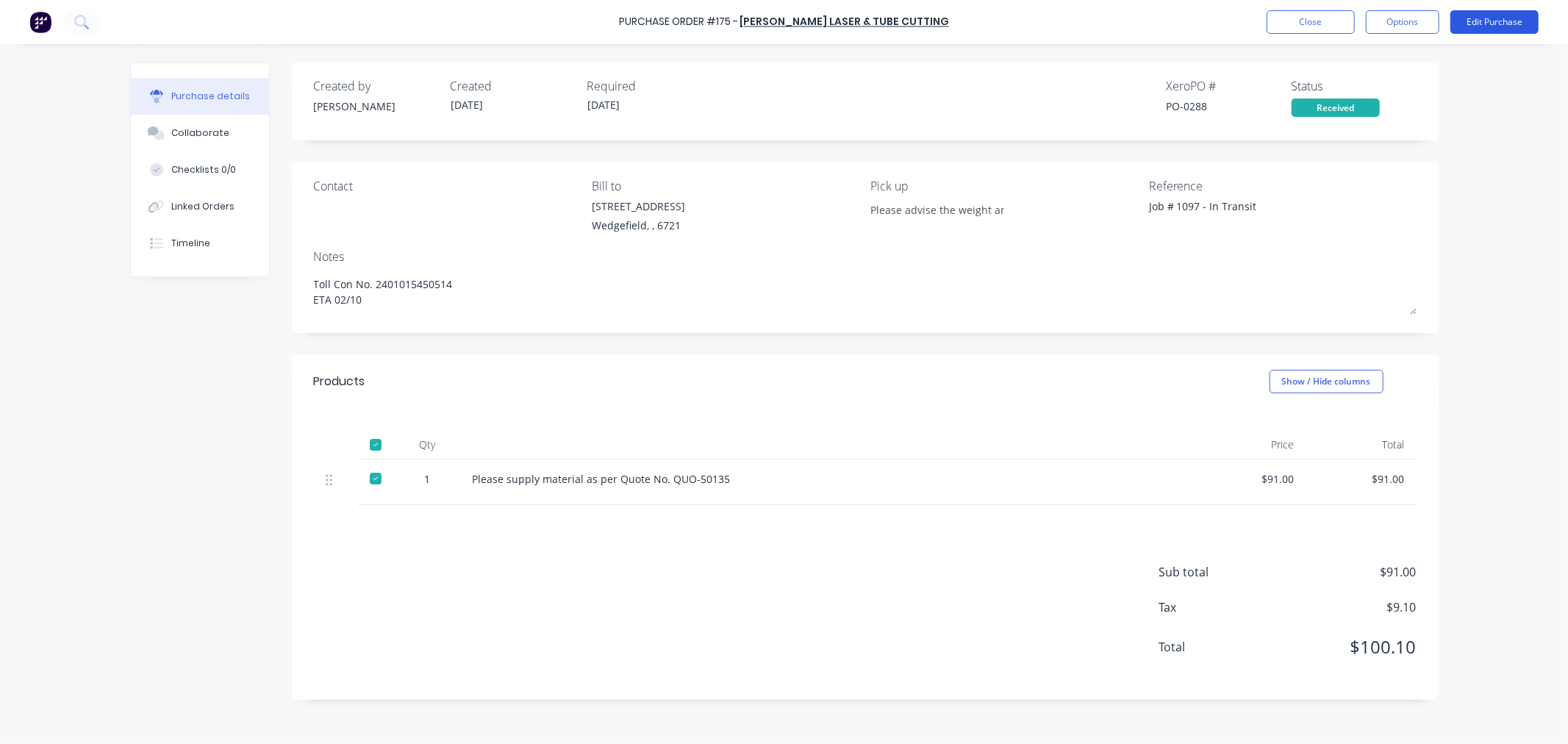
click at [1508, 22] on button "Edit Purchase" at bounding box center [1494, 22] width 88 height 24
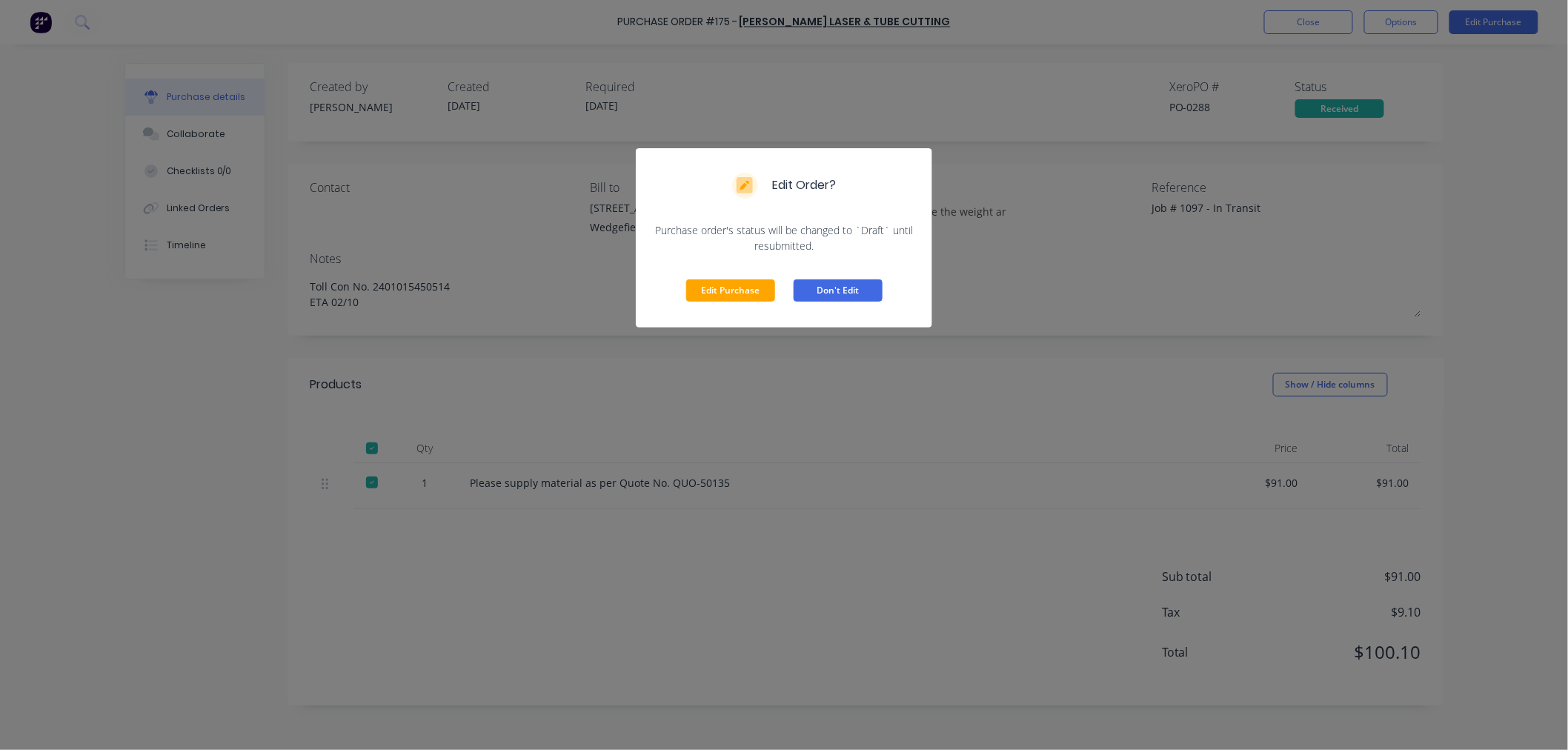
click at [820, 299] on button "Don't Edit" at bounding box center [838, 290] width 89 height 22
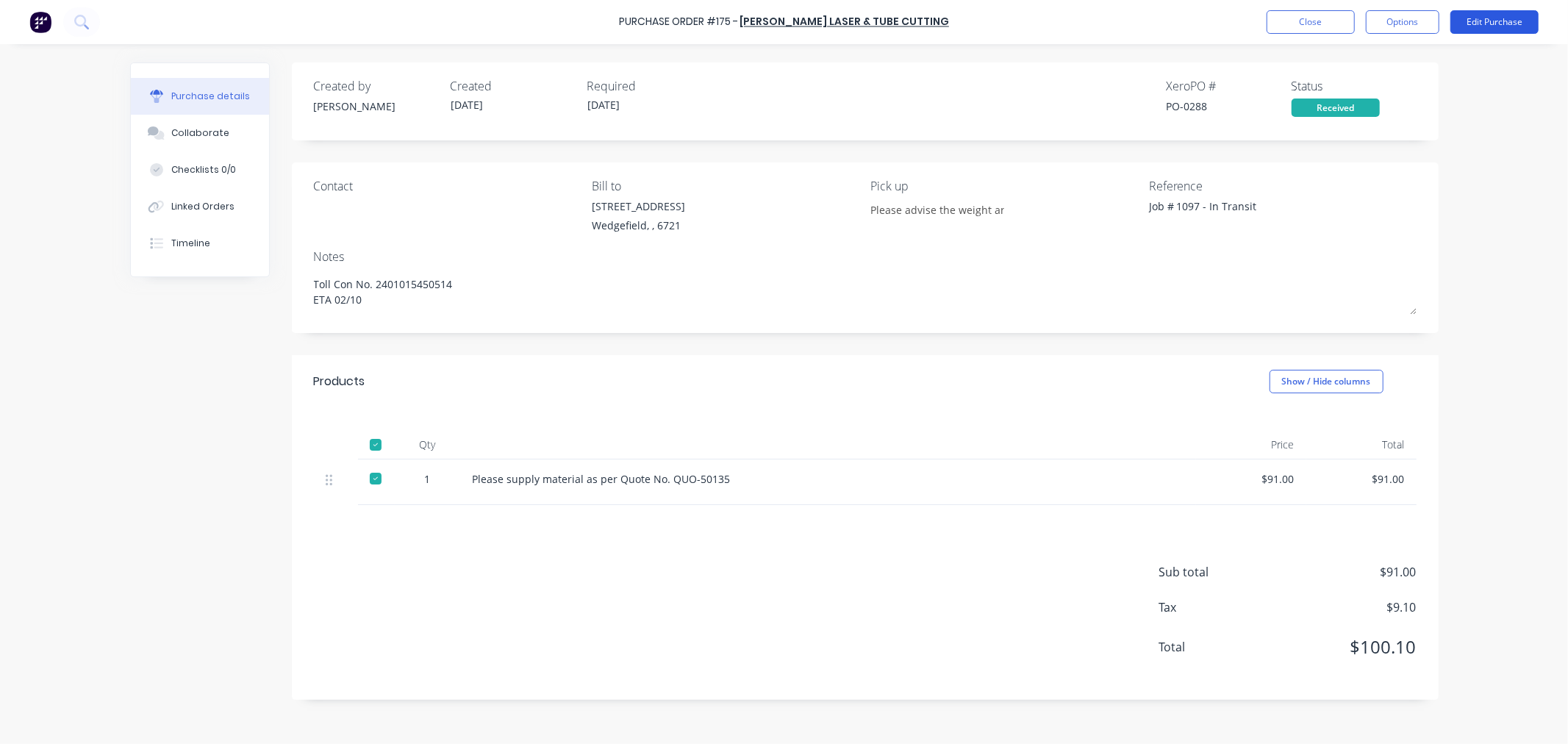
click at [1477, 9] on div "Purchase Order #175 - [PERSON_NAME] Laser & Tube Cutting Close Options Edit Pur…" at bounding box center [784, 22] width 1568 height 44
click at [1482, 21] on button "Edit Purchase" at bounding box center [1494, 22] width 88 height 24
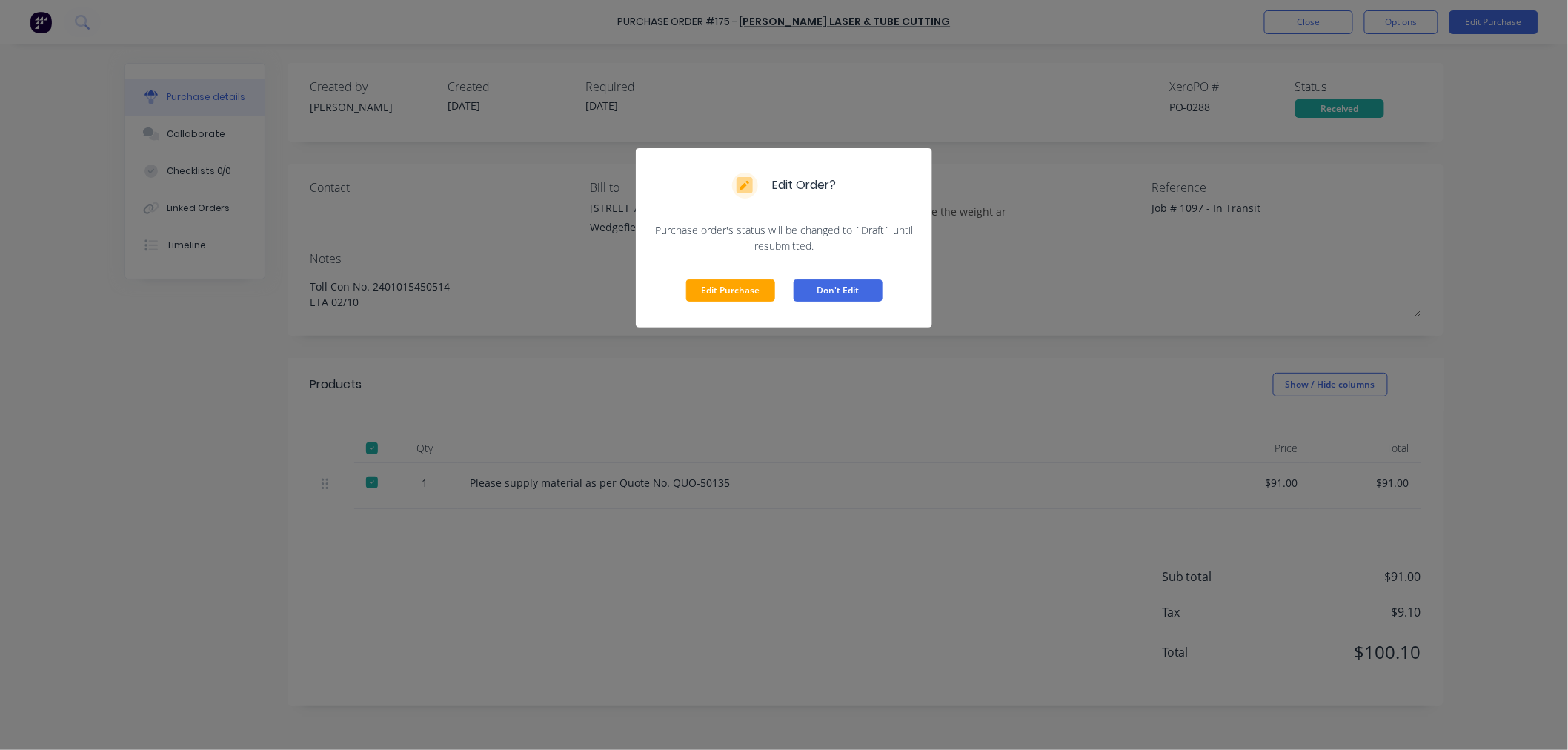
click at [849, 291] on button "Don't Edit" at bounding box center [838, 290] width 89 height 22
type textarea "x"
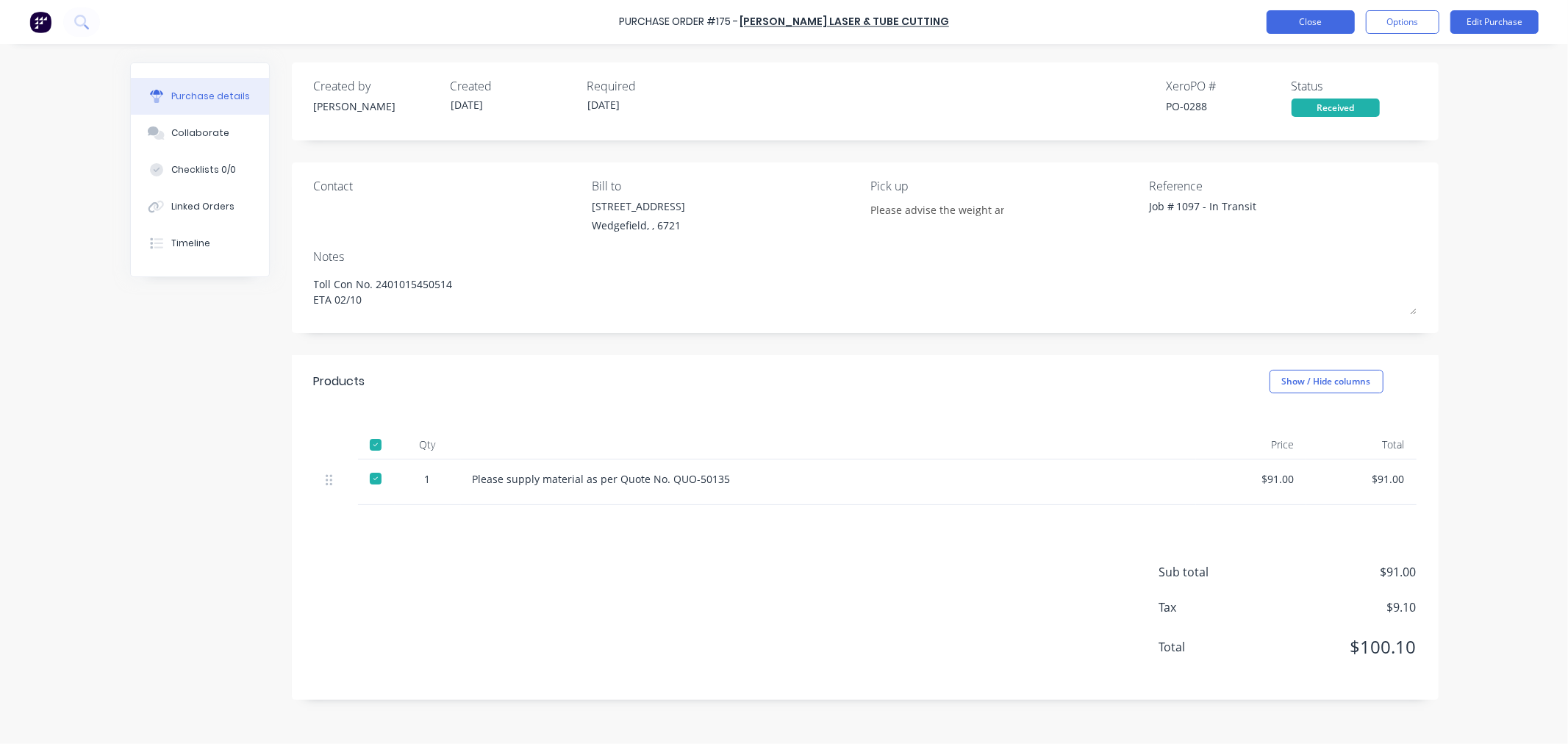
click at [1303, 18] on button "Close" at bounding box center [1310, 22] width 88 height 24
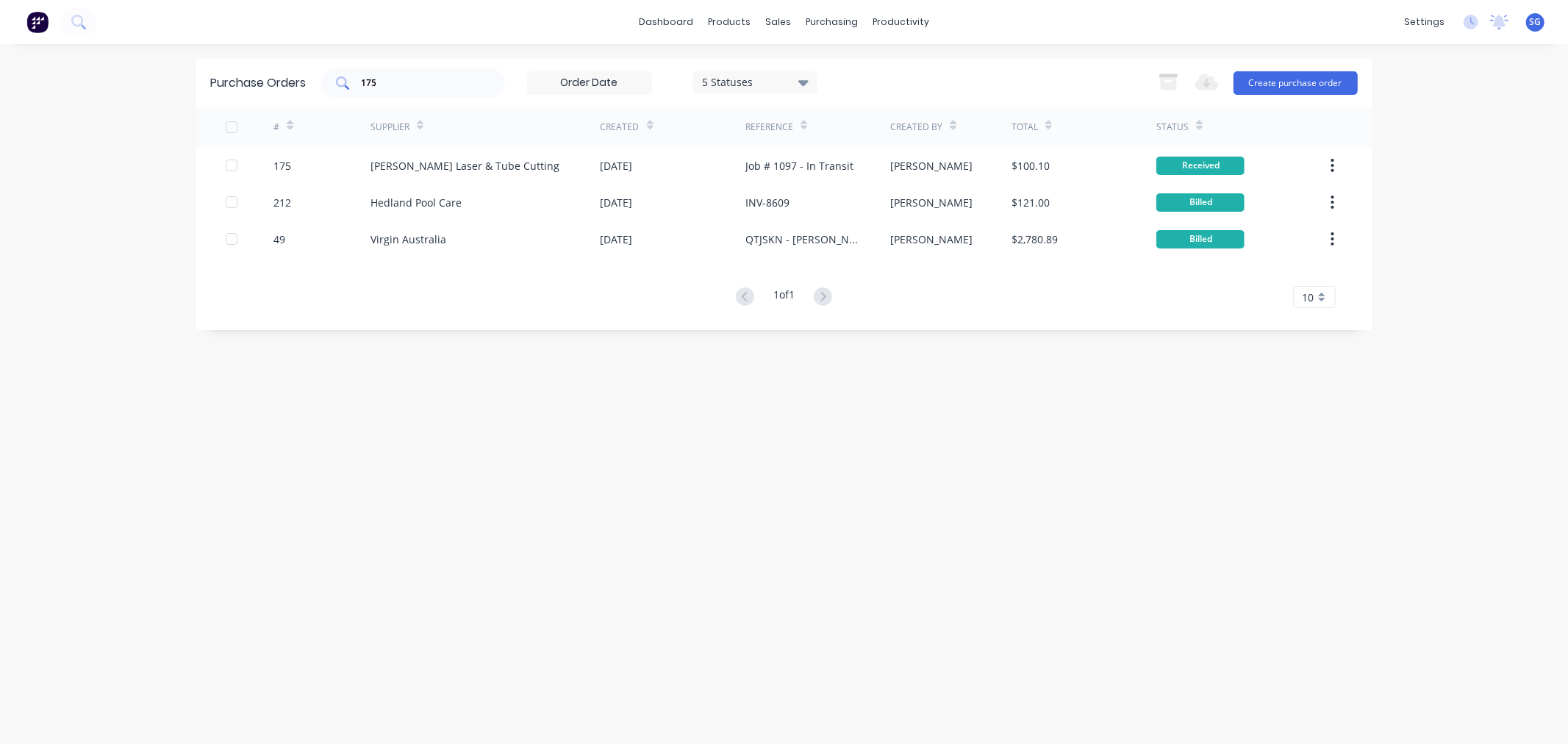
click at [385, 93] on div "175" at bounding box center [413, 83] width 184 height 29
type input "1"
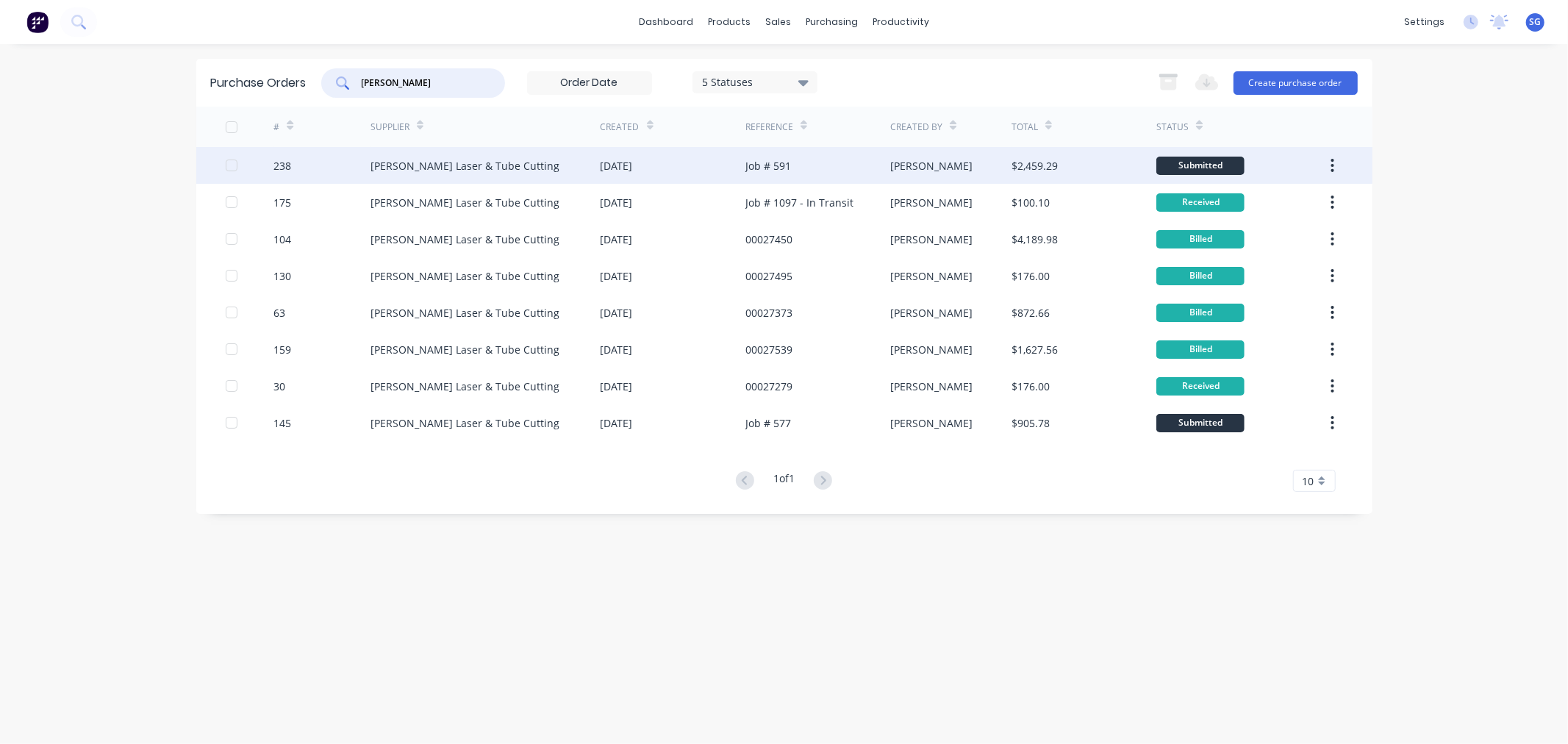
type input "[PERSON_NAME]"
click at [435, 158] on div "[PERSON_NAME] Laser & Tube Cutting" at bounding box center [465, 165] width 189 height 15
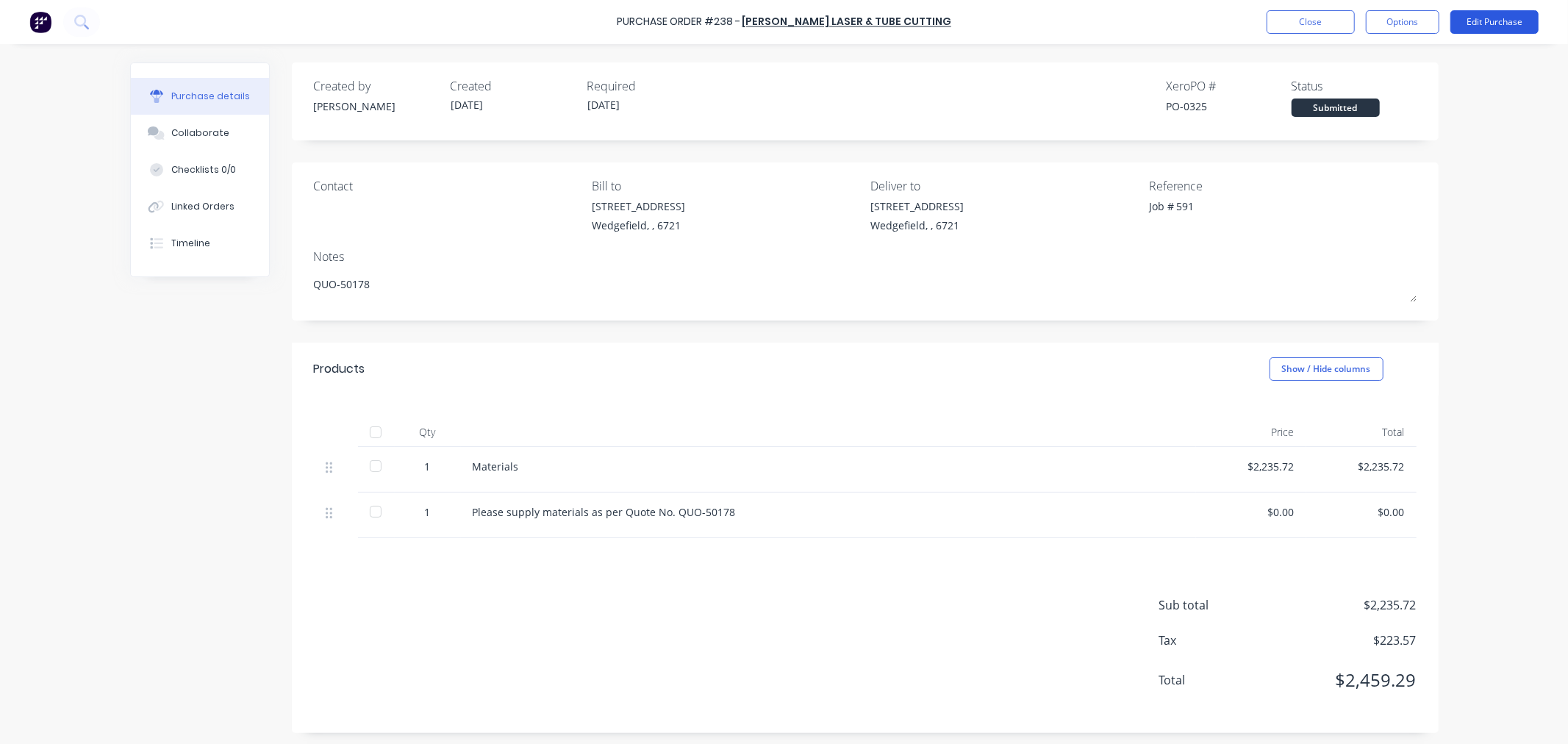
click at [1477, 26] on button "Edit Purchase" at bounding box center [1494, 22] width 88 height 24
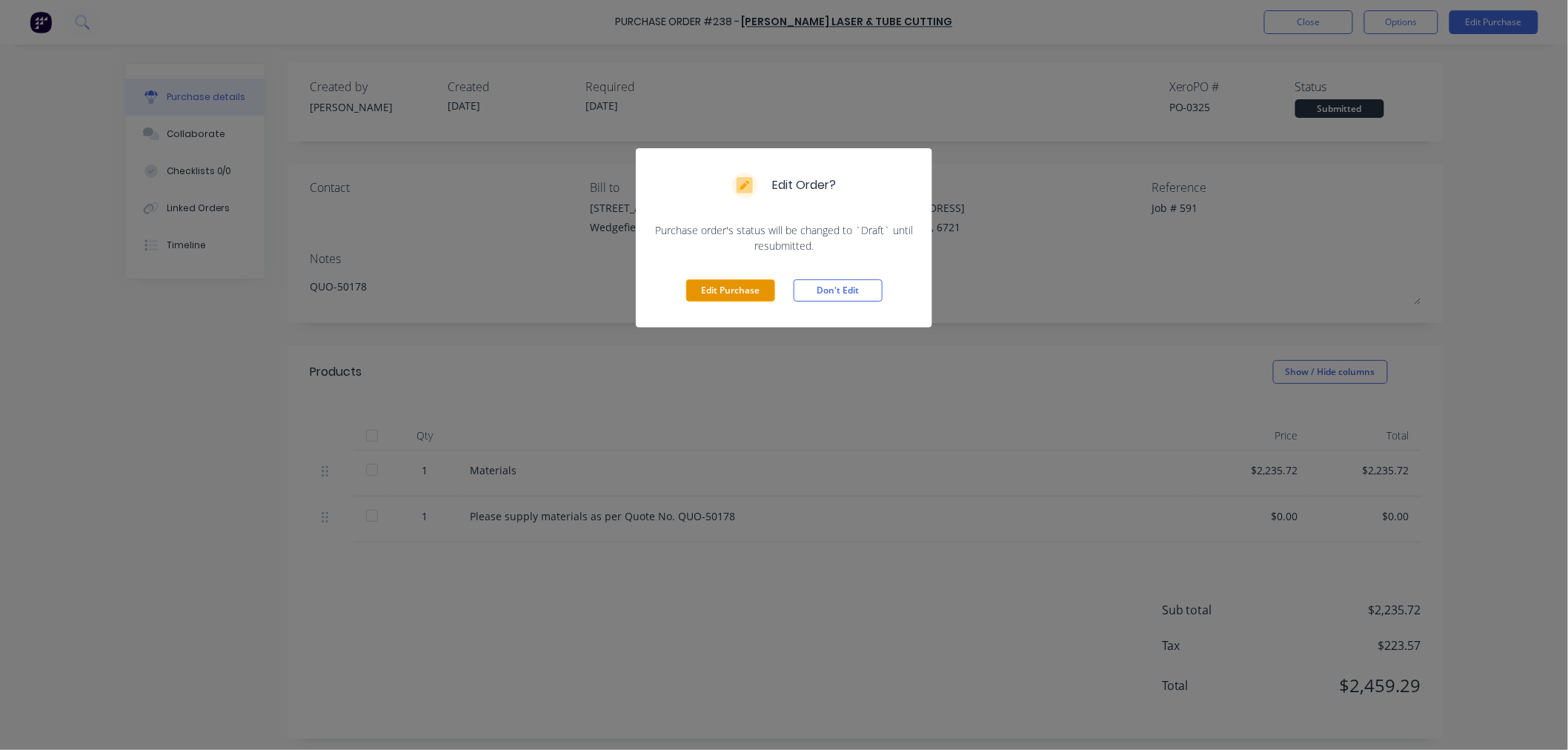
click at [739, 299] on button "Edit Purchase" at bounding box center [730, 290] width 89 height 22
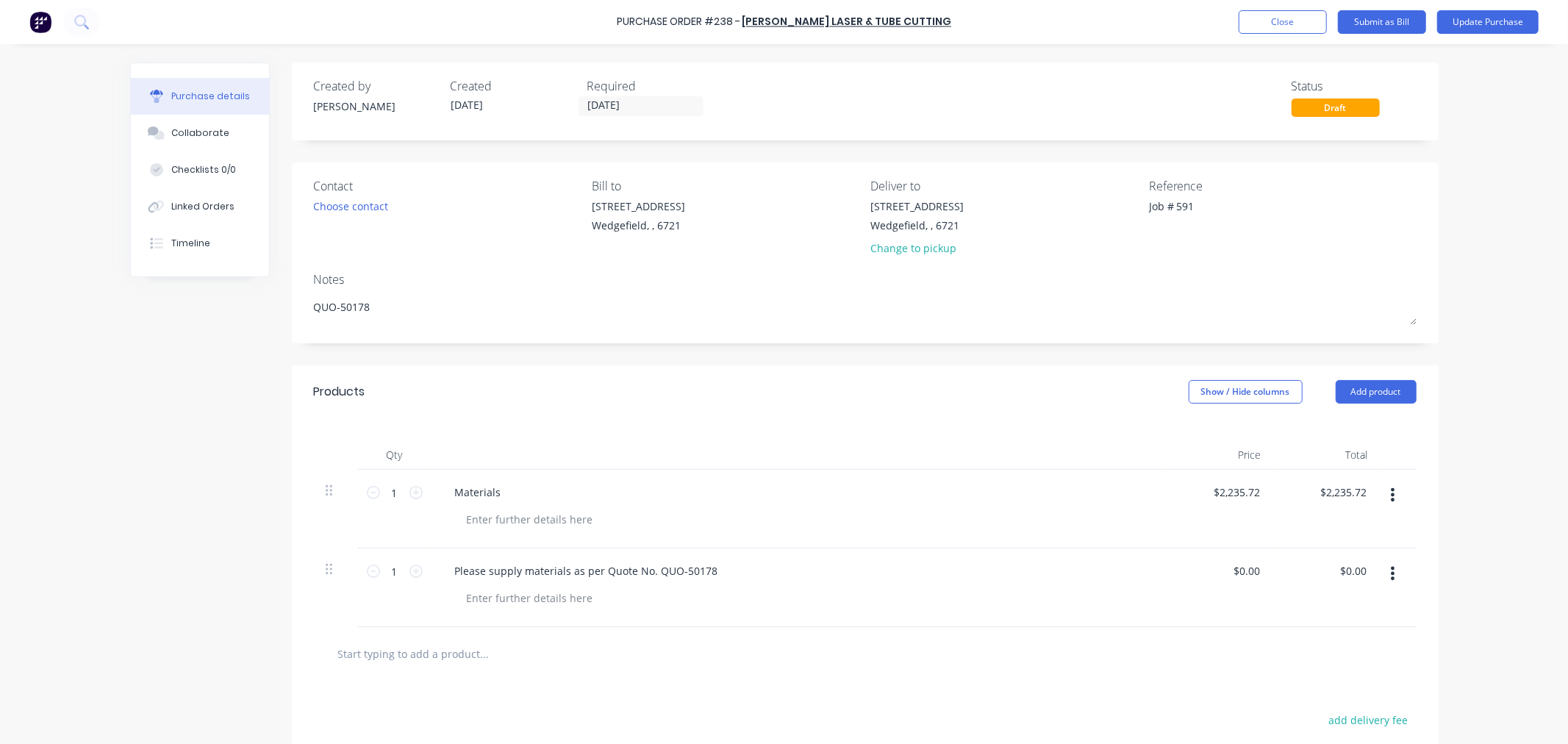
click at [1391, 499] on icon "button" at bounding box center [1393, 495] width 4 height 16
click at [1309, 626] on button "Delete" at bounding box center [1348, 622] width 125 height 29
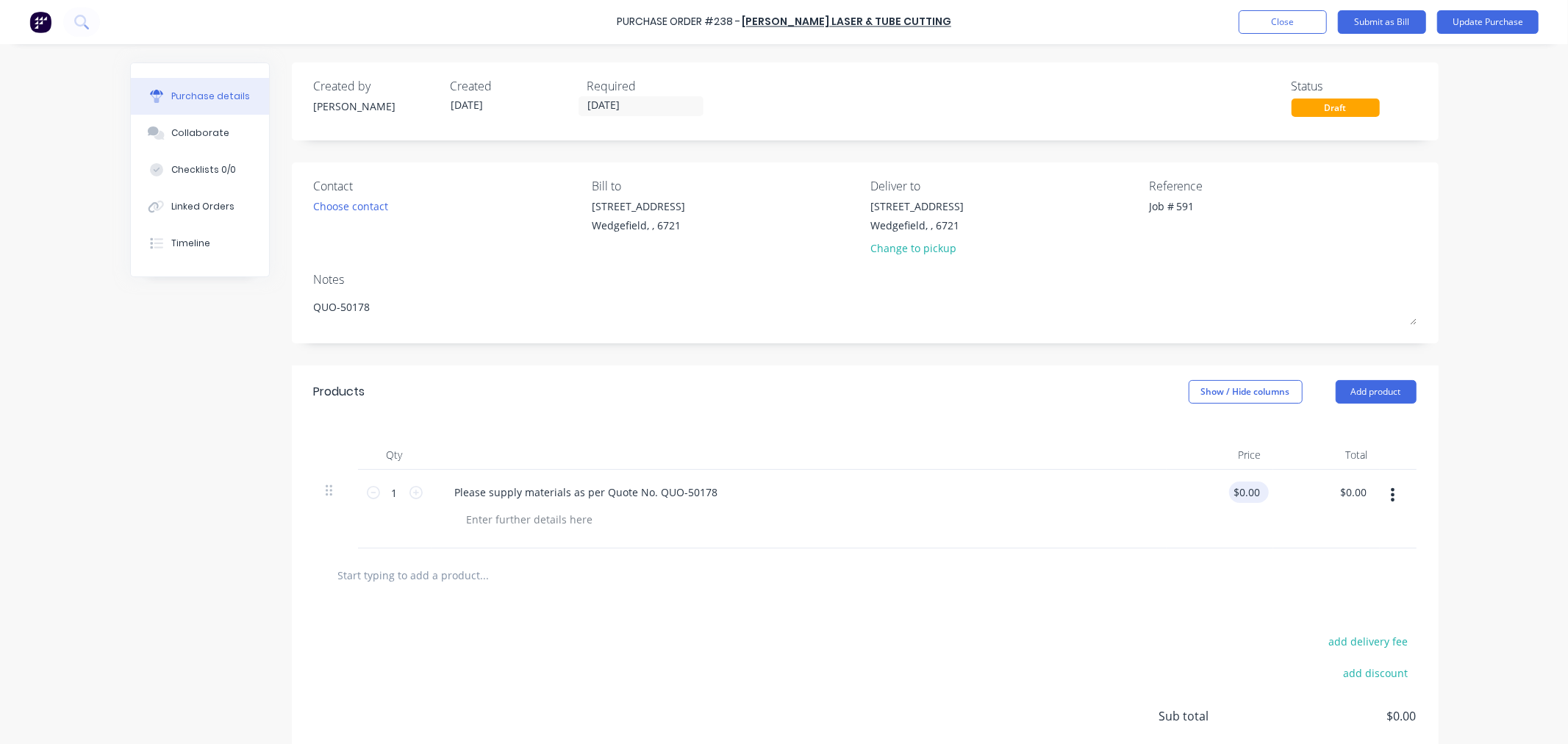
type textarea "x"
type input "0.00"
click at [1238, 495] on input "0.00" at bounding box center [1249, 492] width 28 height 22
type textarea "x"
click at [1238, 495] on input "0.00" at bounding box center [1249, 492] width 28 height 22
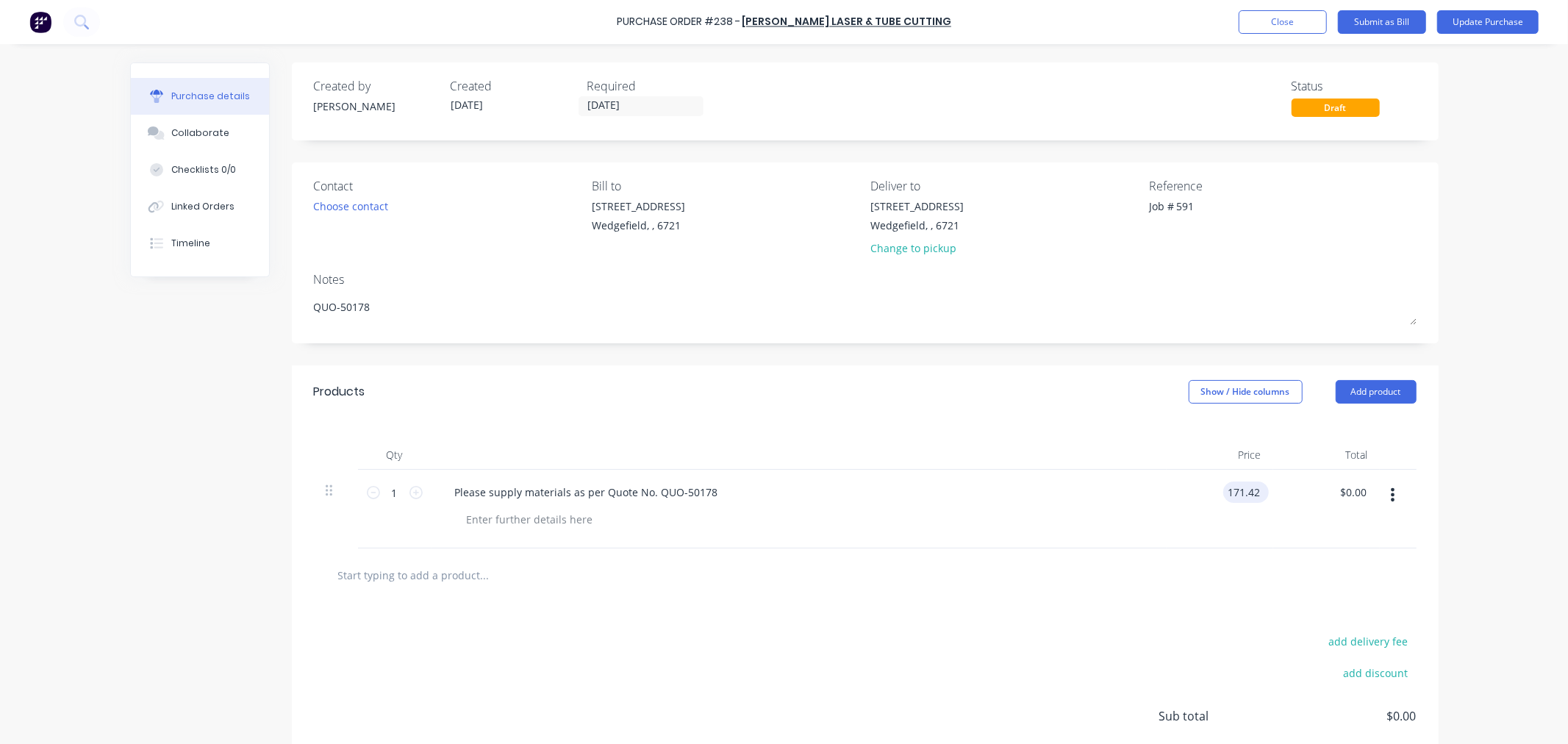
type input "171.42"
type textarea "x"
type input "$171.42"
type input "171.42"
type textarea "x"
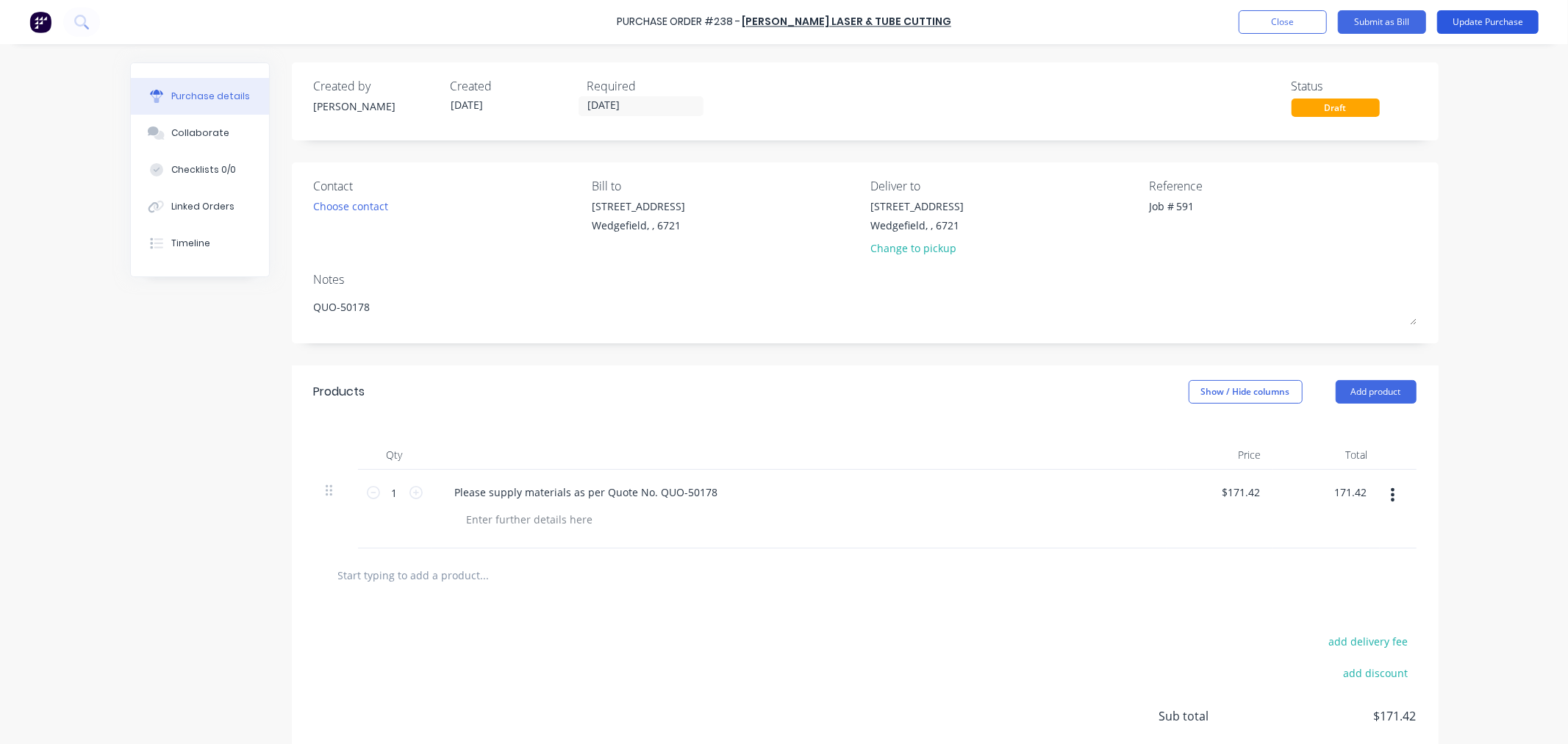
type input "$171.42"
click at [1494, 20] on button "Update Purchase" at bounding box center [1488, 22] width 102 height 24
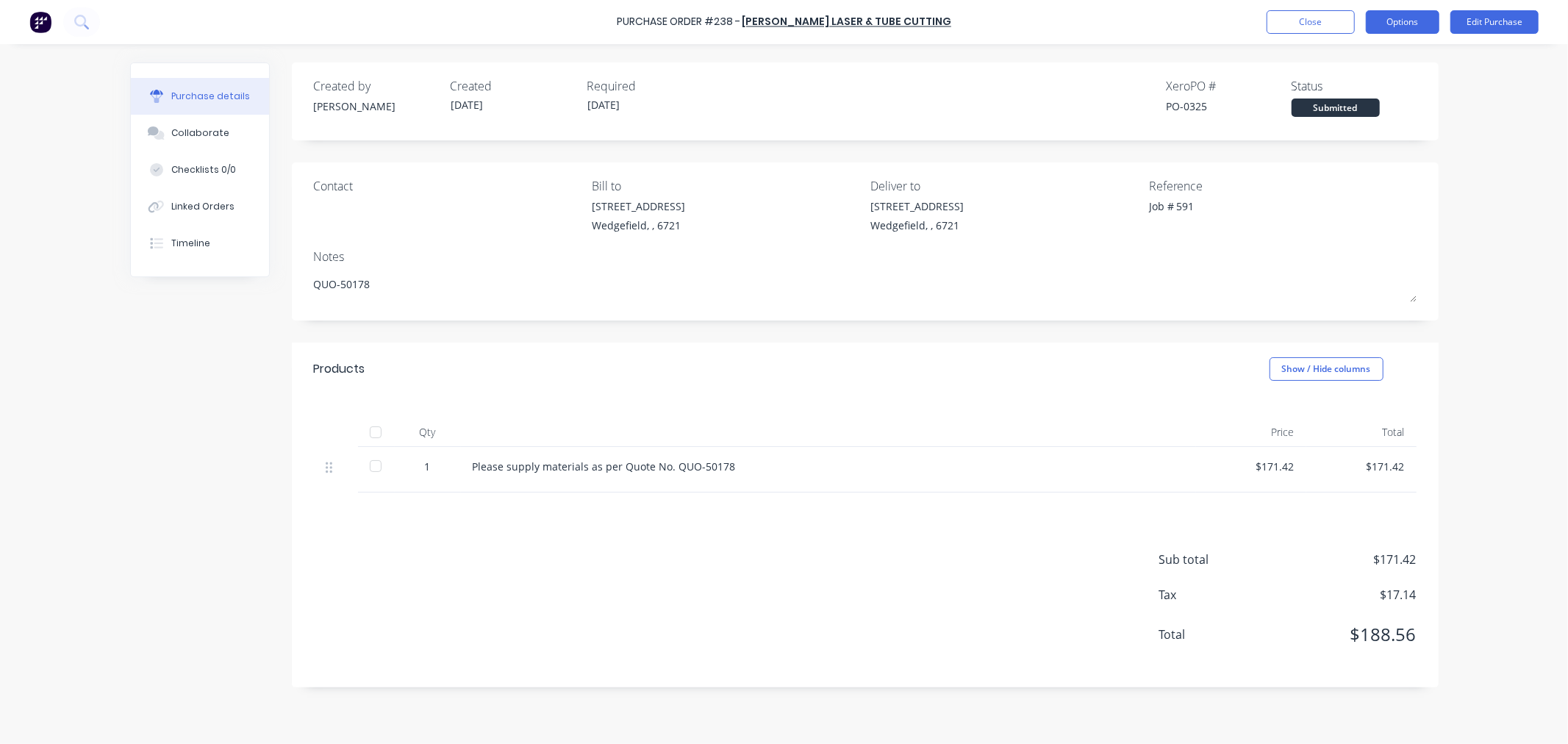
click at [1390, 18] on button "Options" at bounding box center [1403, 22] width 74 height 24
click at [1329, 59] on div "Print / Email" at bounding box center [1369, 60] width 113 height 22
click at [1347, 89] on div "With pricing" at bounding box center [1369, 89] width 113 height 22
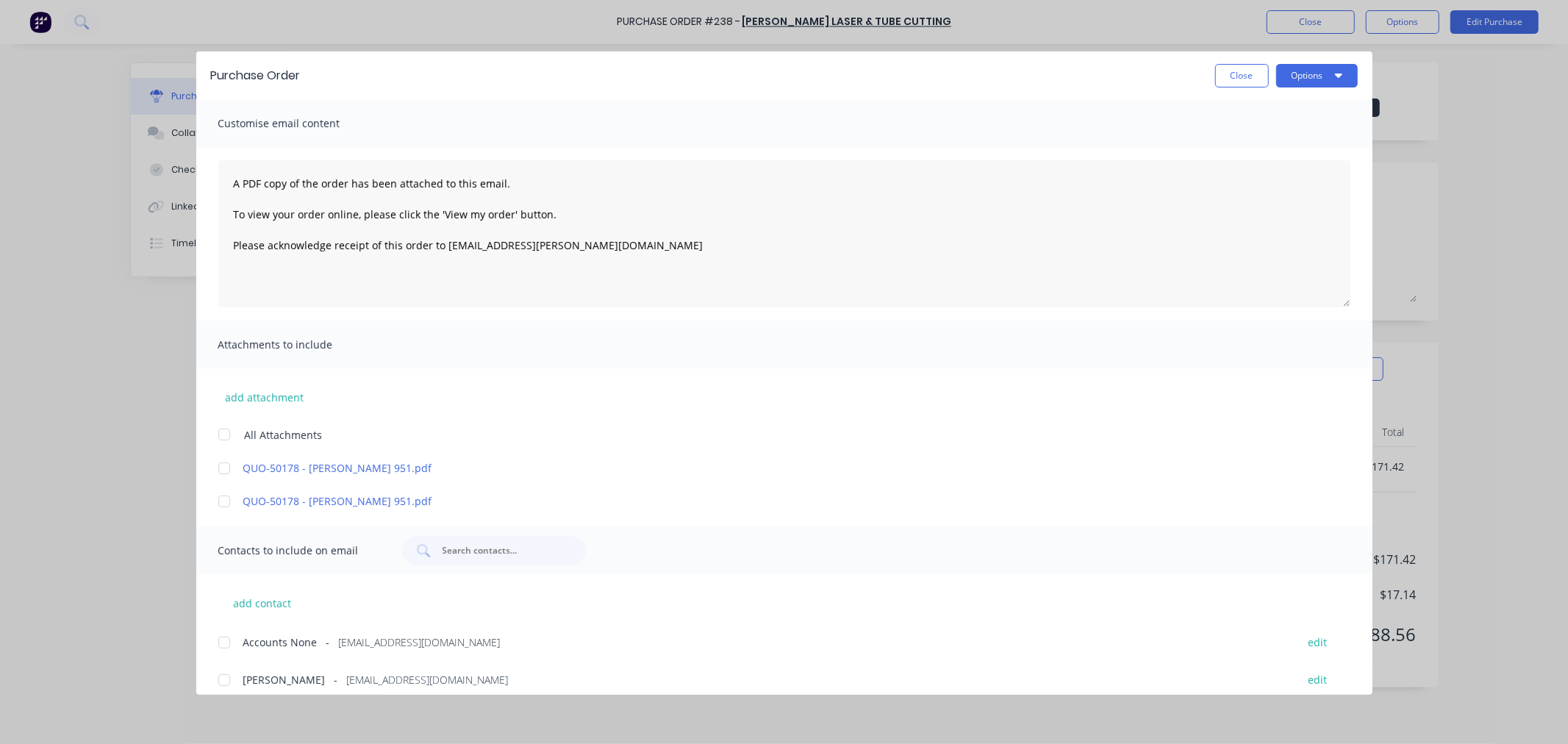
click at [225, 468] on div at bounding box center [224, 469] width 29 height 29
type textarea "x"
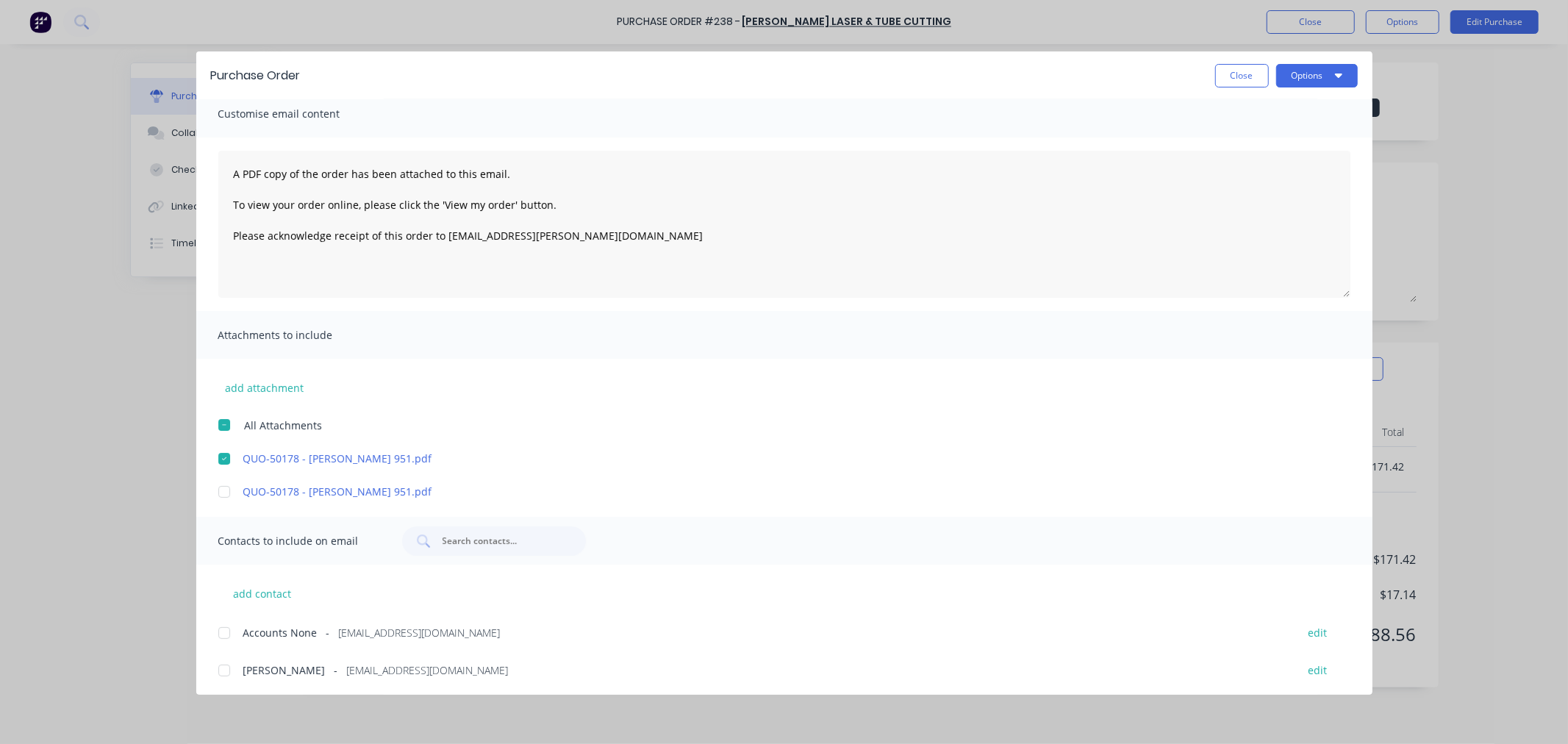
scroll to position [12, 0]
click at [255, 589] on button "add contact" at bounding box center [262, 591] width 88 height 22
select select "AU"
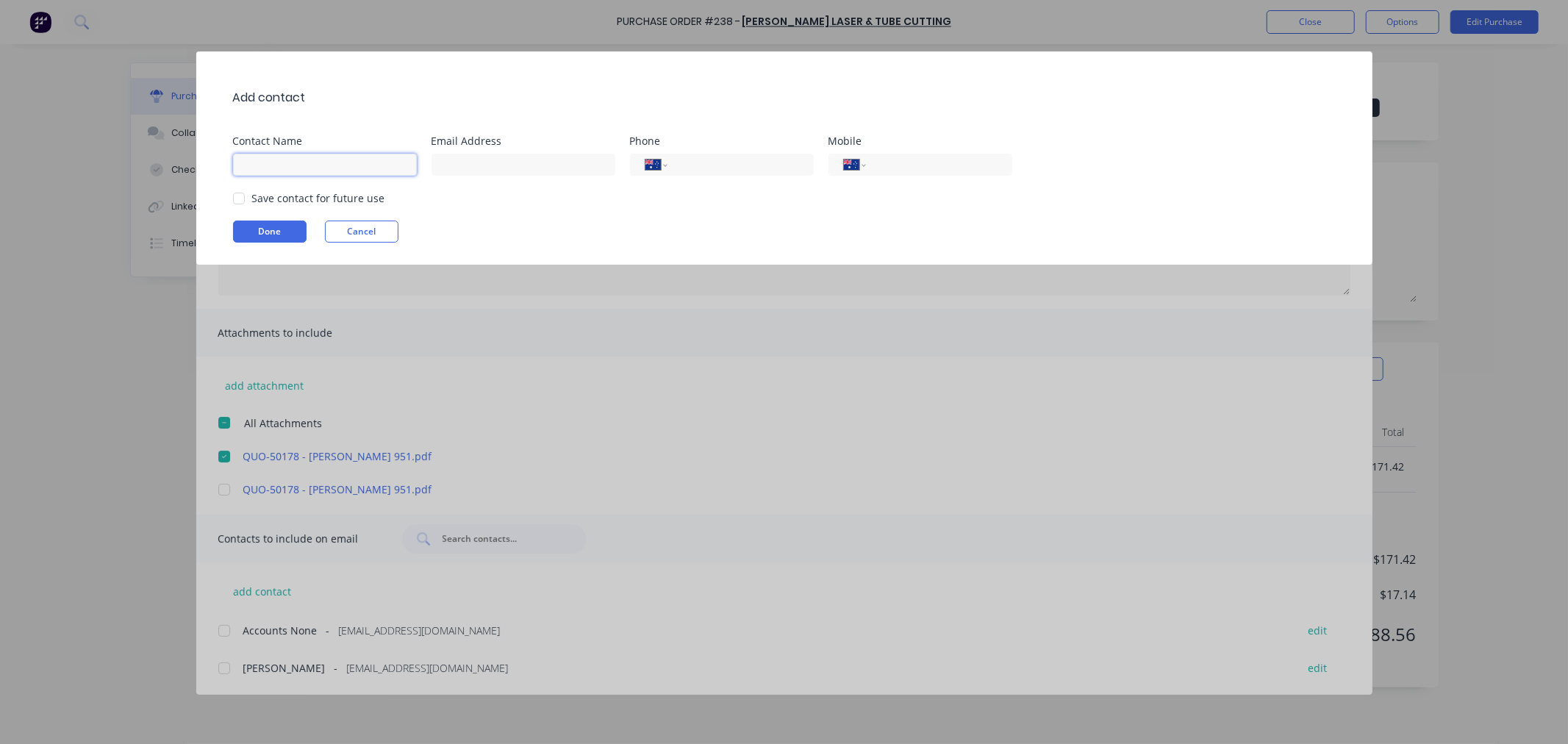
click at [296, 168] on input at bounding box center [325, 165] width 184 height 22
type input "Estimator 3"
paste input "[EMAIL_ADDRESS][DOMAIN_NAME]"
type input "[EMAIL_ADDRESS][DOMAIN_NAME]"
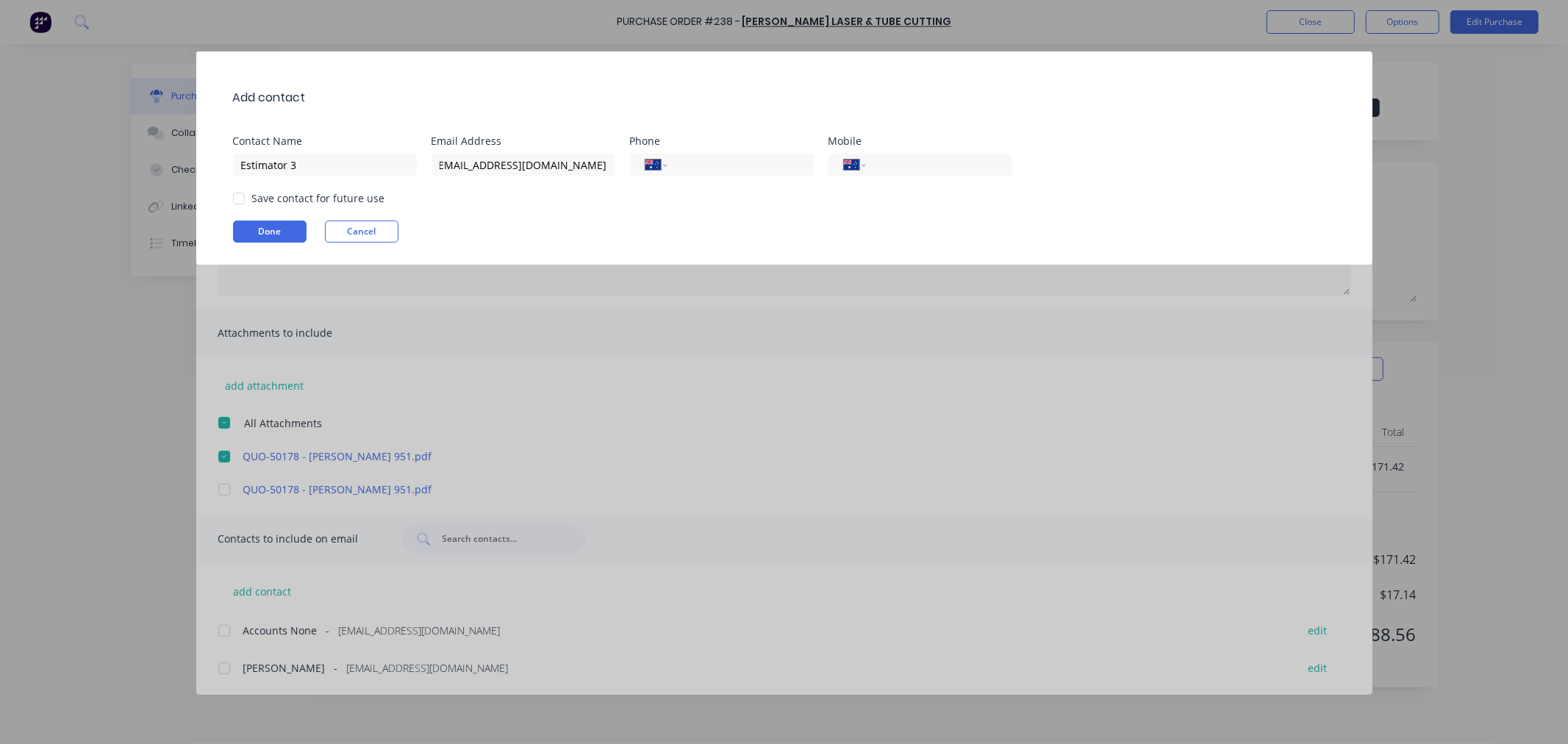
click at [262, 196] on div "Save contact for future use" at bounding box center [319, 198] width 133 height 15
click at [236, 199] on div at bounding box center [239, 199] width 29 height 29
click at [245, 236] on button "Done" at bounding box center [270, 232] width 74 height 22
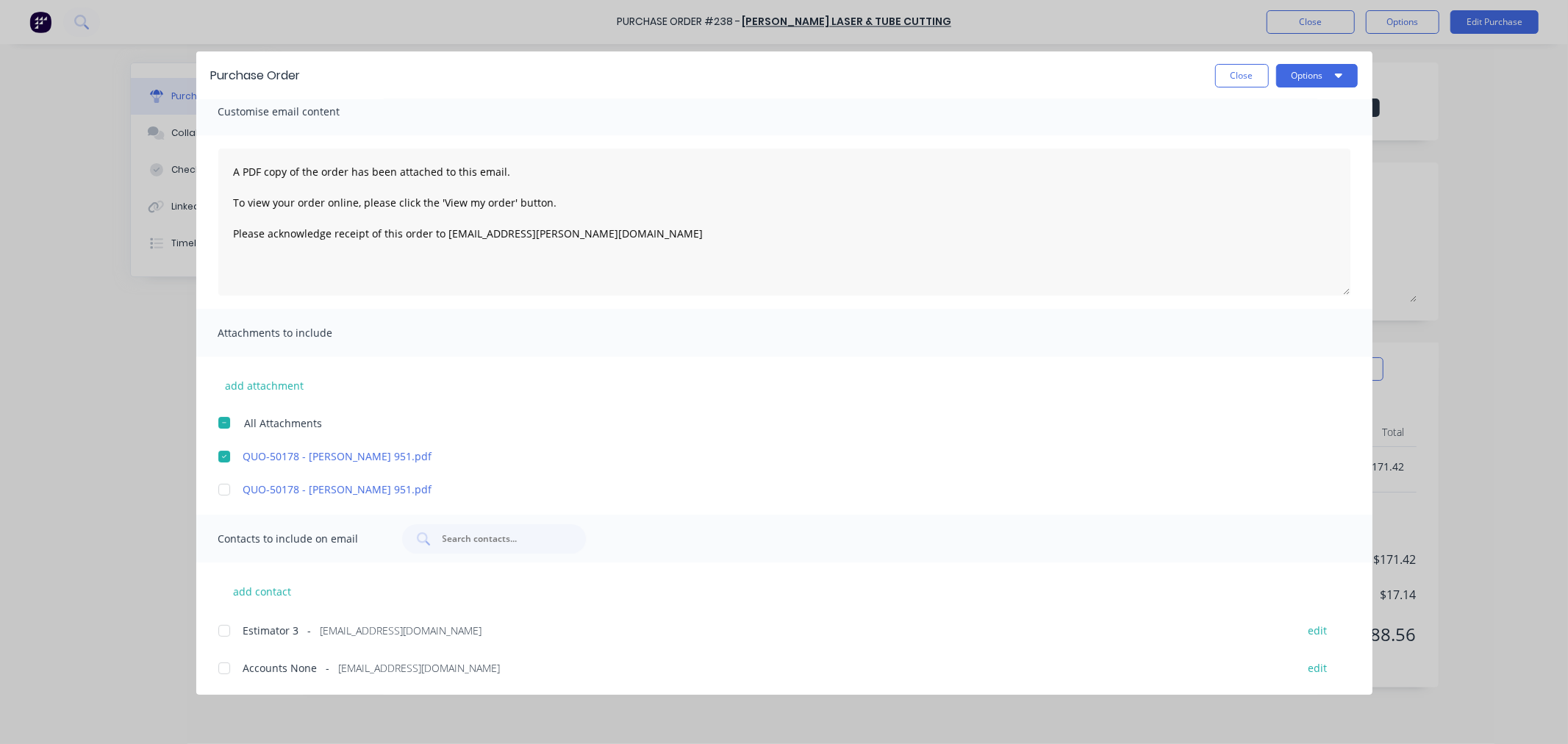
click at [225, 634] on div at bounding box center [224, 631] width 29 height 29
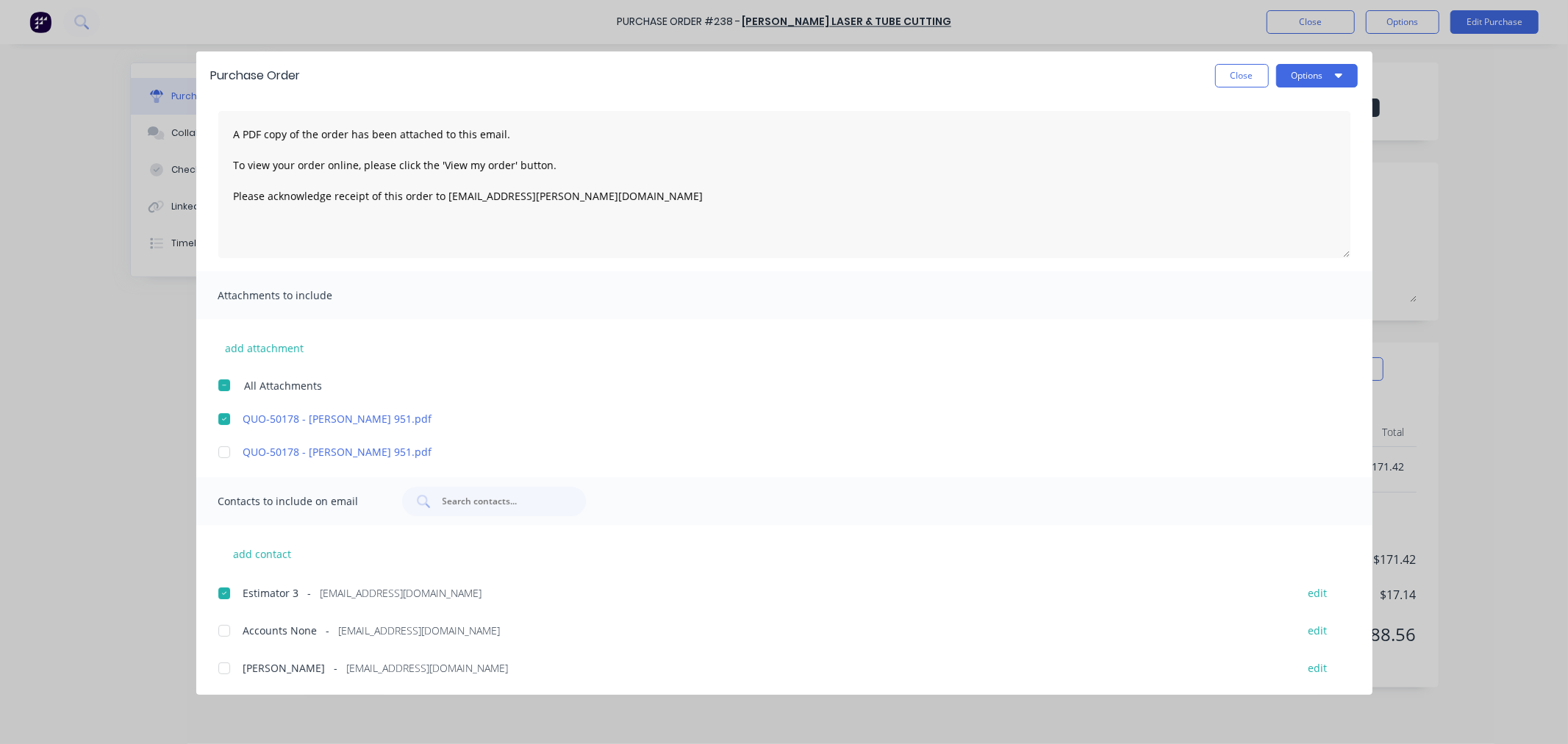
click at [224, 666] on div at bounding box center [224, 668] width 29 height 29
click at [1325, 82] on button "Options" at bounding box center [1317, 75] width 82 height 24
click at [1253, 172] on div "Email" at bounding box center [1287, 172] width 113 height 22
drag, startPoint x: 1217, startPoint y: 76, endPoint x: 1180, endPoint y: 55, distance: 42.5
click at [1217, 76] on button "Close" at bounding box center [1242, 75] width 54 height 24
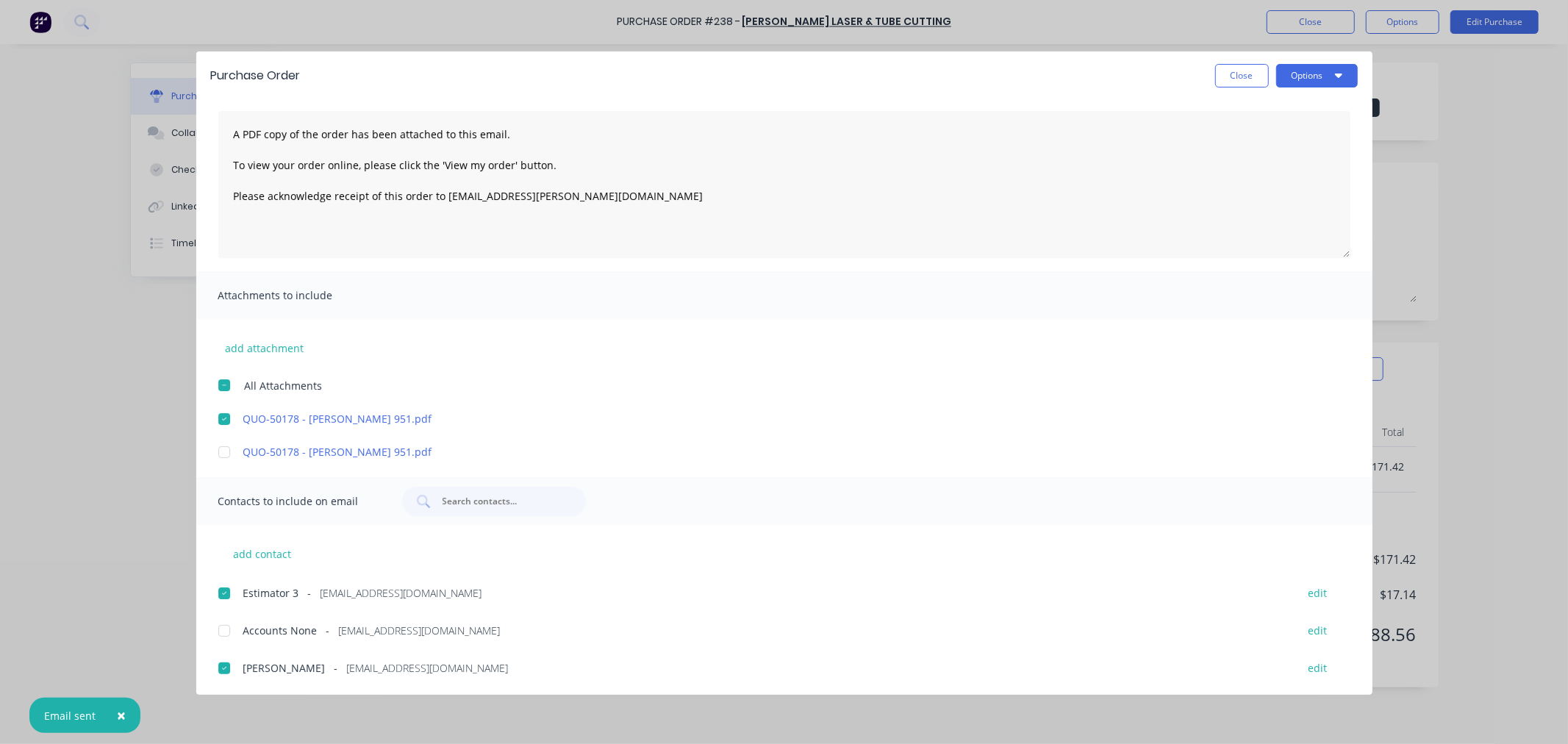
type textarea "x"
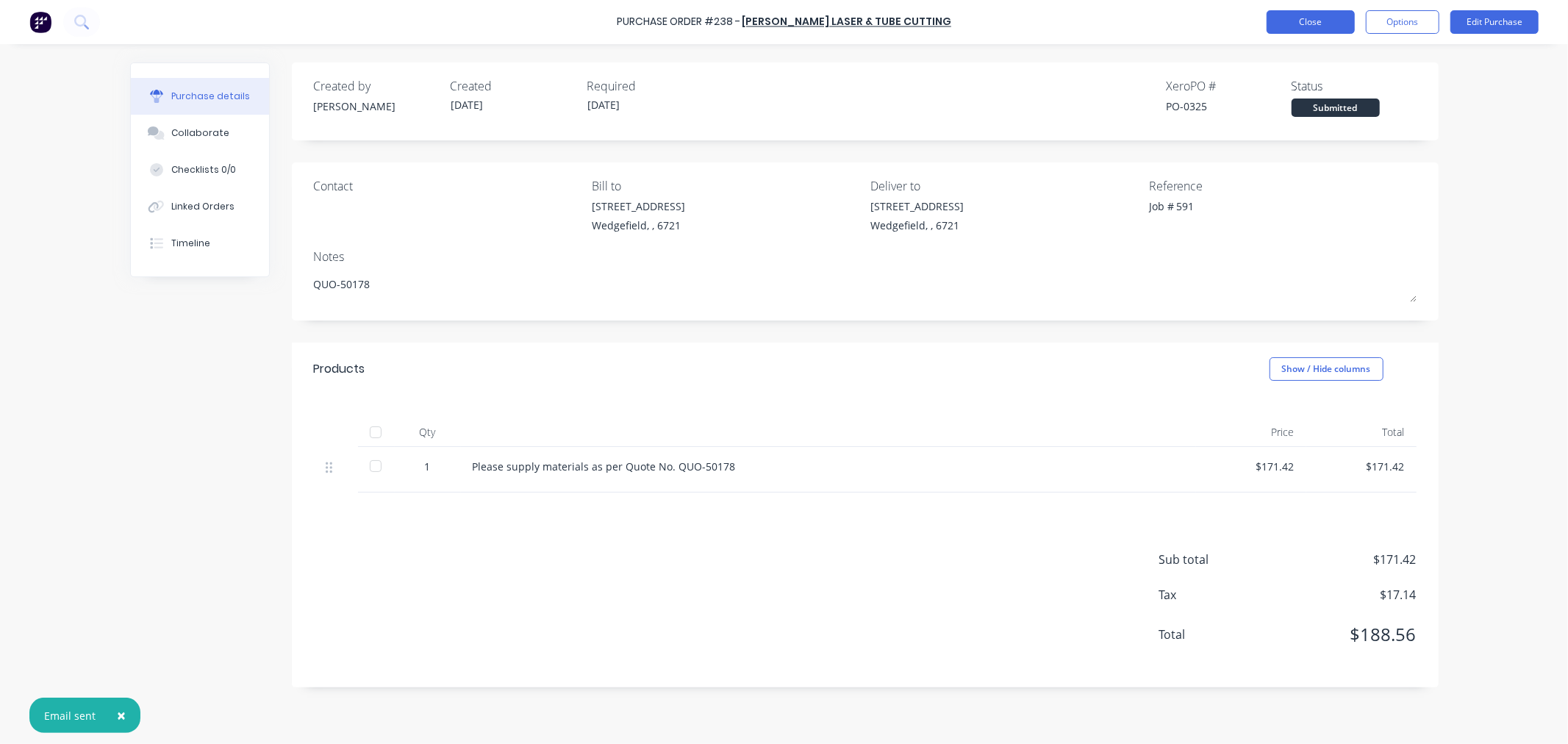
click at [1279, 24] on button "Close" at bounding box center [1310, 22] width 88 height 24
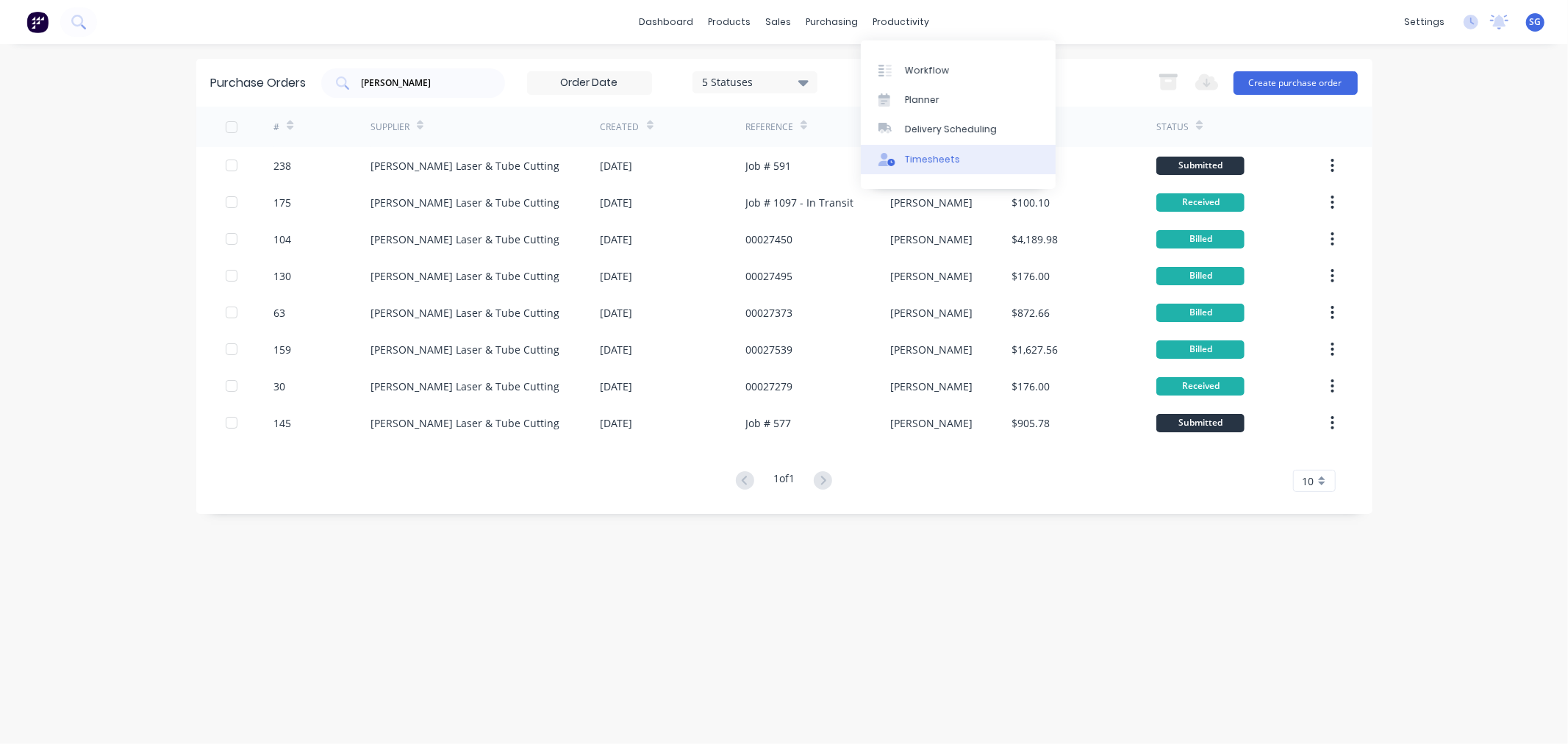
click at [912, 163] on div "Timesheets" at bounding box center [932, 159] width 55 height 13
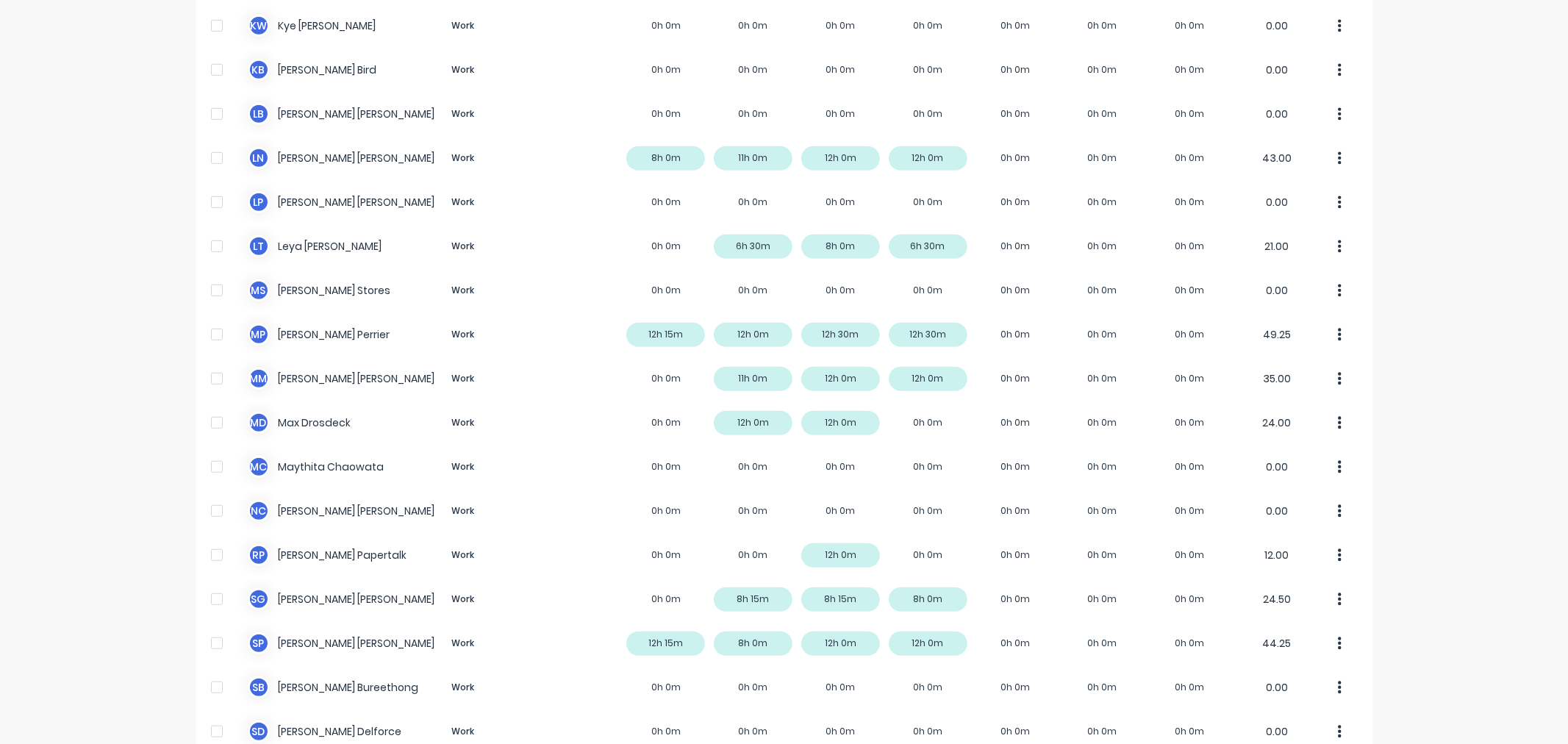
scroll to position [652, 0]
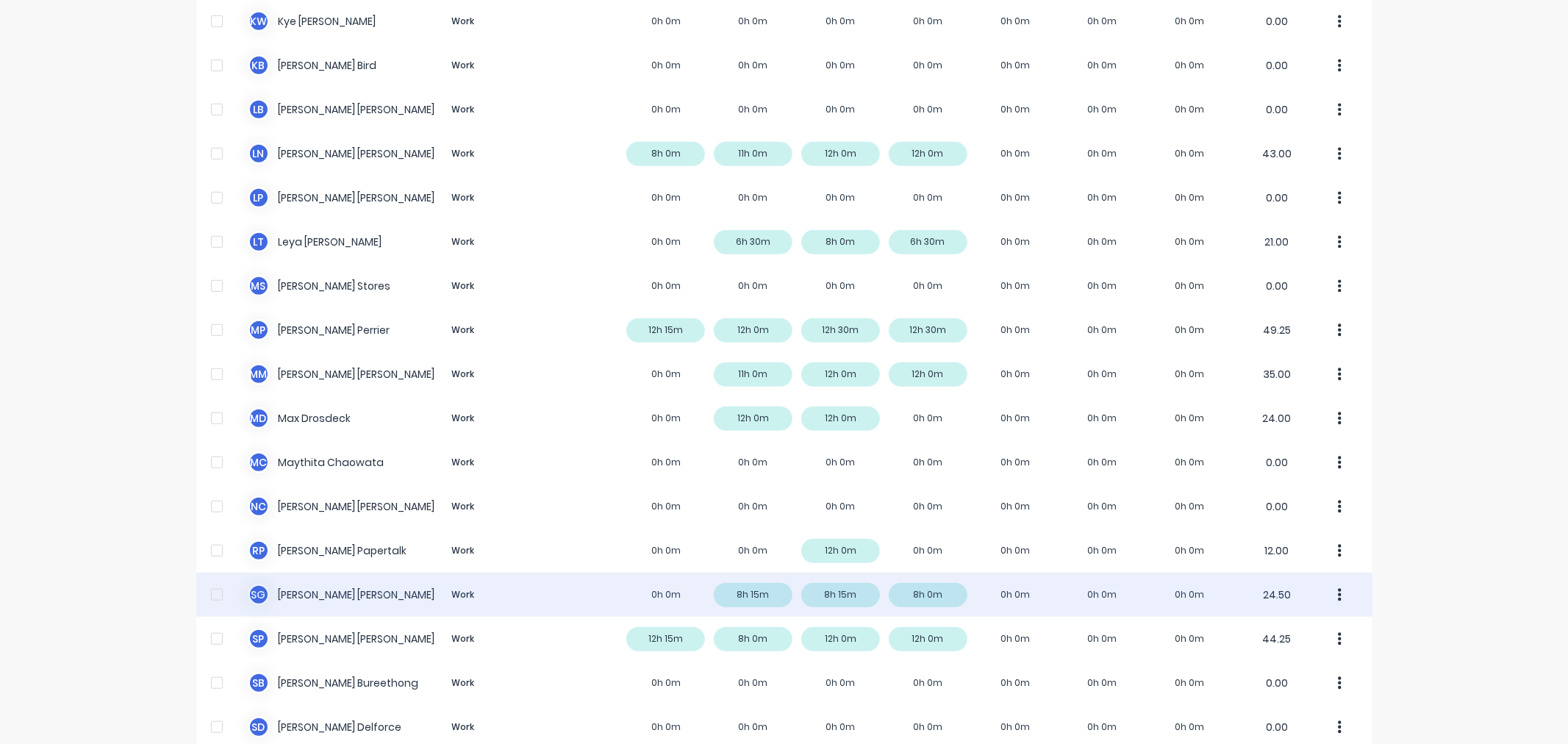
click at [1009, 582] on div "S G [PERSON_NAME] Work 0h 0m 8h 15m 8h 15m 8h 0m 0h 0m 0h 0m 0h 0m 24.50" at bounding box center [784, 594] width 1176 height 44
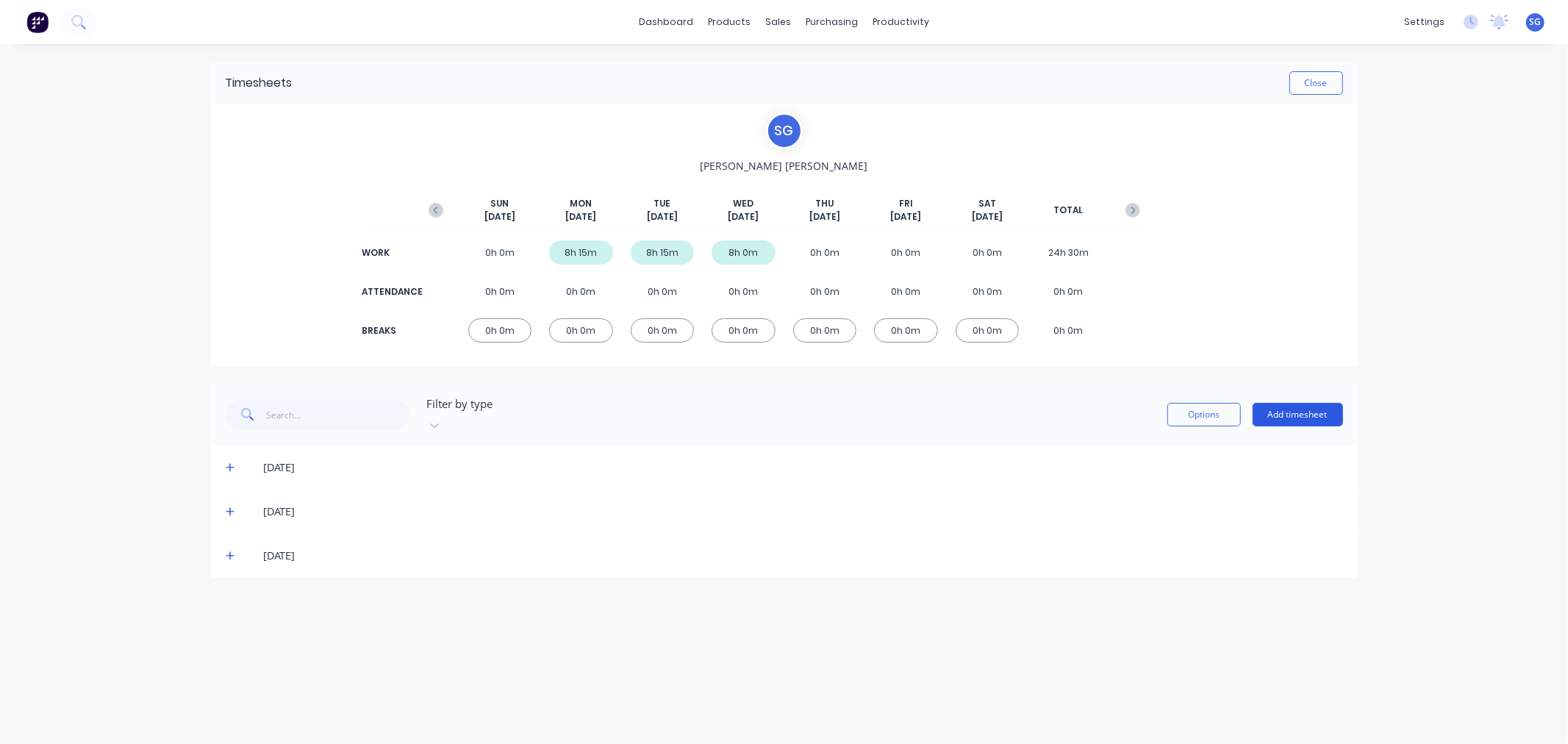
click at [1296, 407] on button "Add timesheet" at bounding box center [1298, 415] width 91 height 24
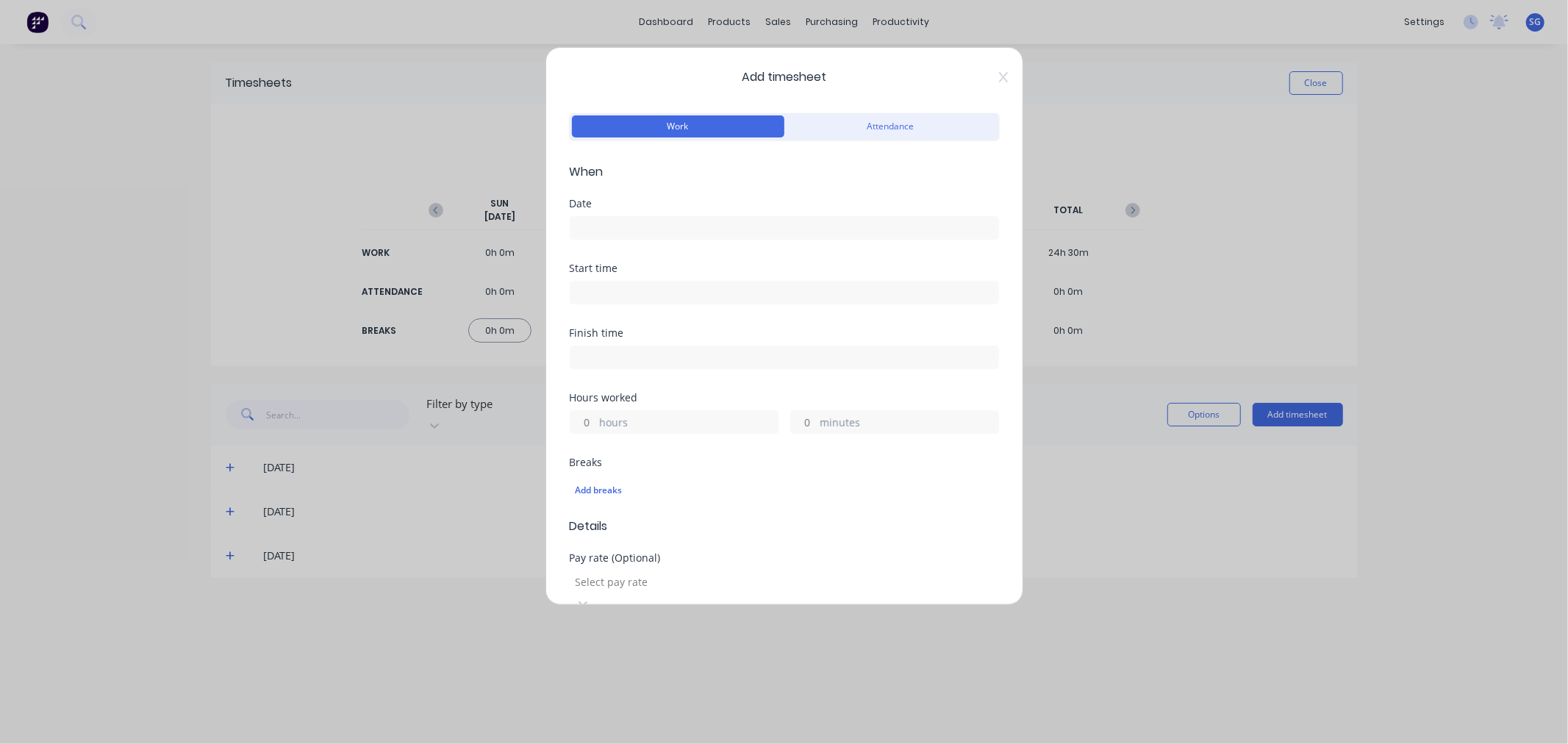
click at [670, 235] on input at bounding box center [784, 228] width 428 height 22
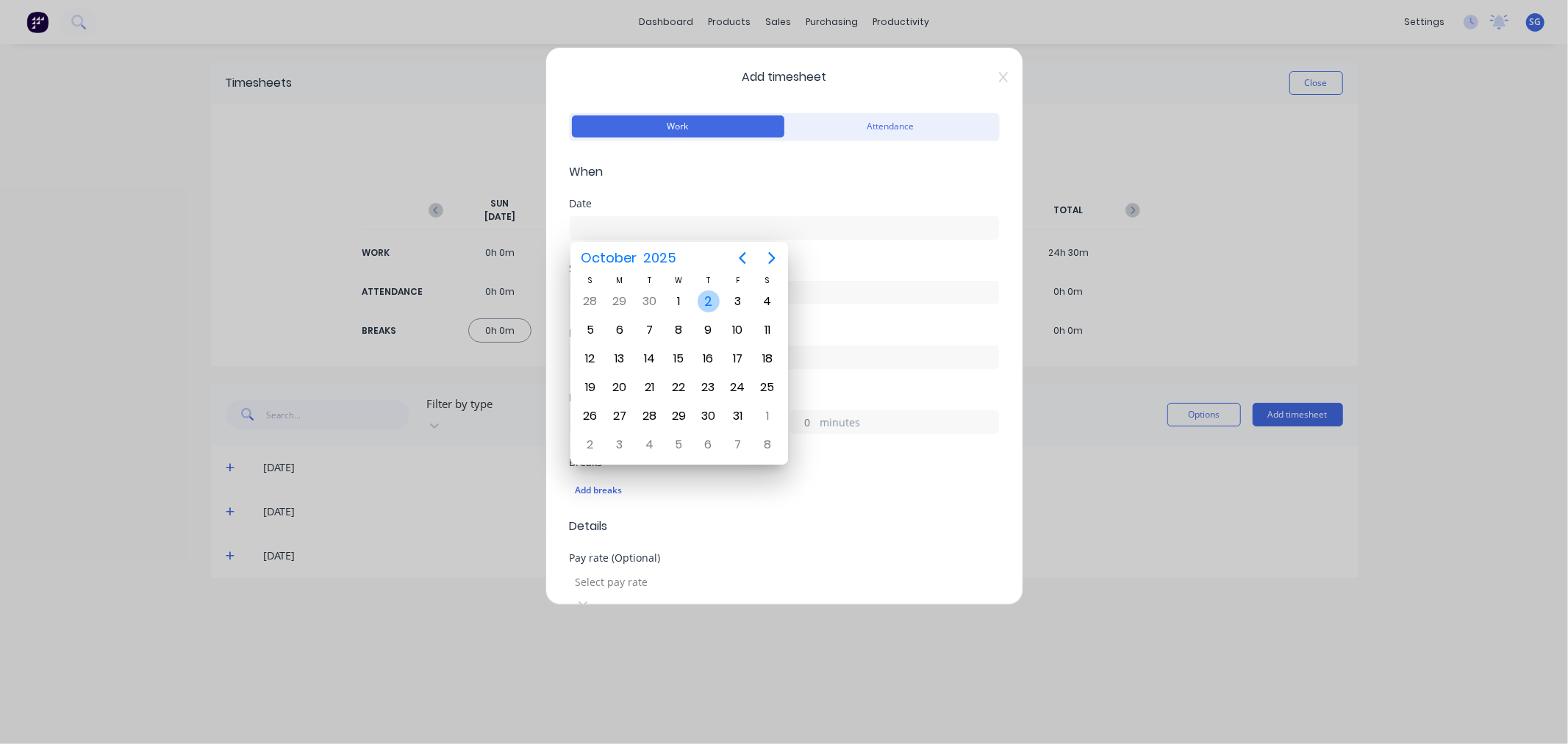
click at [714, 305] on div "2" at bounding box center [709, 301] width 22 height 22
type input "[DATE]"
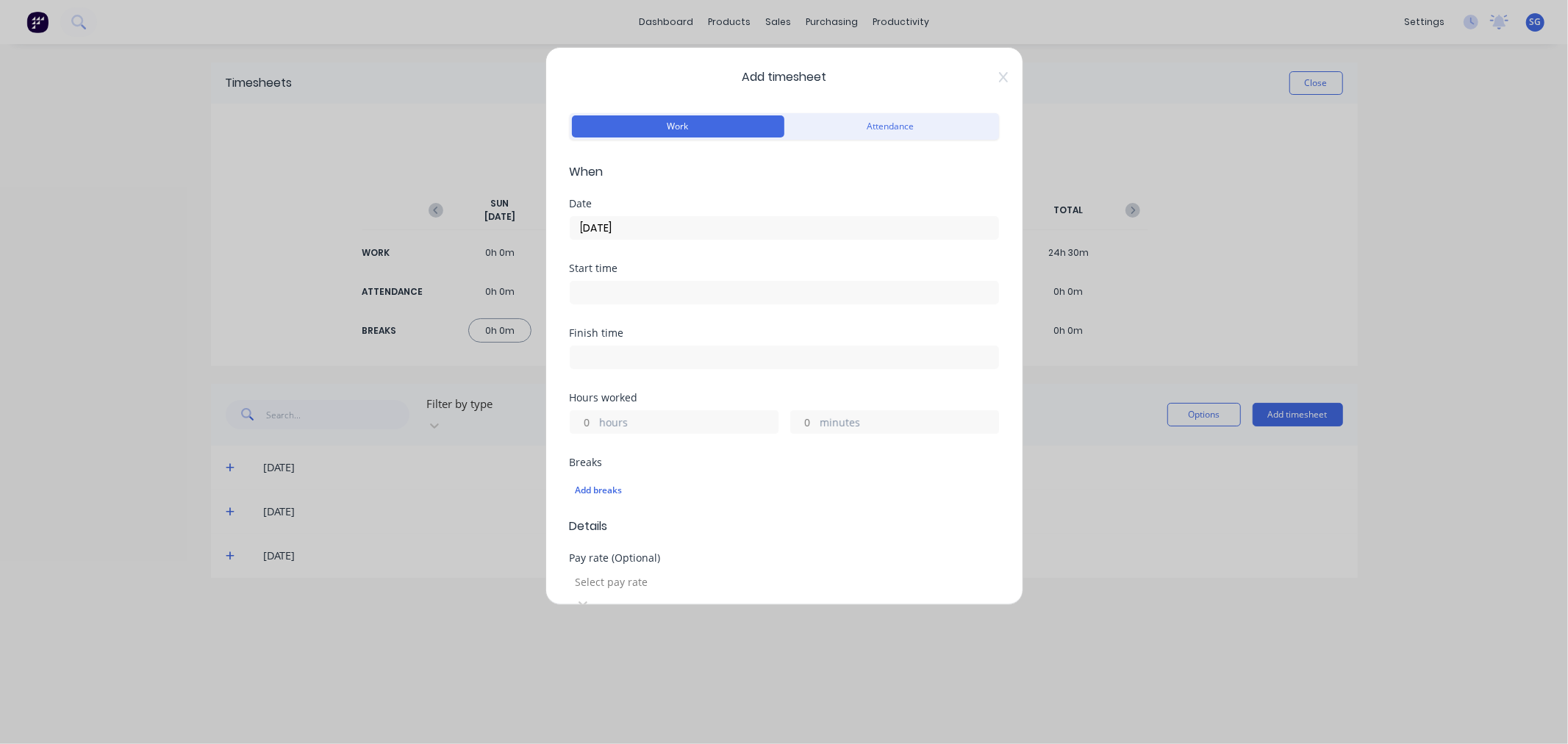
click at [692, 290] on input at bounding box center [784, 292] width 428 height 22
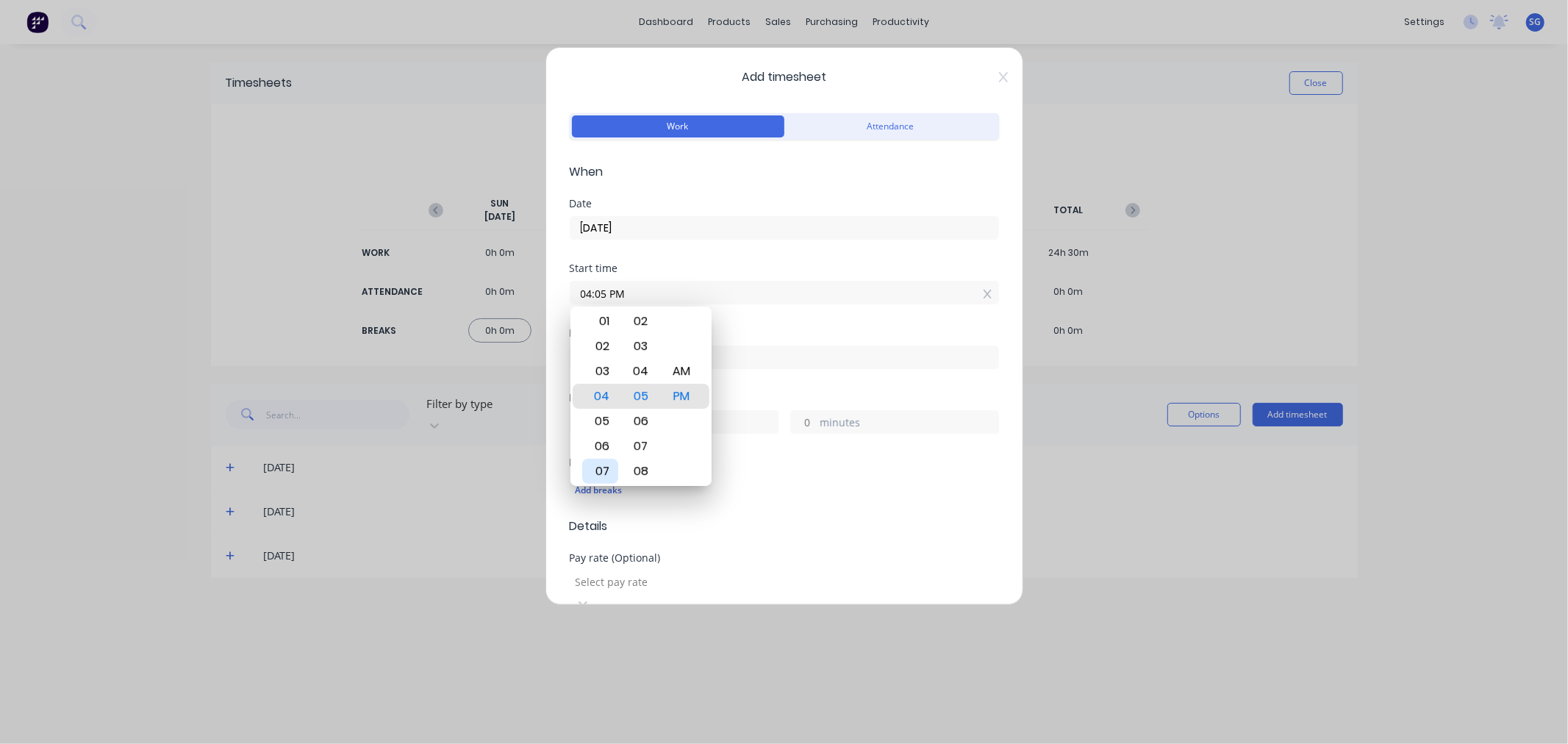
click at [599, 469] on div "07" at bounding box center [600, 471] width 36 height 25
click at [640, 468] on div "15" at bounding box center [640, 471] width 36 height 25
click at [679, 372] on div "AM" at bounding box center [681, 371] width 36 height 25
type input "07:15 AM"
click at [803, 326] on div "Start time 07:15 AM" at bounding box center [784, 295] width 429 height 65
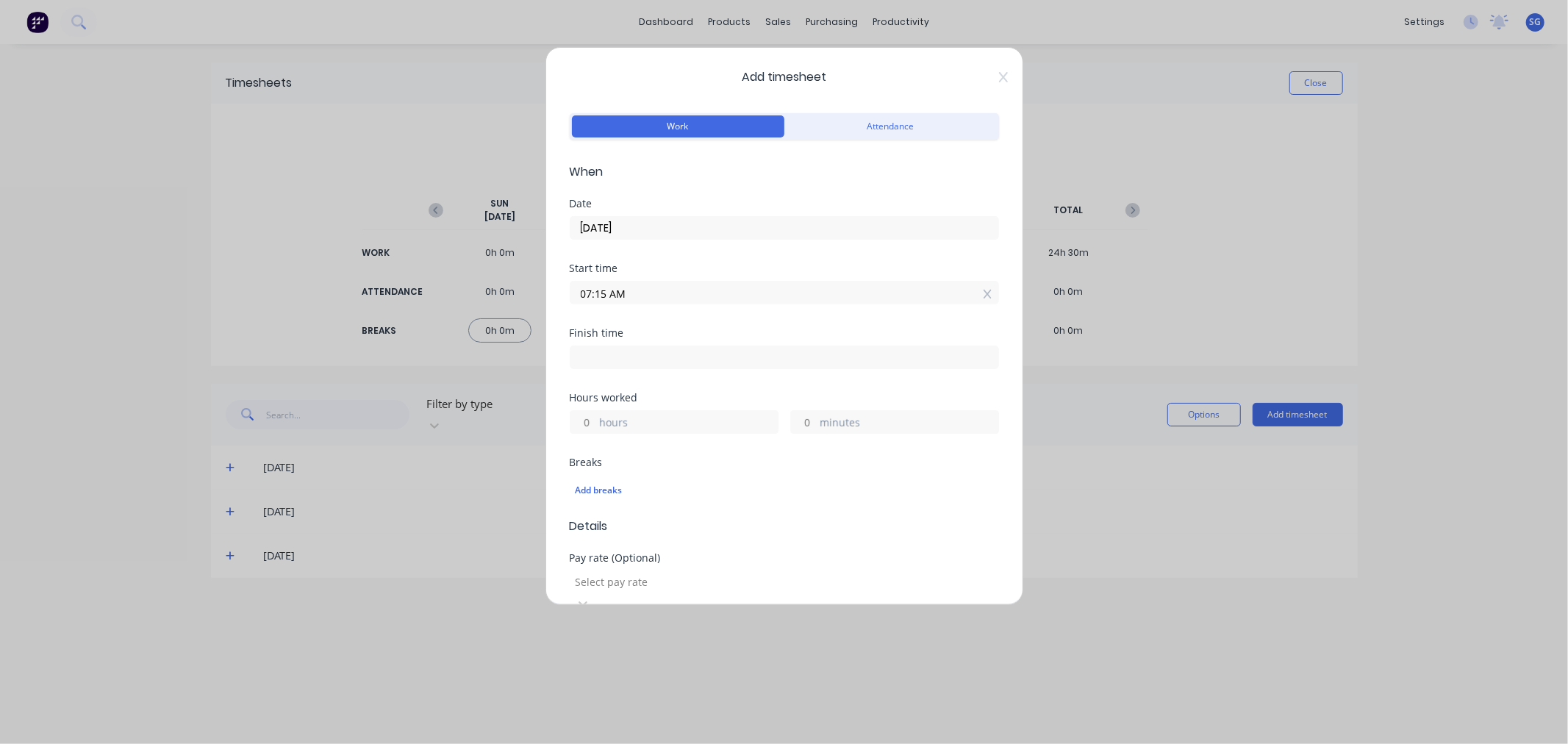
click at [675, 362] on input at bounding box center [784, 357] width 428 height 22
type input "03:05 PM"
type input "7"
type input "50"
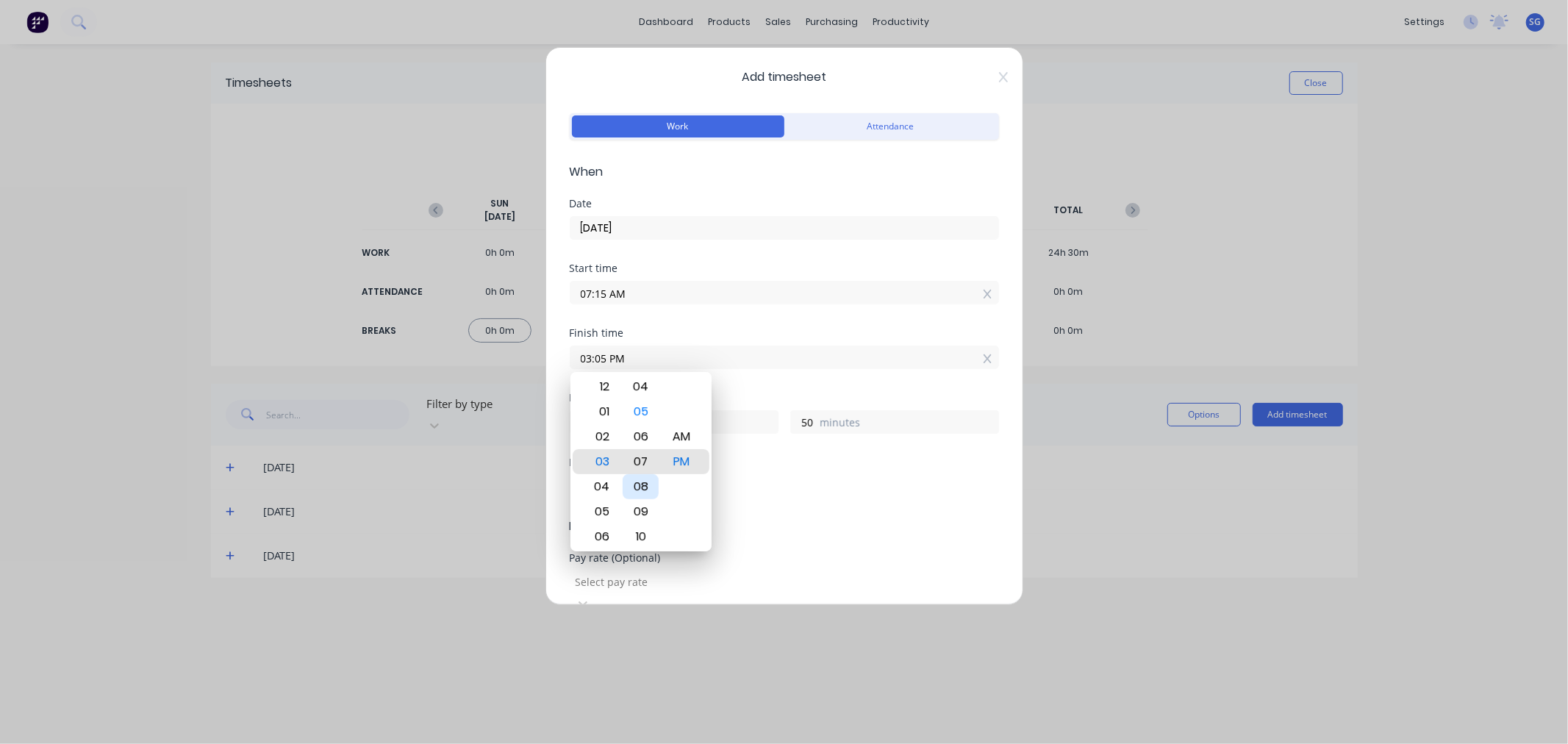
type input "03:07 PM"
type input "52"
type input "03:08 PM"
type input "53"
type input "03:10 PM"
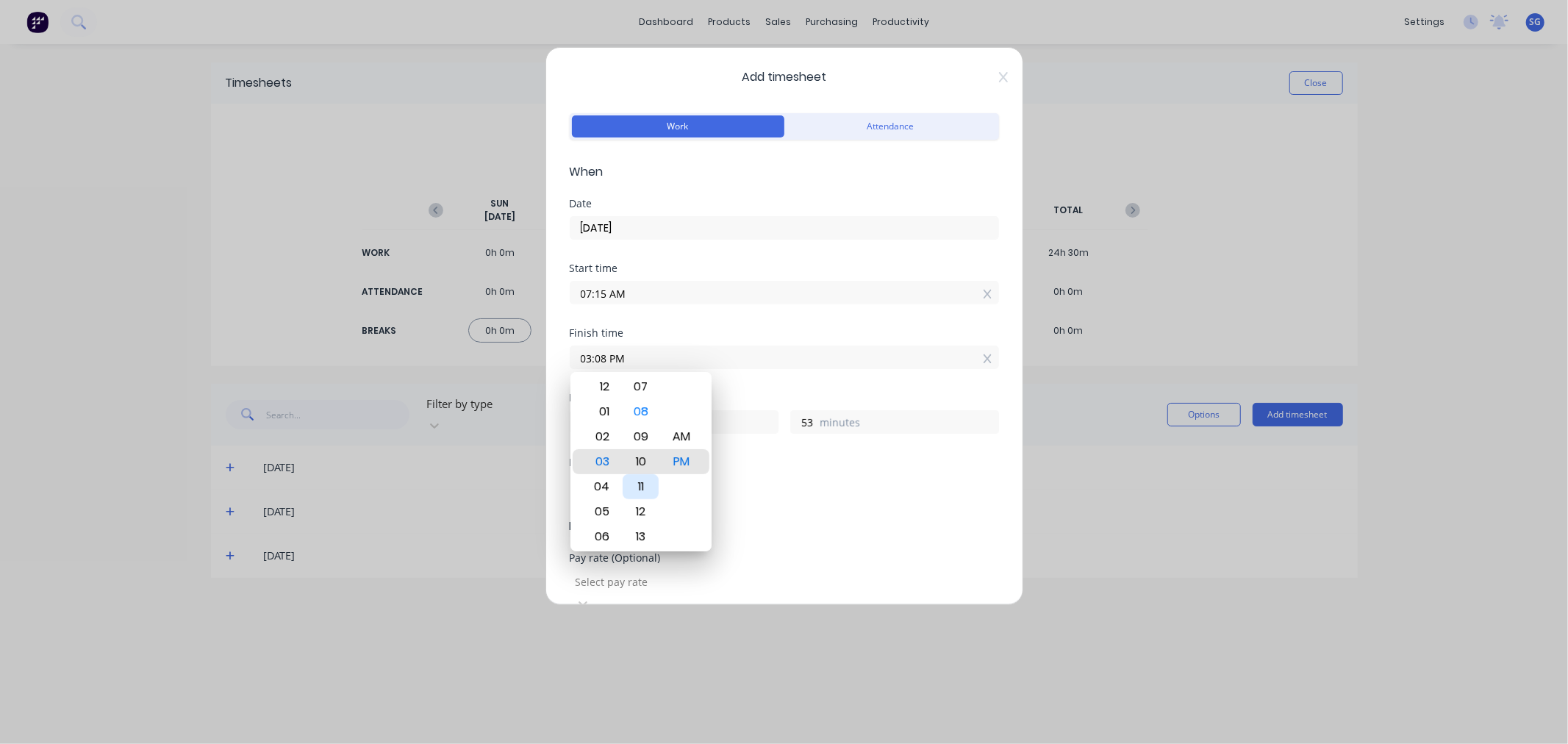
type input "55"
type input "03:12 PM"
type input "57"
click at [647, 532] on div "15" at bounding box center [640, 536] width 36 height 25
type input "03:15 PM"
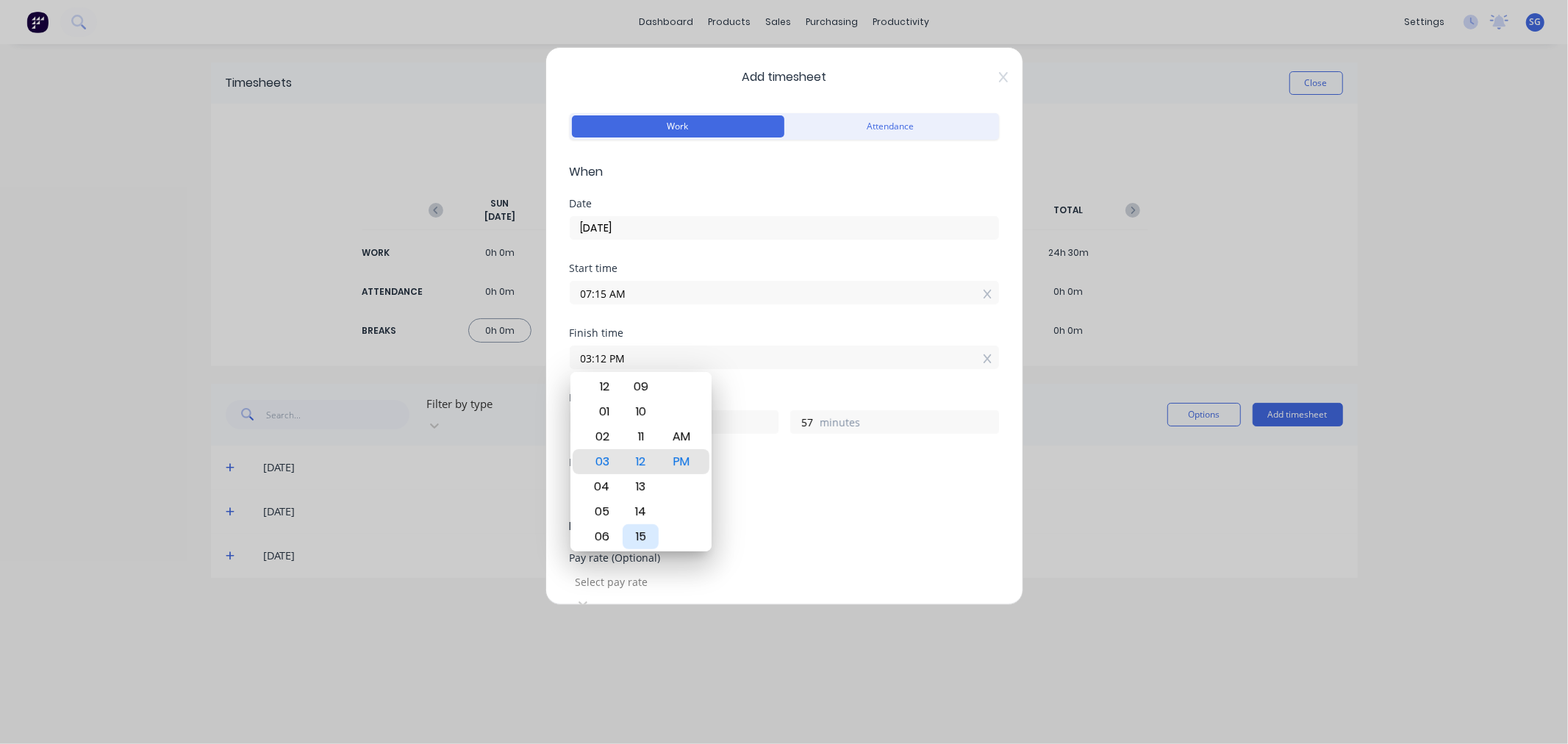
type input "8"
type input "0"
click at [775, 387] on div "Finish time 03:15 PM" at bounding box center [784, 360] width 429 height 65
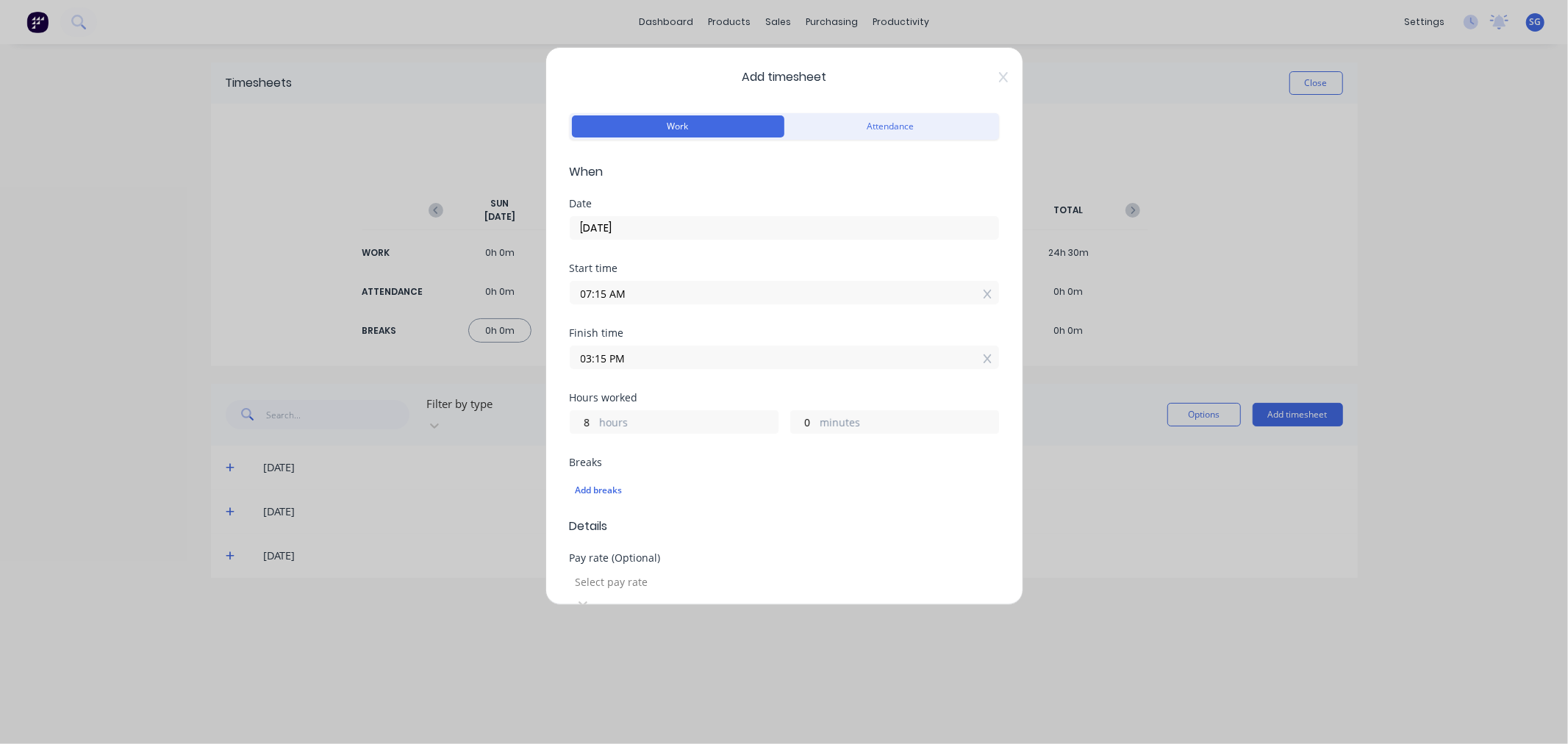
scroll to position [365, 0]
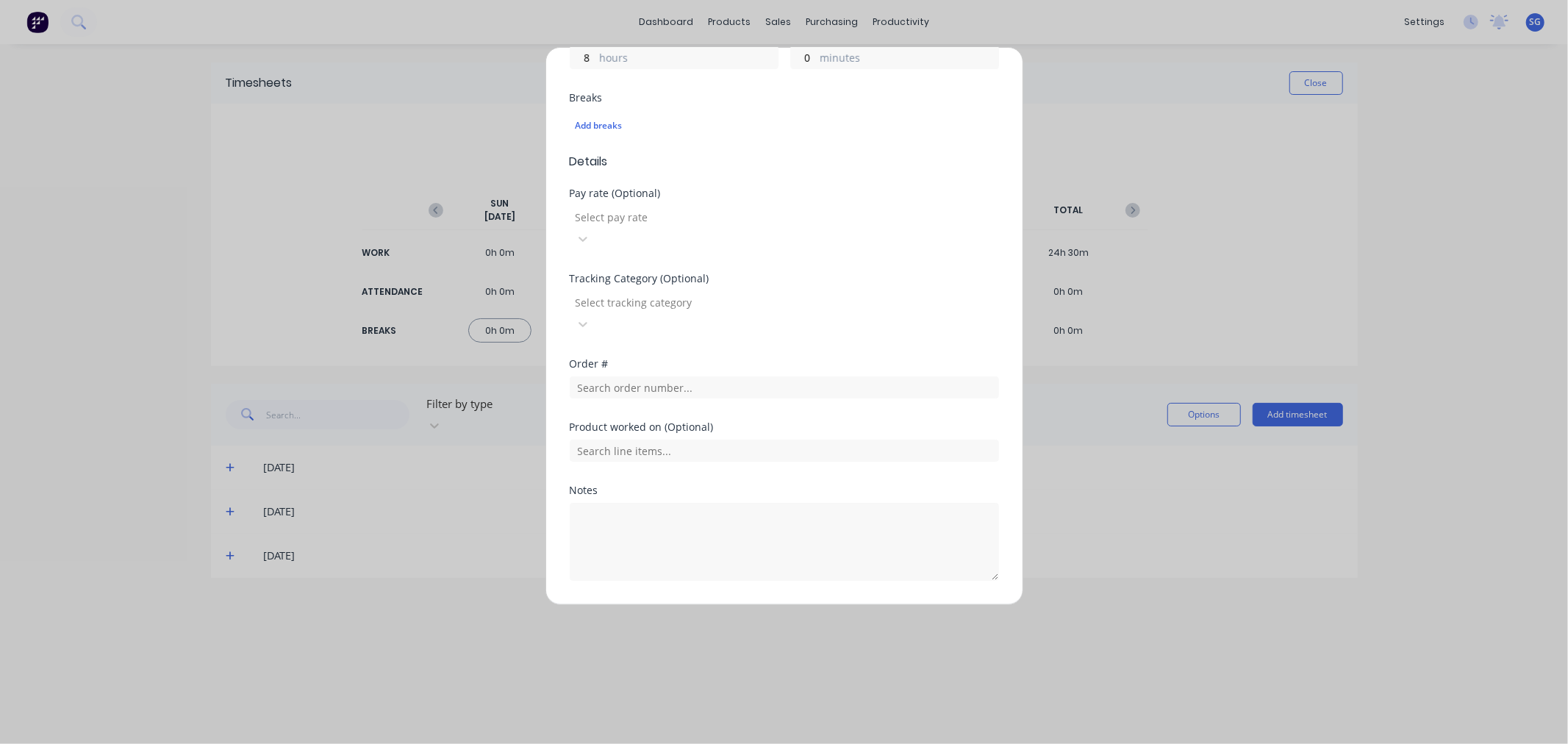
click at [723, 604] on button "Add manual time entry" at bounding box center [748, 616] width 124 height 24
